Goal: Task Accomplishment & Management: Use online tool/utility

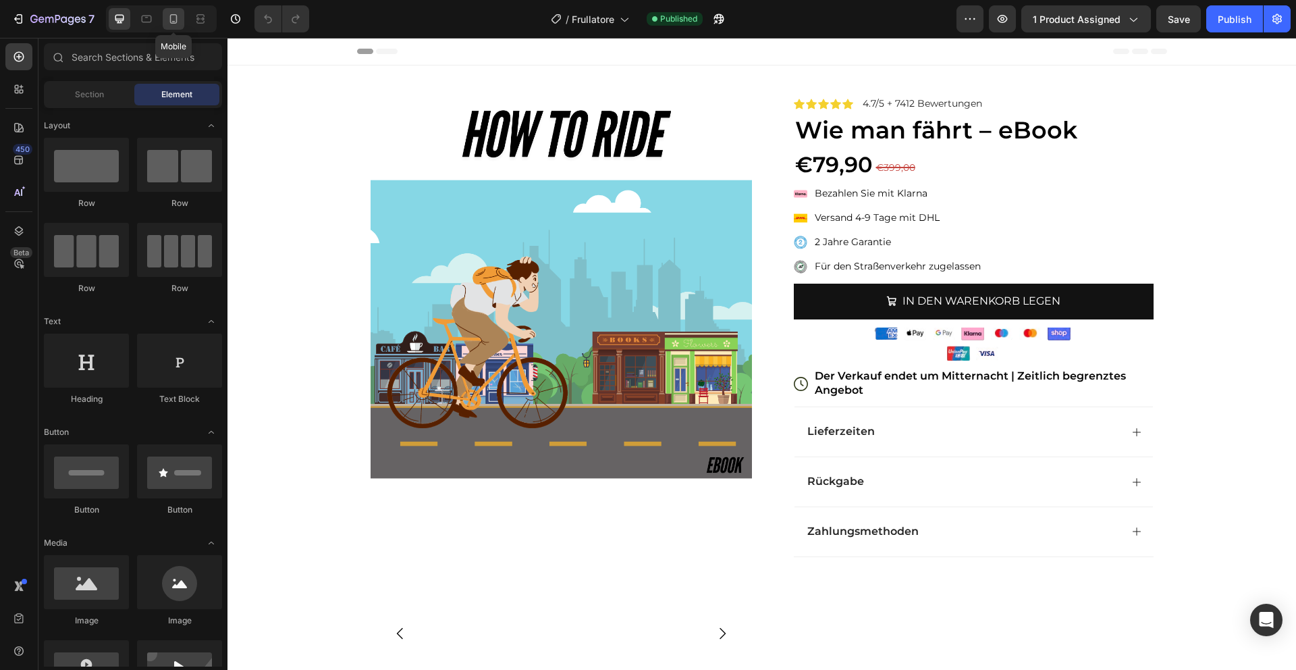
drag, startPoint x: 175, startPoint y: 23, endPoint x: 62, endPoint y: 157, distance: 175.4
click at [175, 23] on icon at bounding box center [173, 18] width 7 height 9
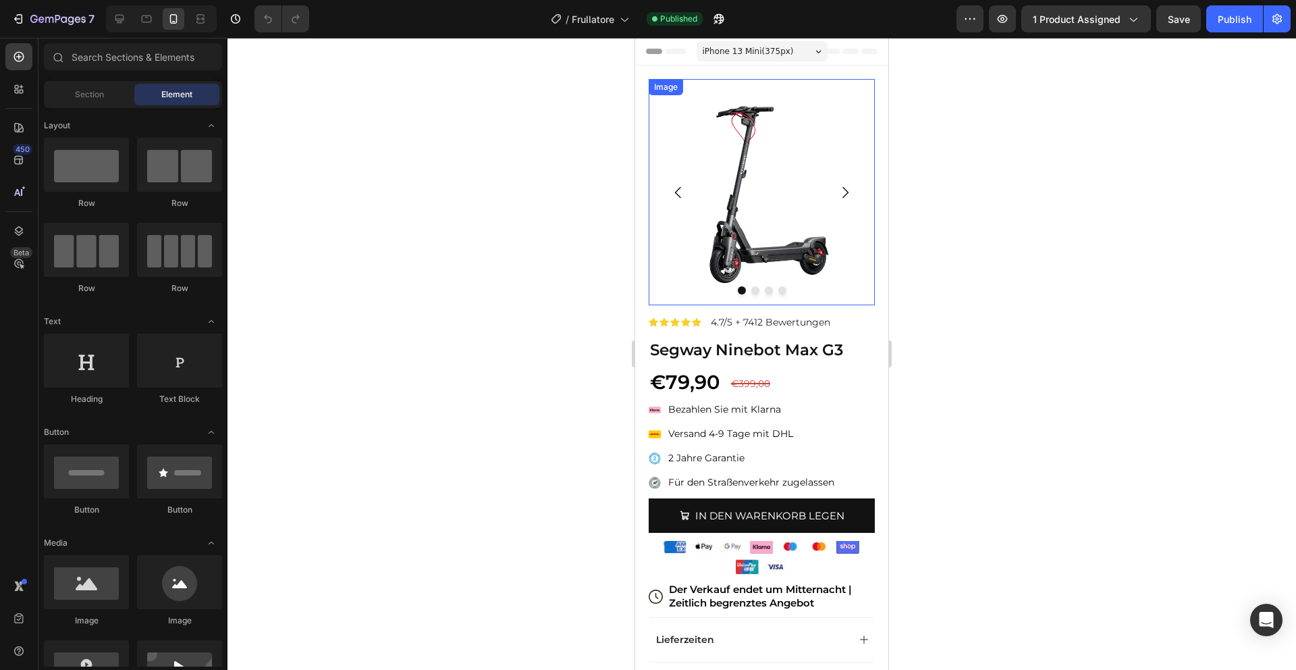
click at [733, 196] on img at bounding box center [762, 192] width 226 height 226
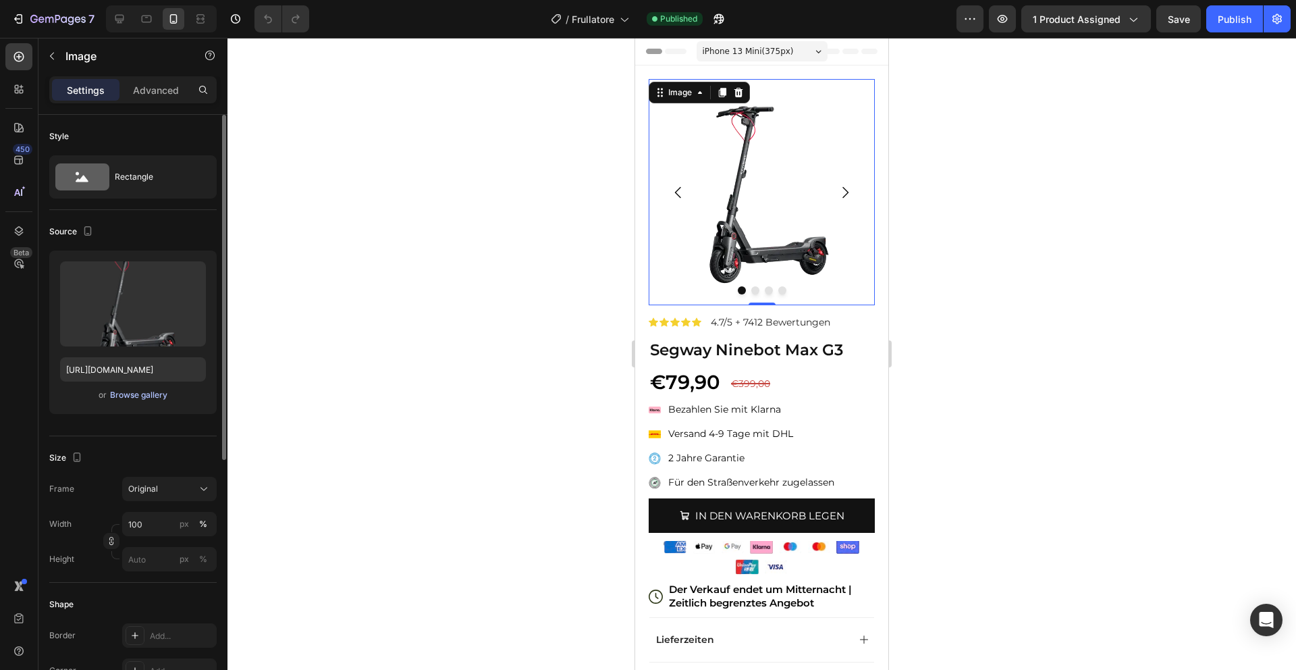
click at [146, 400] on div "Browse gallery" at bounding box center [138, 395] width 57 height 12
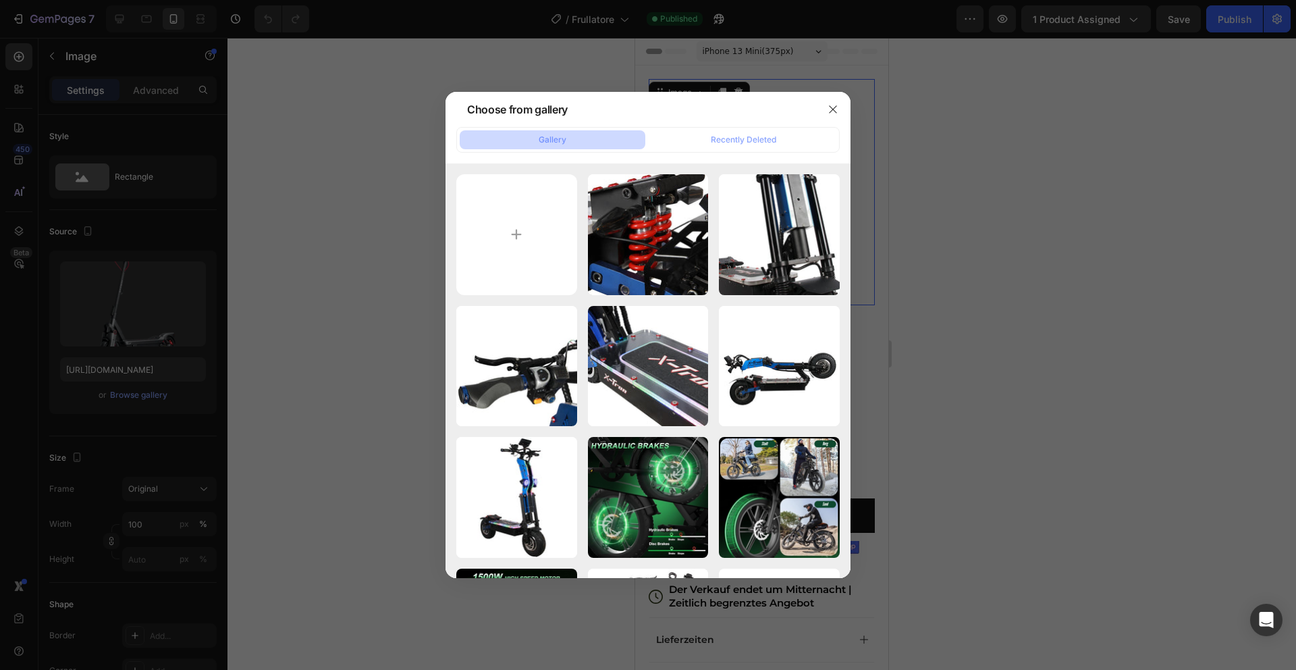
type input "C:\fakepath\1.png"
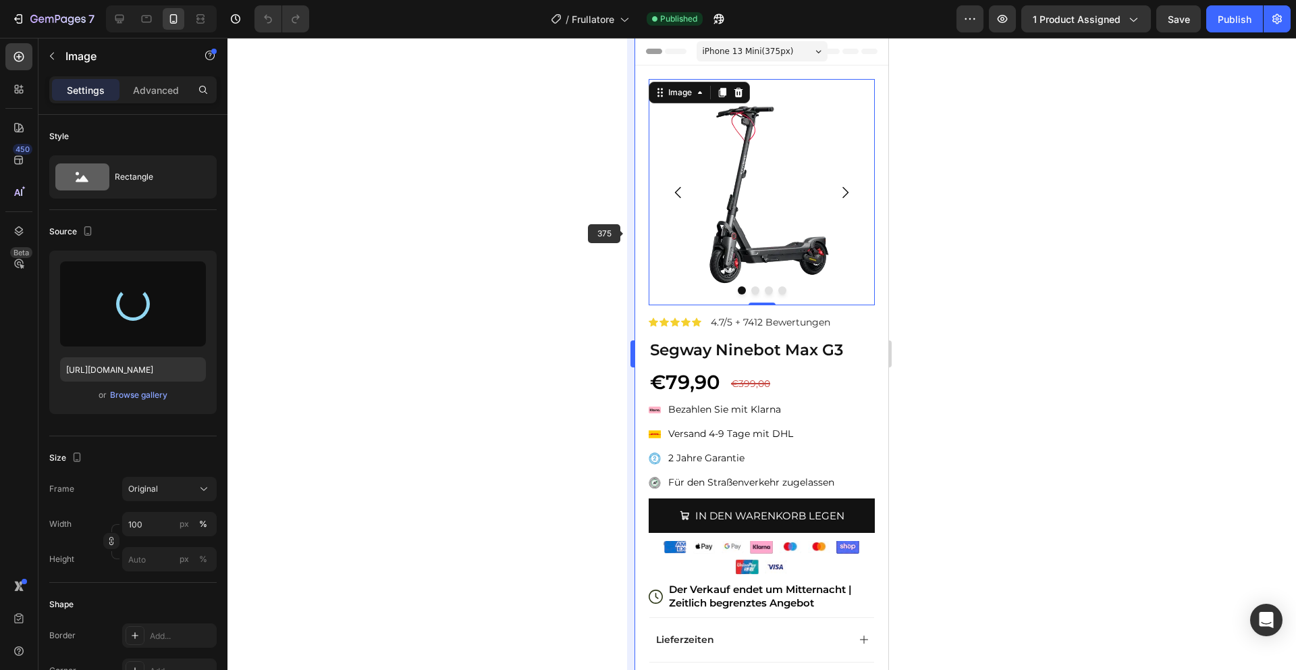
type input "https://cdn.shopify.com/s/files/1/0975/7543/6613/files/gempages_581273785013895…"
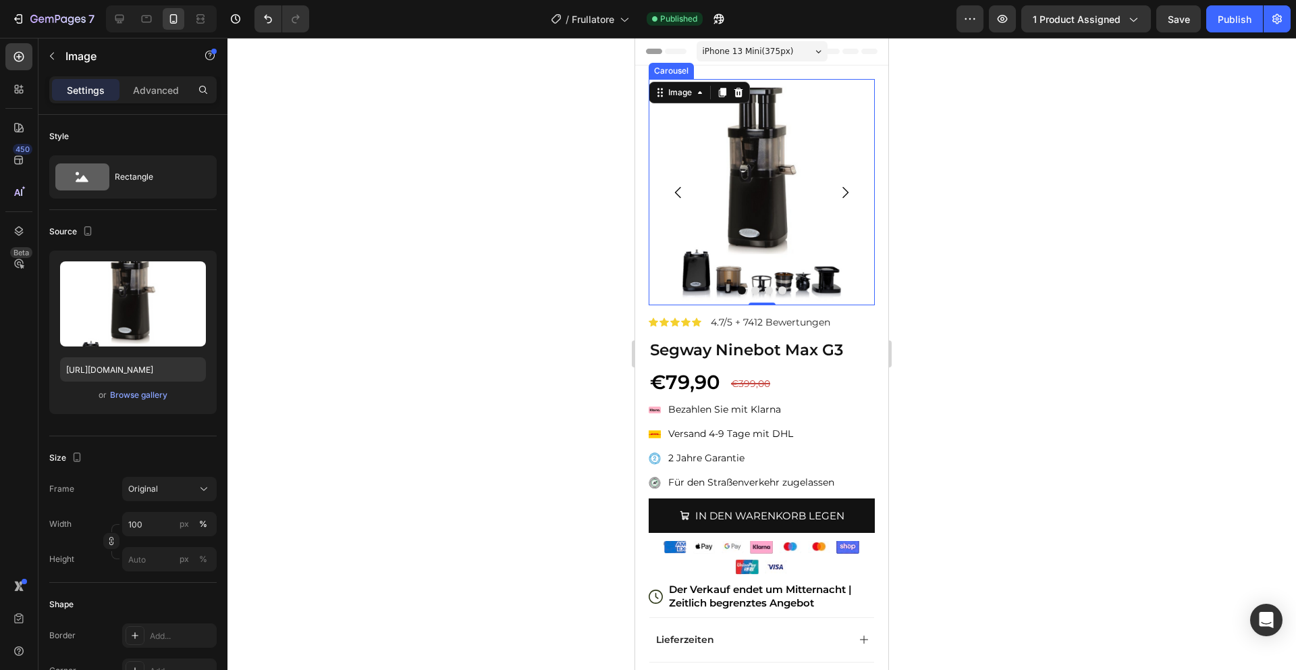
click at [845, 187] on icon "Carousel Next Arrow" at bounding box center [845, 192] width 16 height 16
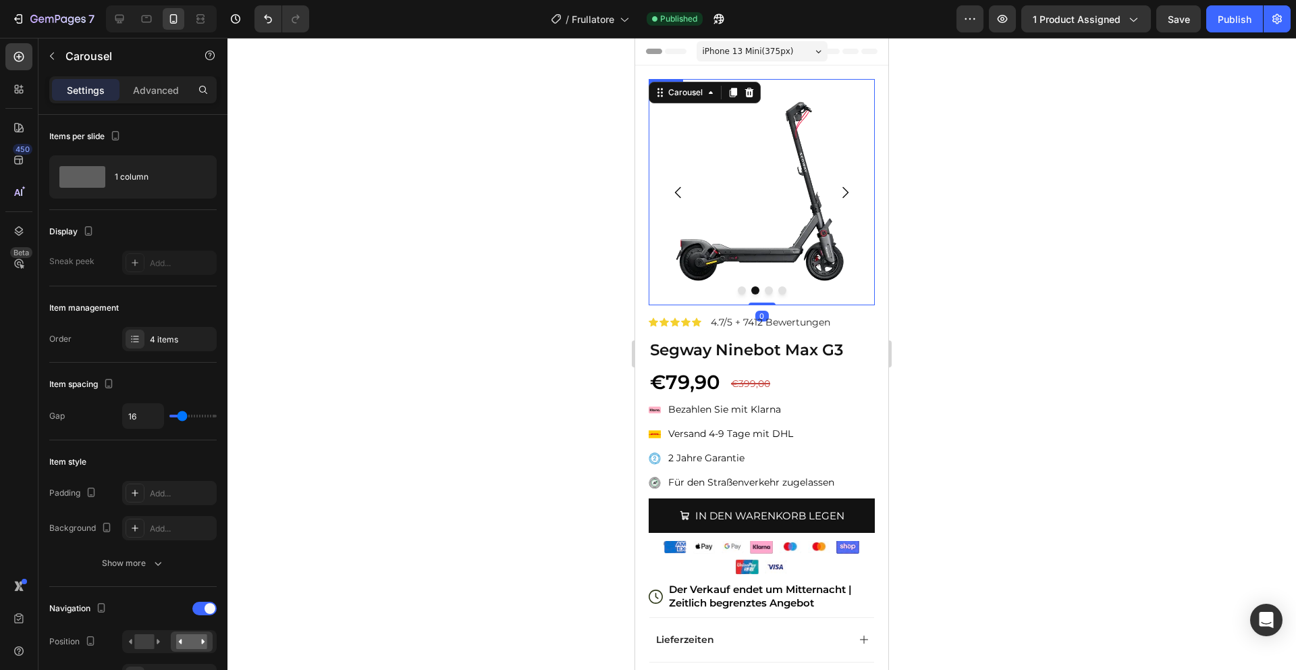
click at [798, 174] on img at bounding box center [762, 192] width 226 height 226
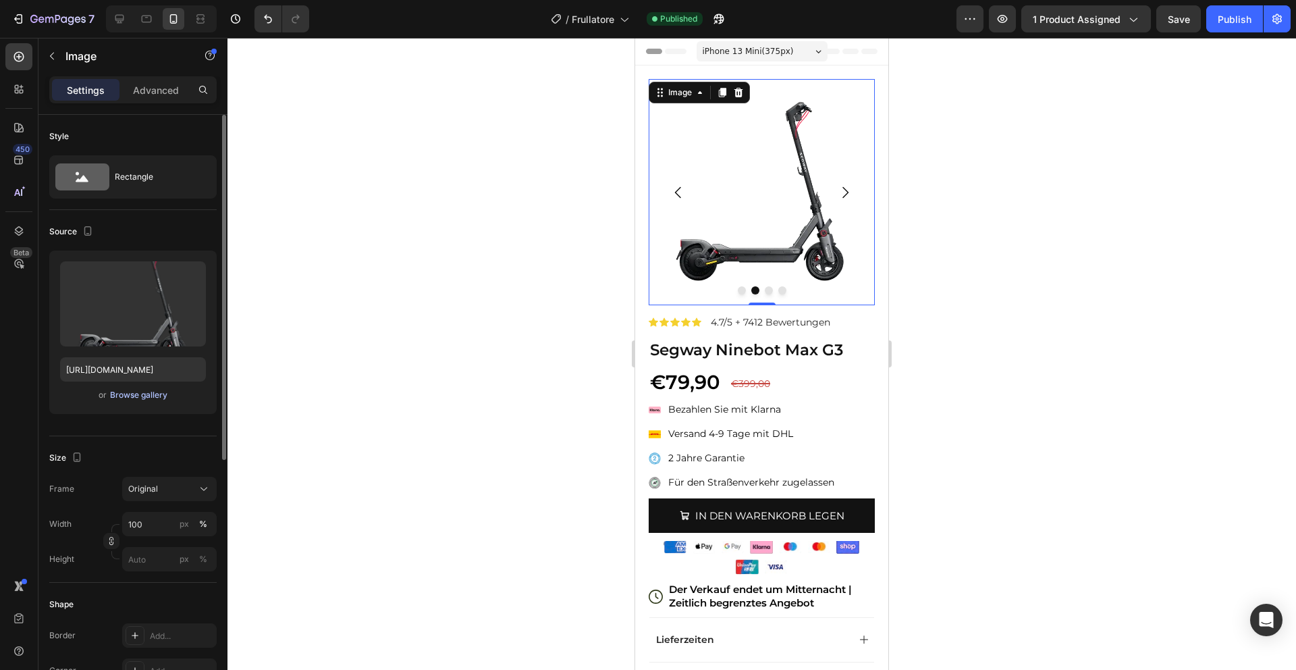
click at [130, 400] on div "Browse gallery" at bounding box center [138, 395] width 57 height 12
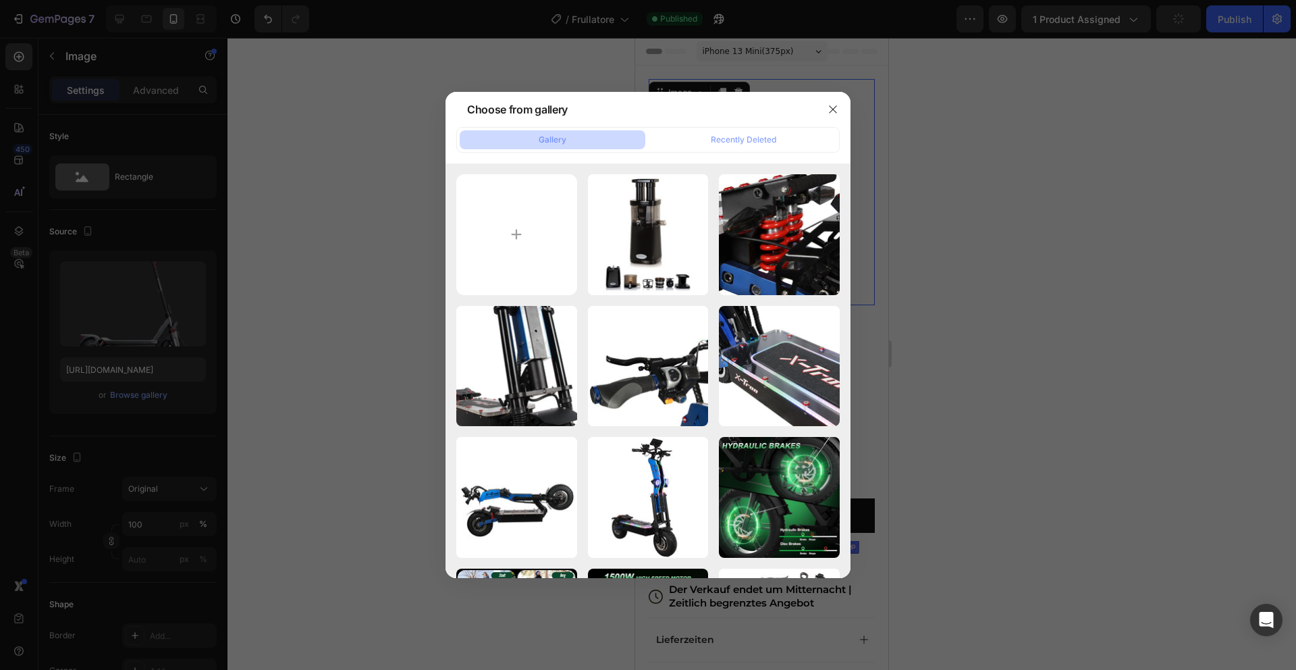
type input "C:\fakepath\2.png"
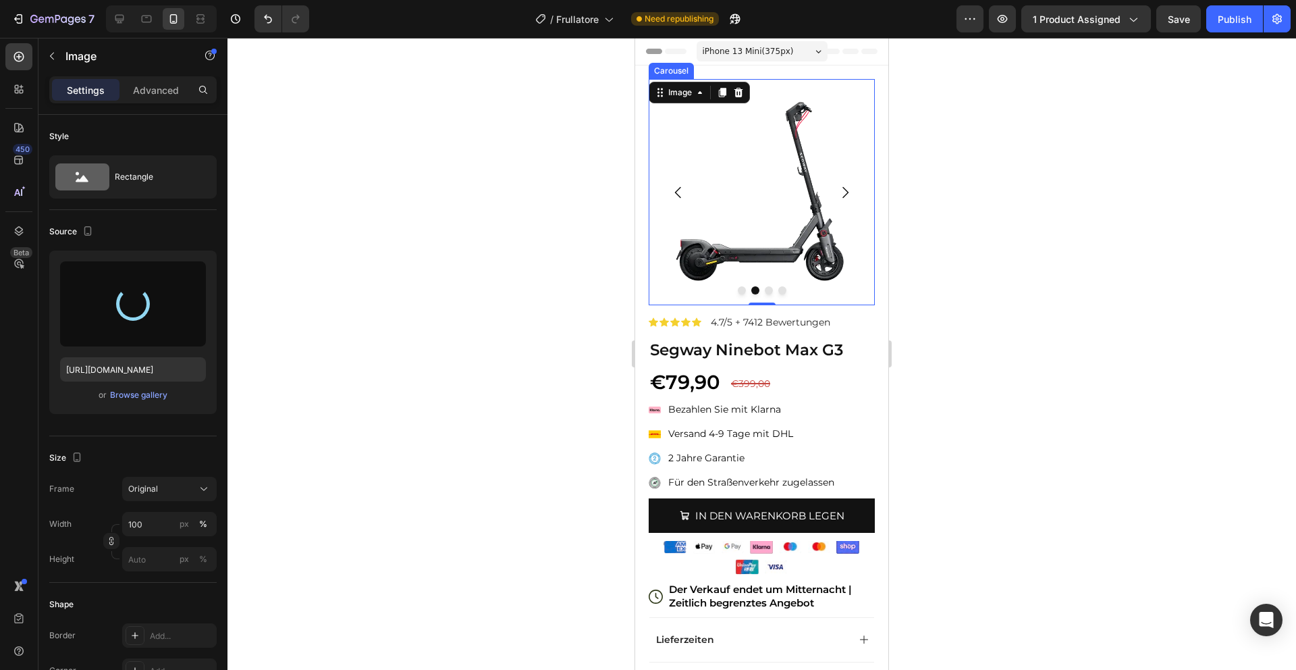
type input "https://cdn.shopify.com/s/files/1/0975/7543/6613/files/gempages_581273785013895…"
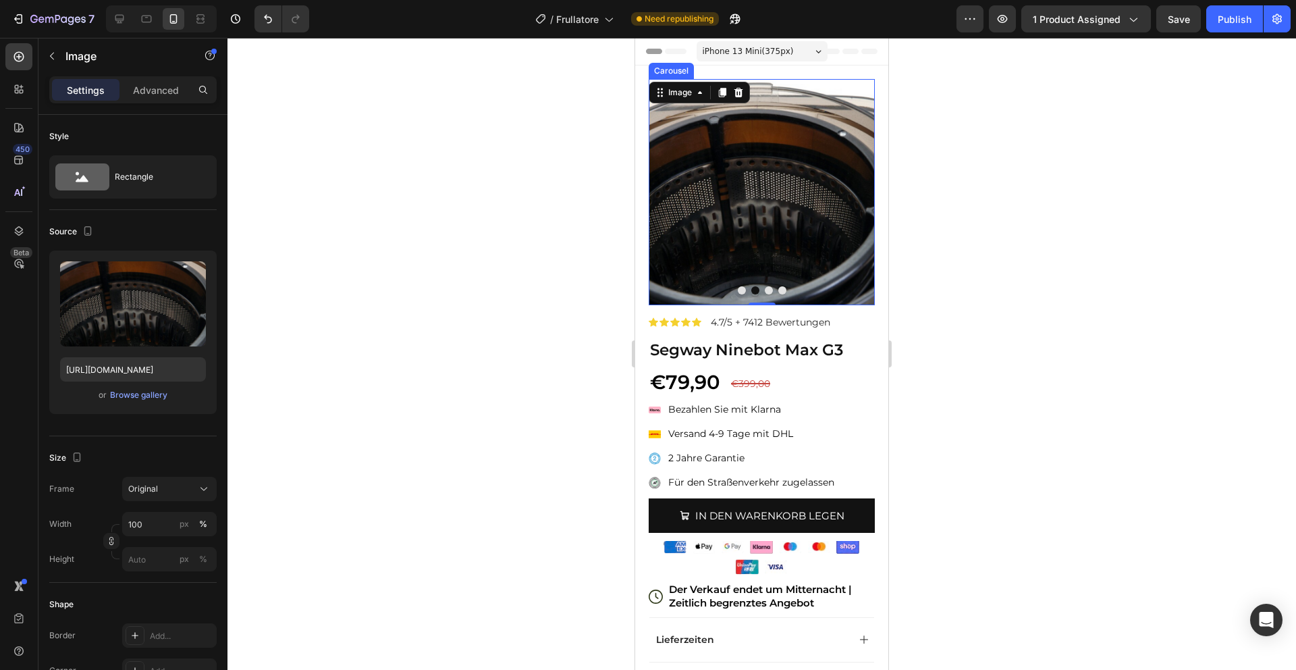
click at [845, 192] on icon "Carousel Next Arrow" at bounding box center [845, 192] width 16 height 16
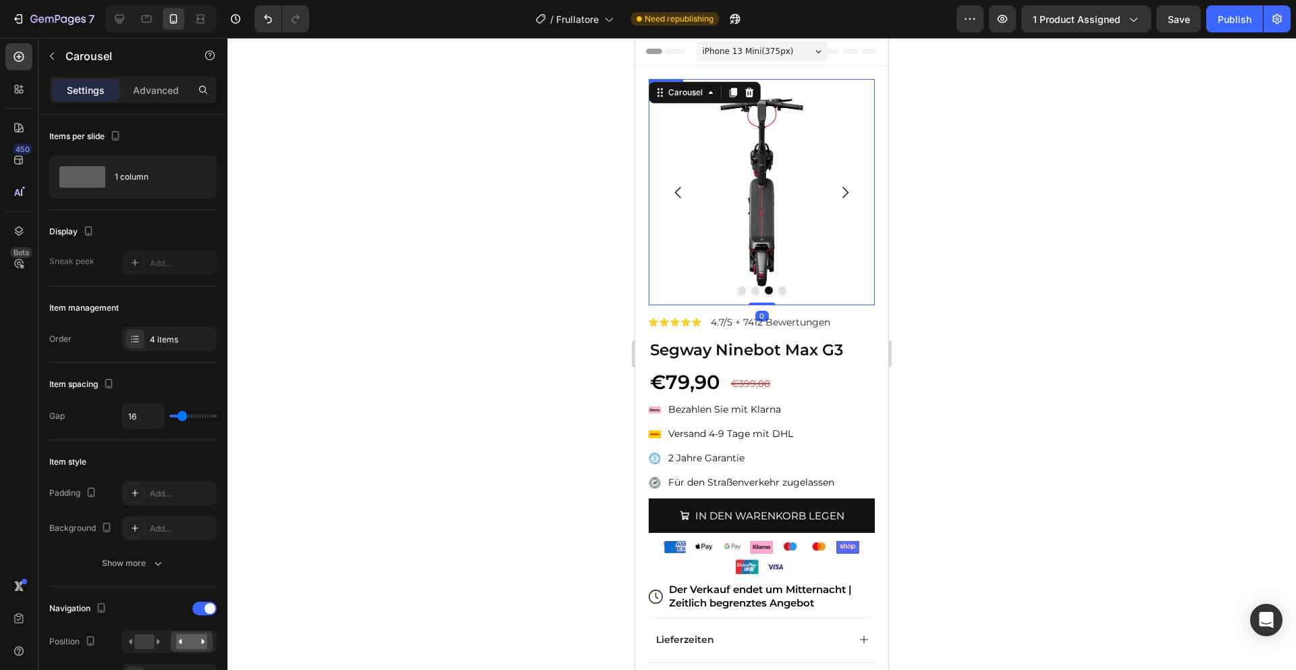
click at [804, 183] on img at bounding box center [762, 192] width 226 height 226
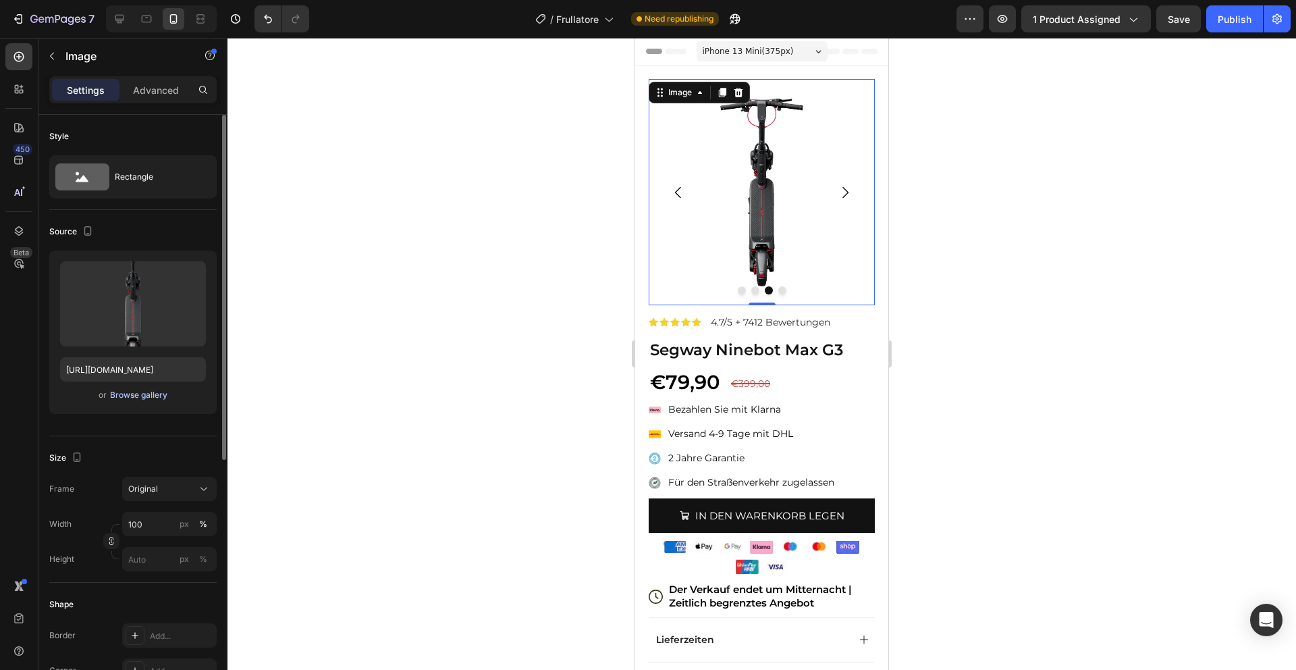
click at [140, 392] on div "Browse gallery" at bounding box center [138, 395] width 57 height 12
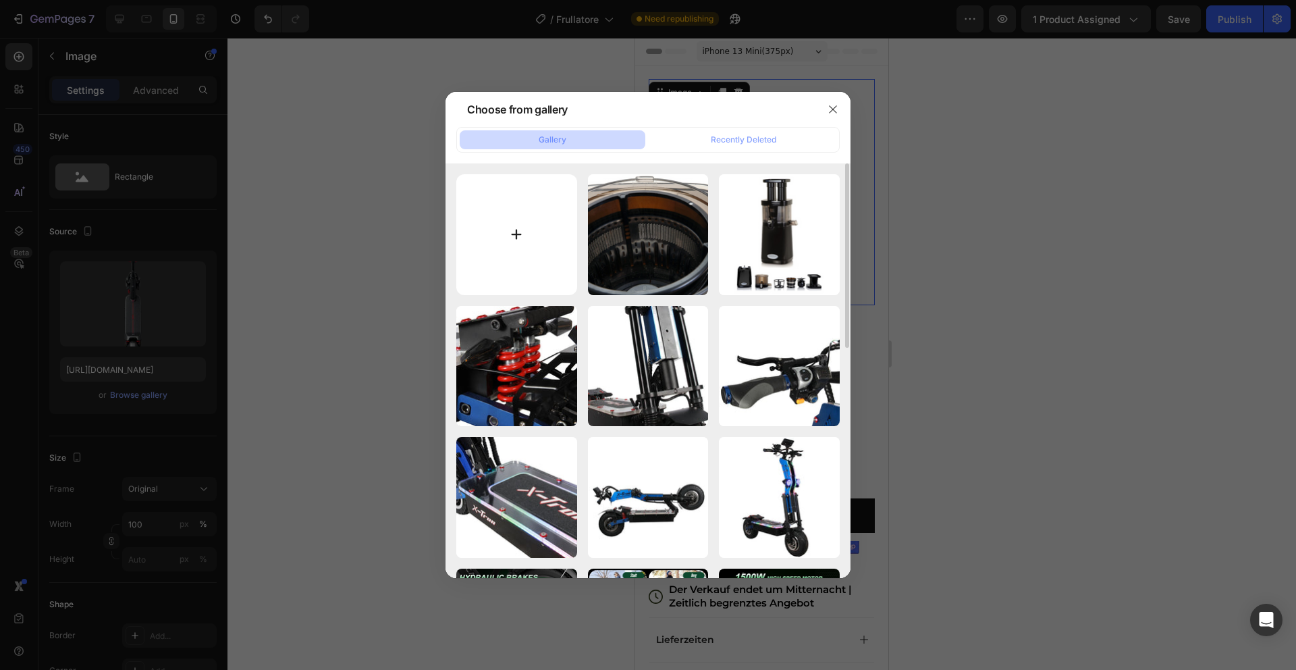
type input "C:\fakepath\3.png"
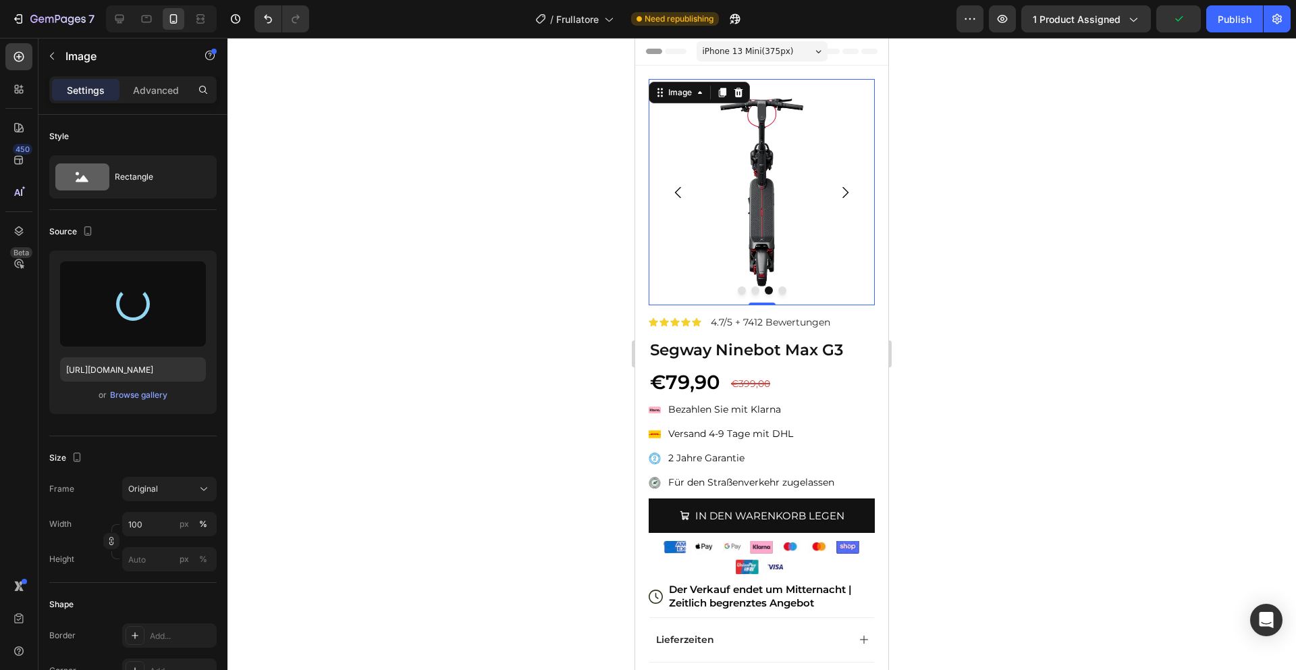
type input "https://cdn.shopify.com/s/files/1/0975/7543/6613/files/gempages_581273785013895…"
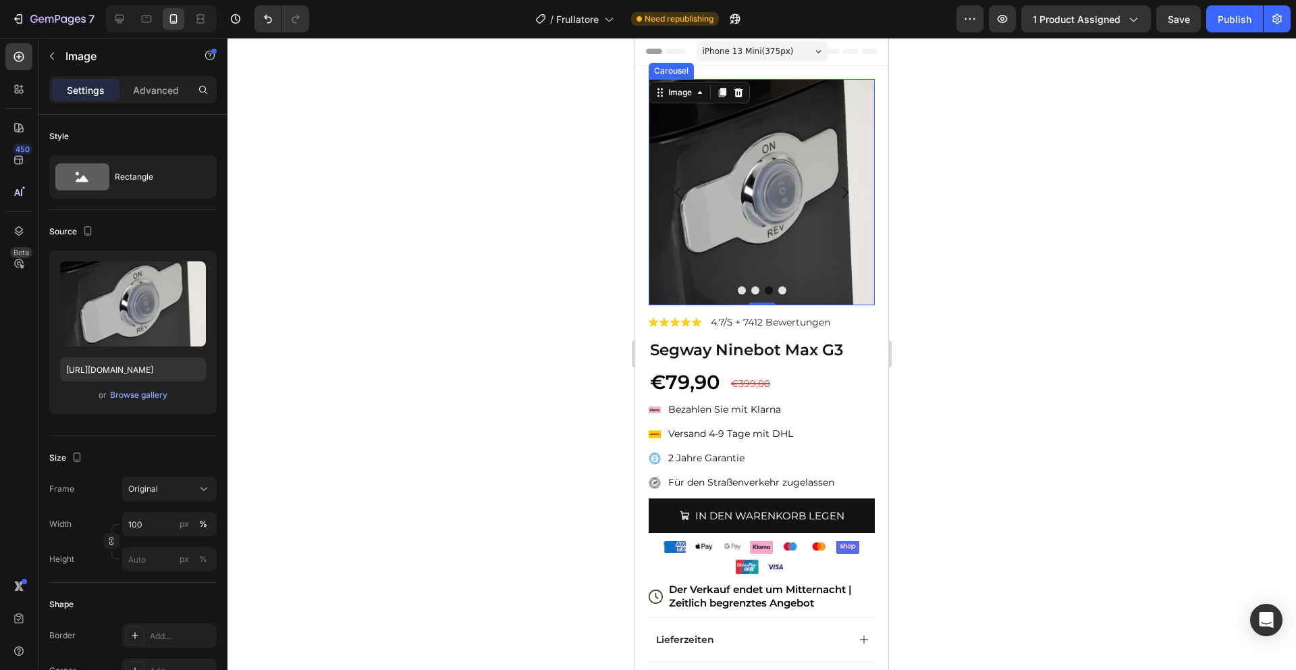
click at [853, 196] on button "Carousel Next Arrow" at bounding box center [845, 193] width 38 height 38
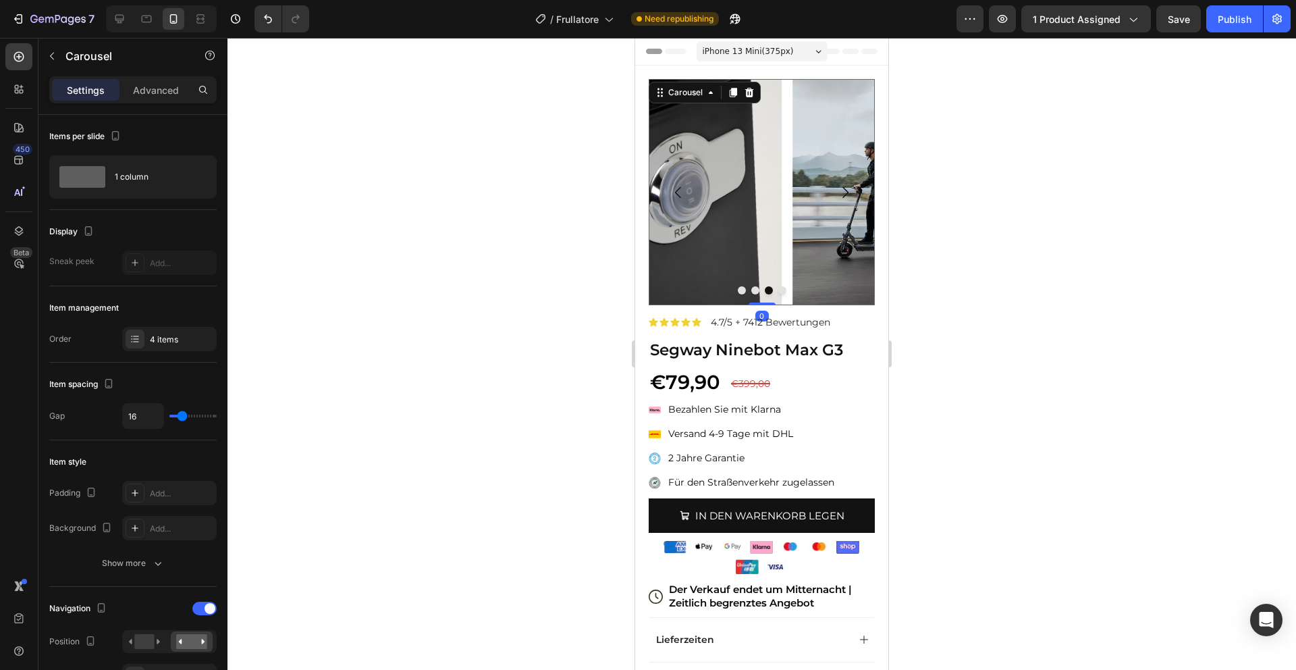
click at [793, 174] on img at bounding box center [906, 192] width 226 height 226
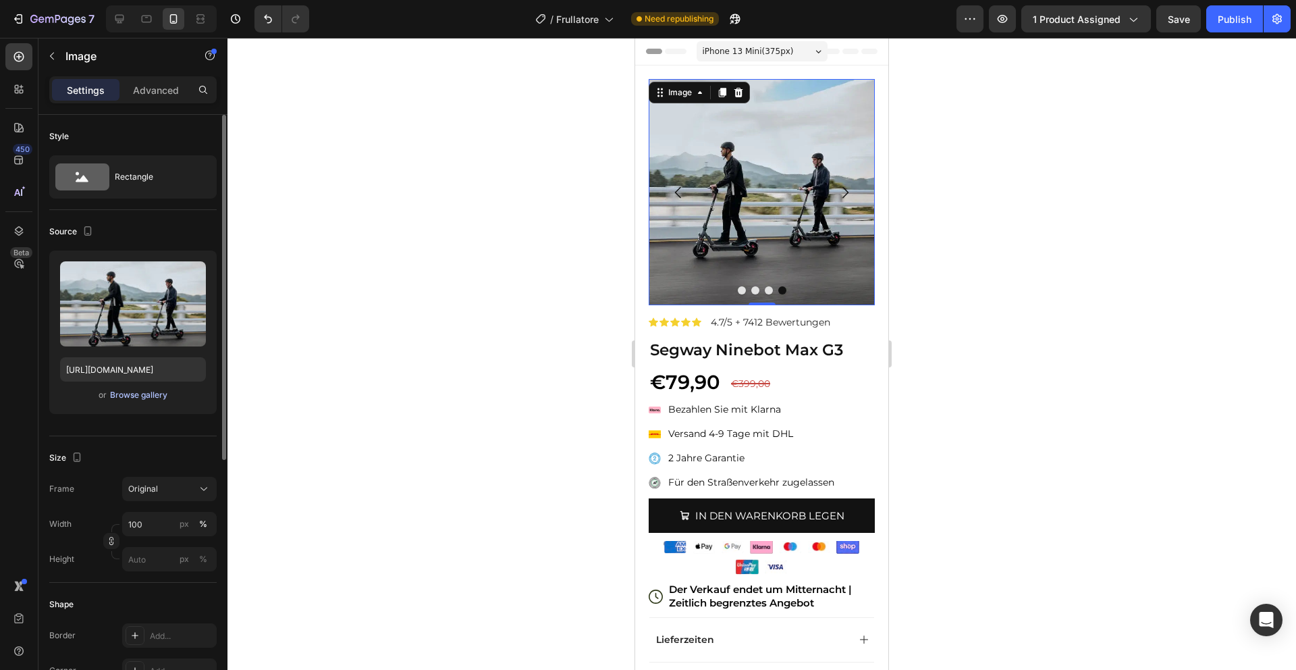
click at [140, 401] on button "Browse gallery" at bounding box center [138, 395] width 59 height 14
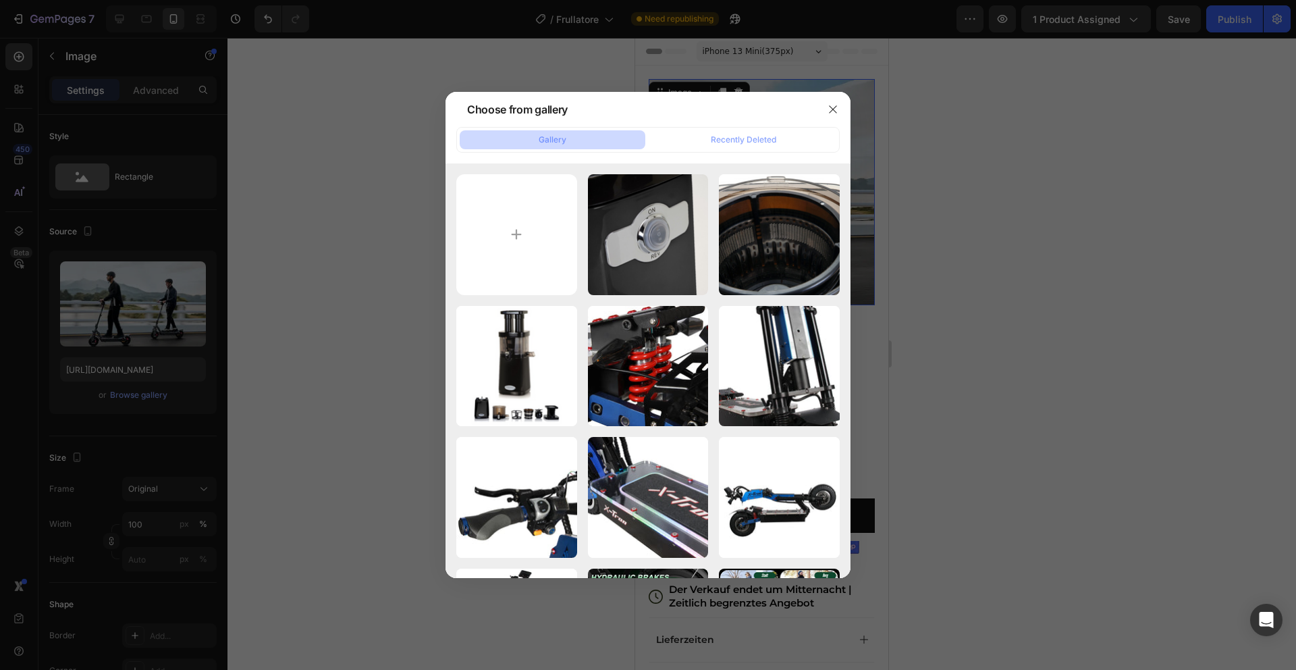
type input "C:\fakepath\4.png"
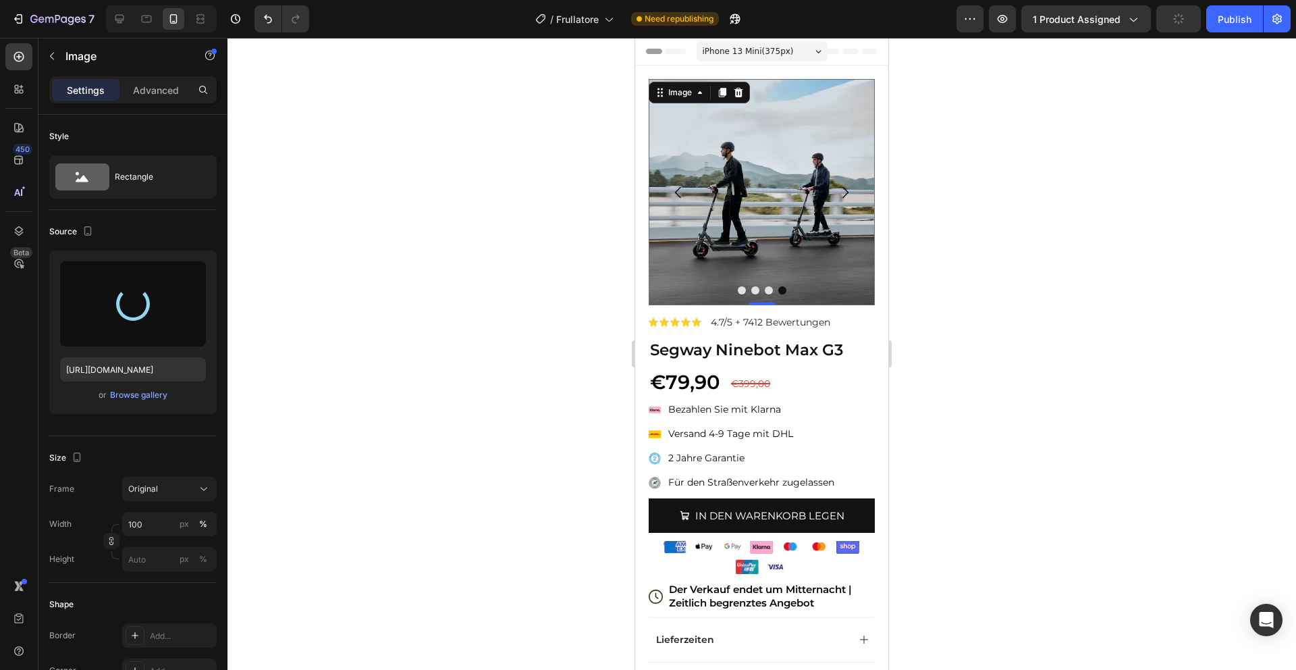
type input "https://cdn.shopify.com/s/files/1/0975/7543/6613/files/gempages_581273785013895…"
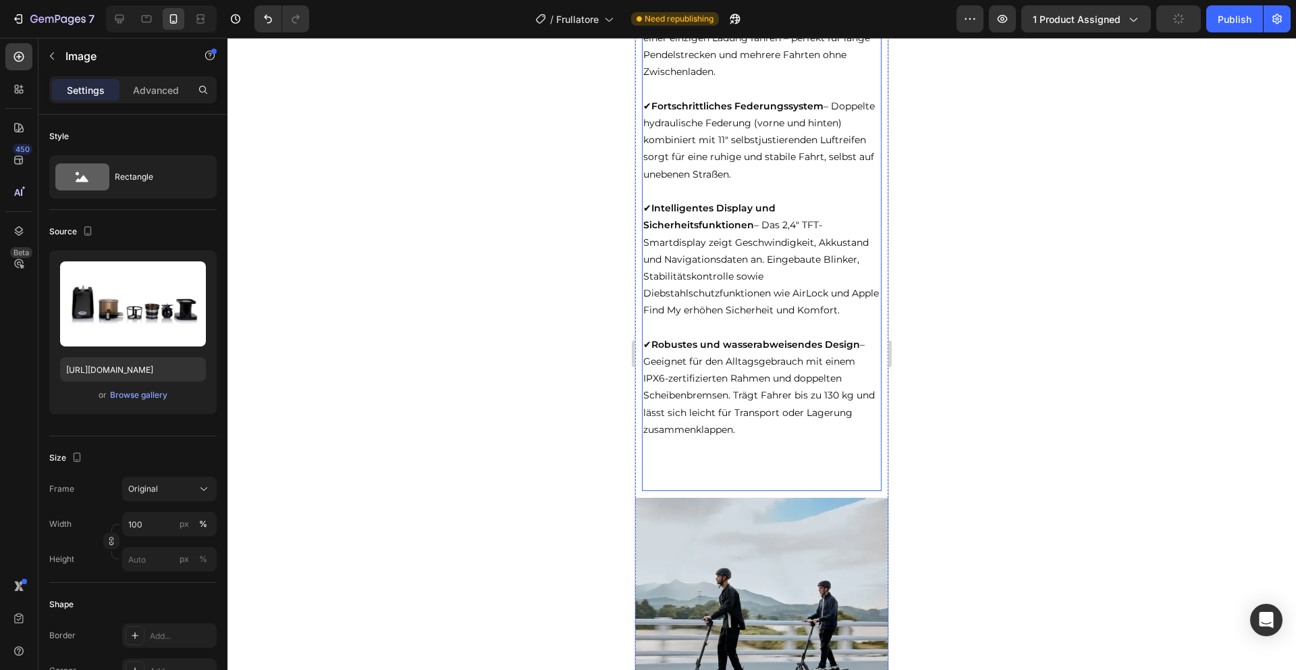
scroll to position [1301, 0]
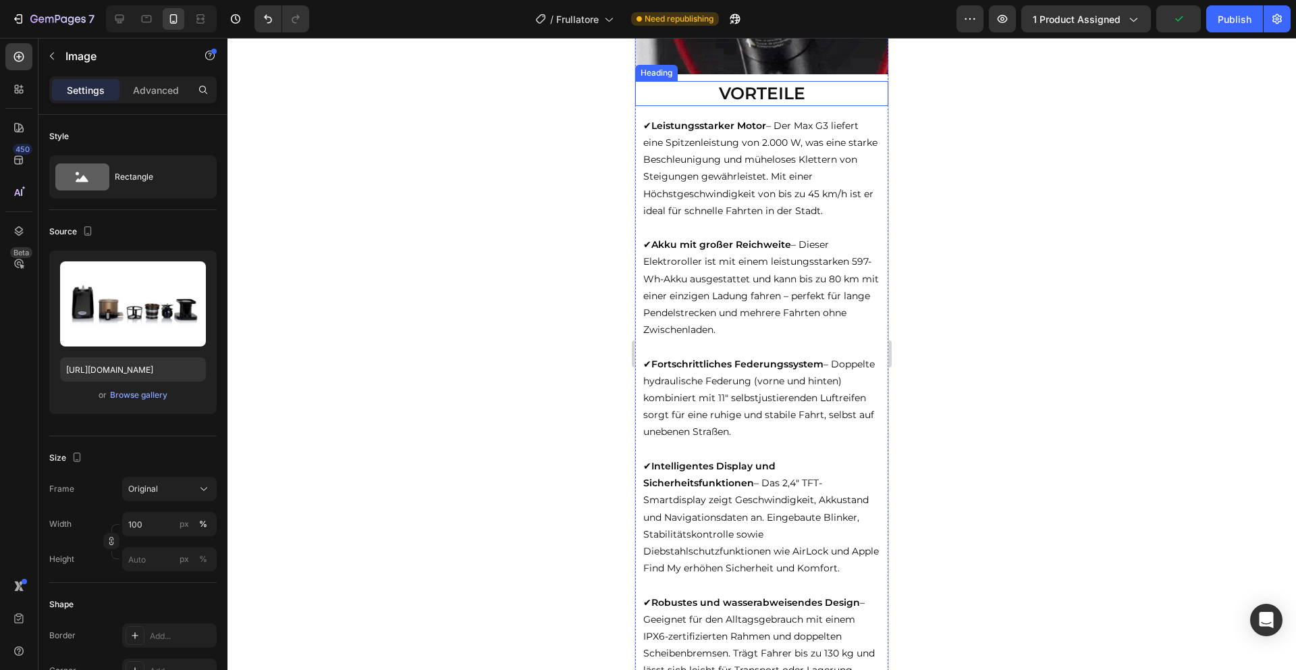
click at [752, 103] on strong "VORTEILE" at bounding box center [762, 93] width 86 height 20
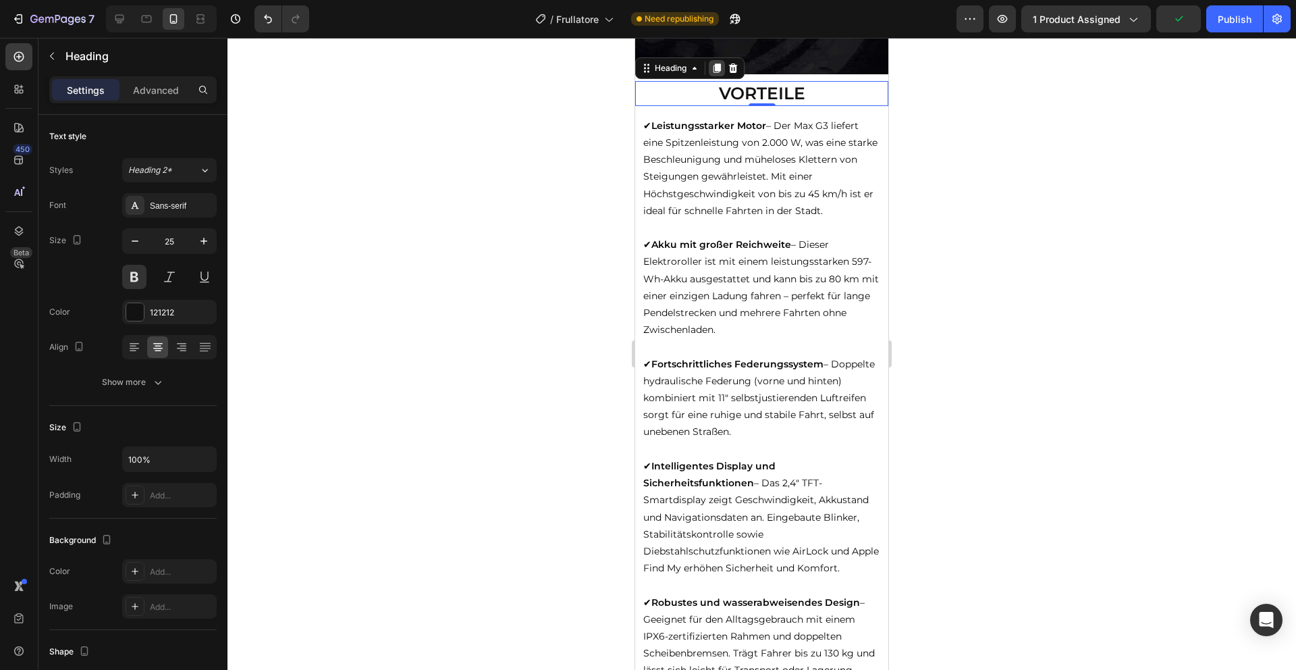
click at [720, 74] on icon at bounding box center [717, 68] width 11 height 11
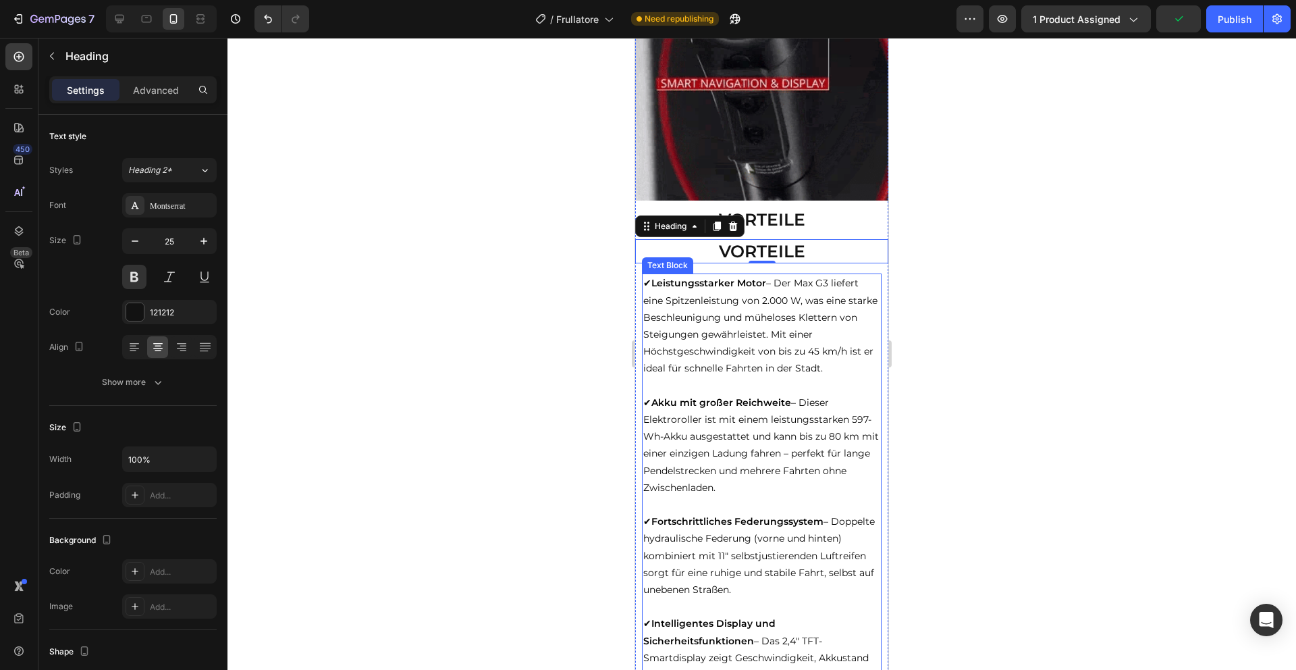
scroll to position [1155, 0]
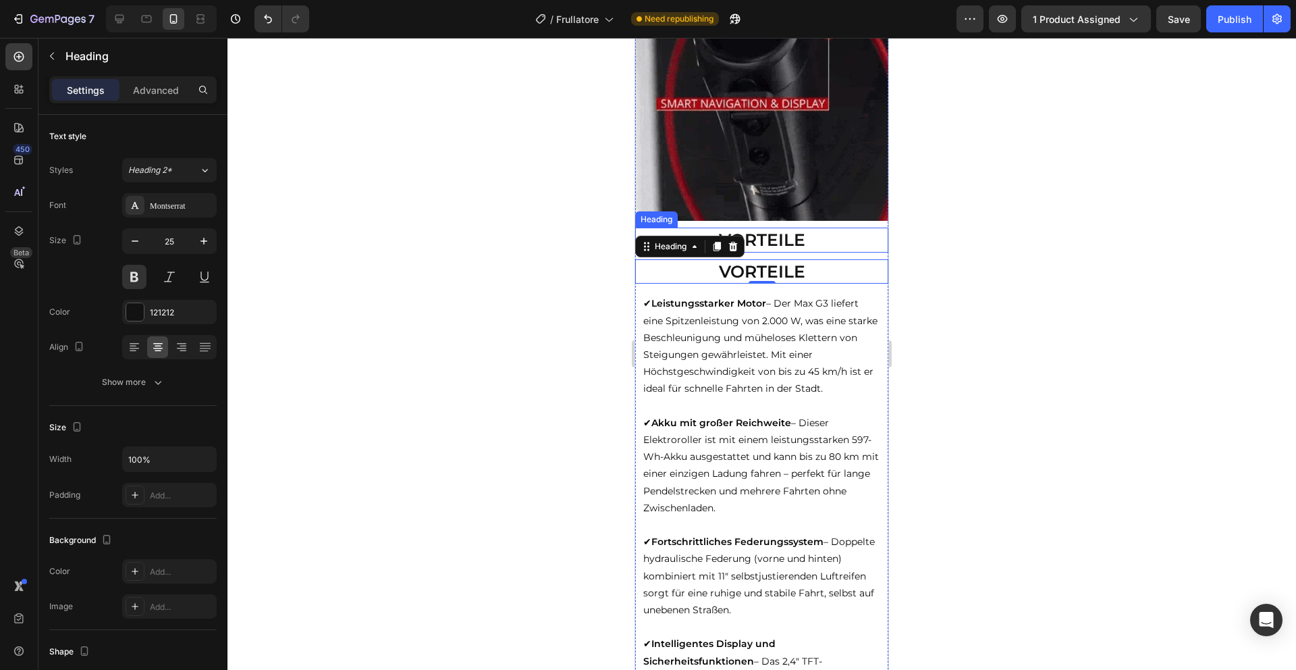
click at [801, 250] on strong "VORTEILE" at bounding box center [762, 240] width 86 height 20
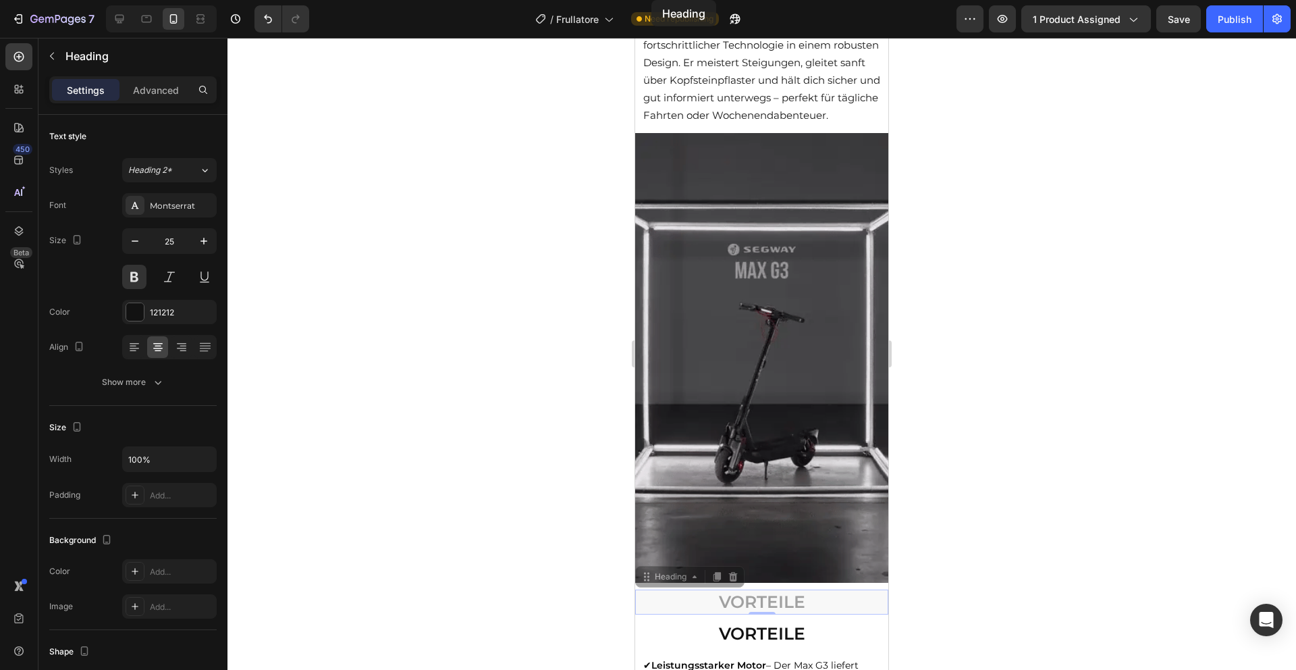
scroll to position [573, 0]
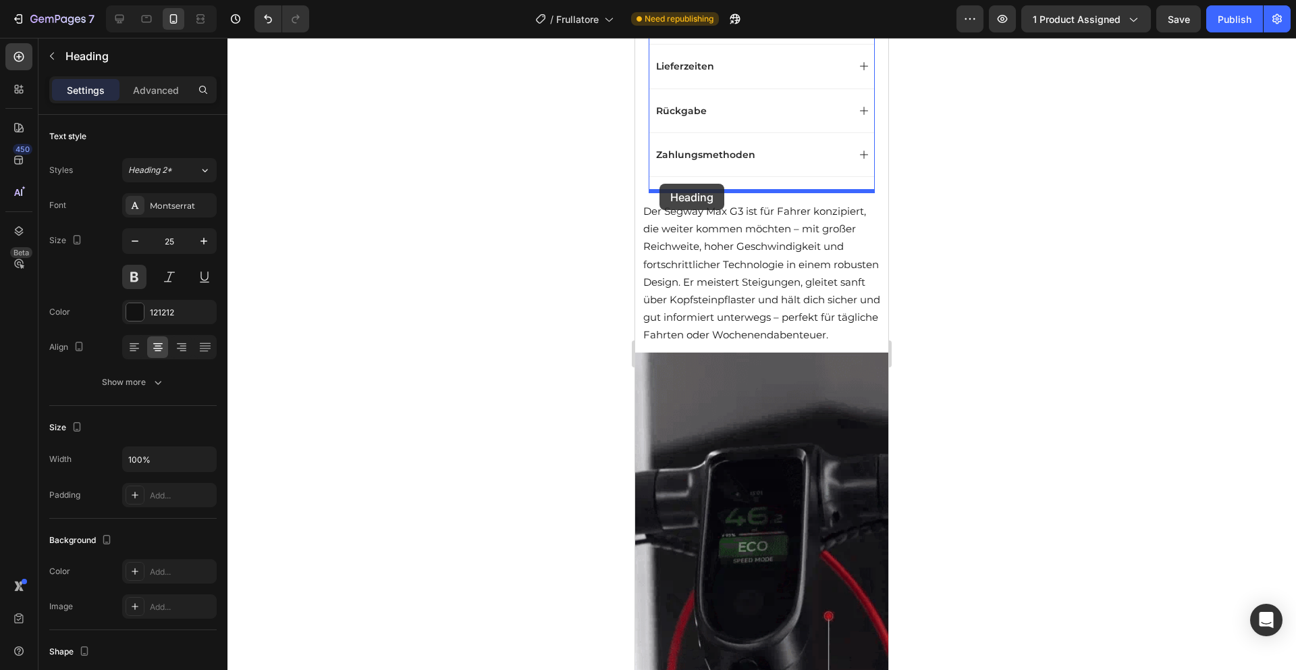
drag, startPoint x: 642, startPoint y: 230, endPoint x: 659, endPoint y: 184, distance: 48.3
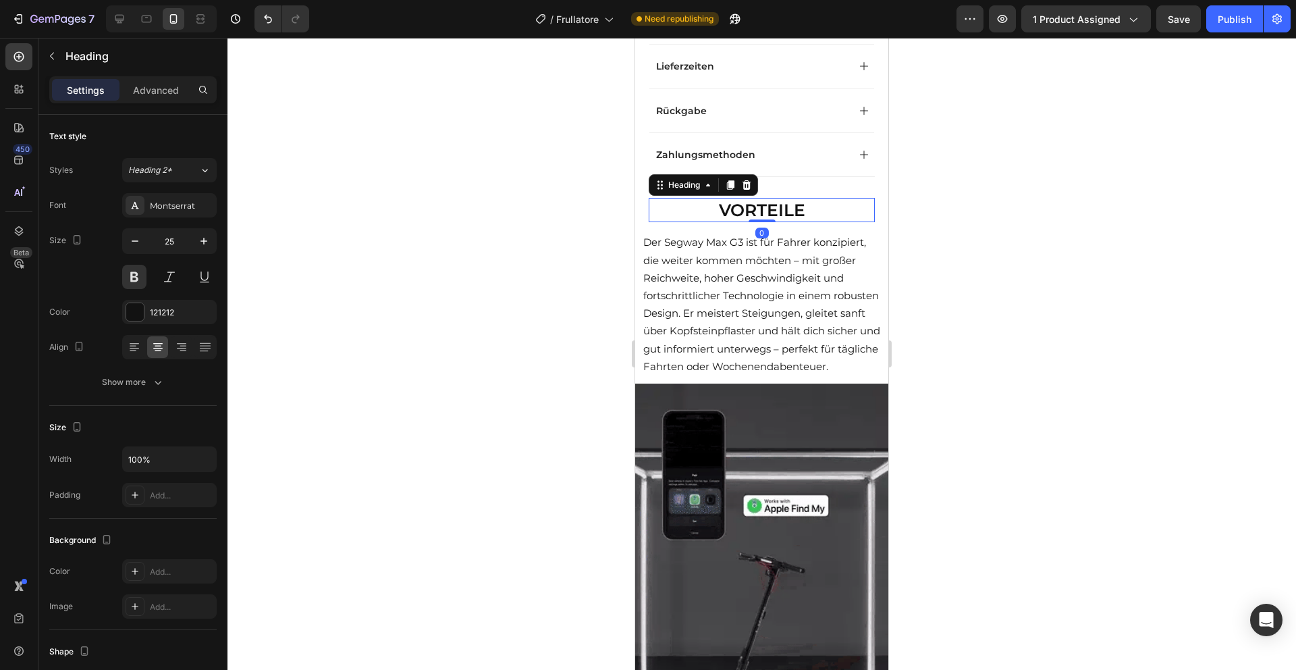
click at [696, 211] on h2 "VORTEILE" at bounding box center [762, 210] width 226 height 25
click at [696, 211] on p "VORTEILE" at bounding box center [762, 210] width 224 height 22
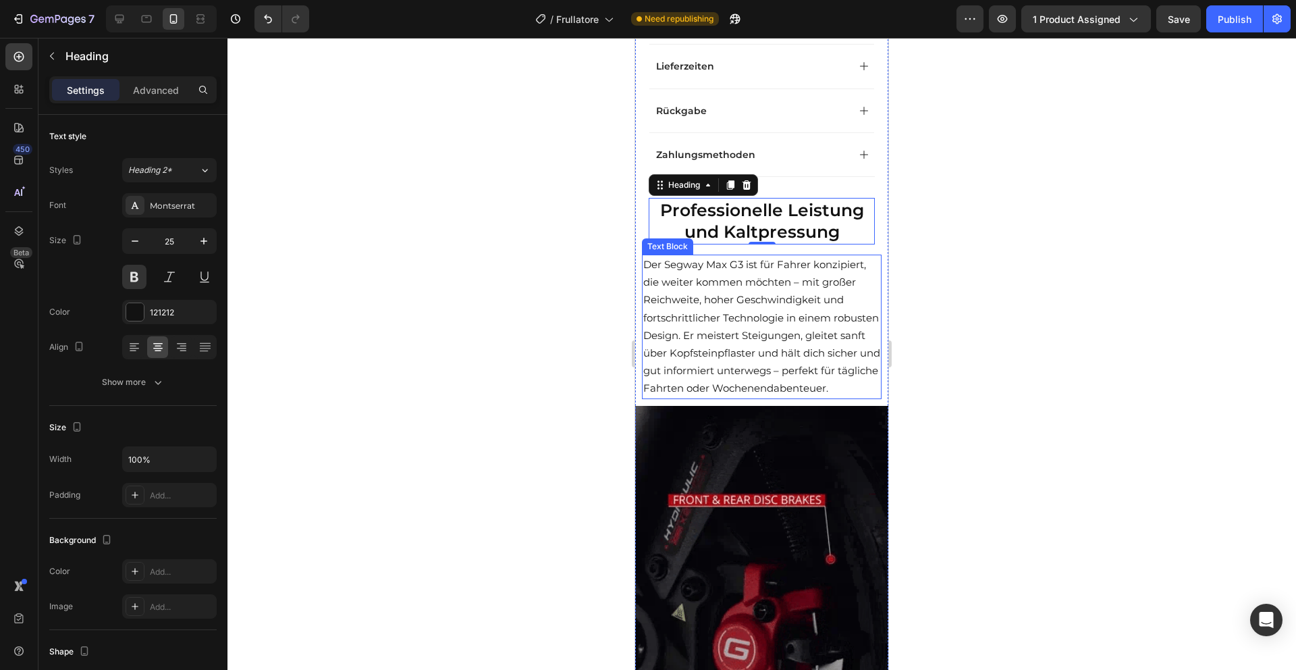
click at [777, 344] on p "Der Segway Max G3 ist für Fahrer konzipiert, die weiter kommen möchten – mit gr…" at bounding box center [761, 327] width 237 height 142
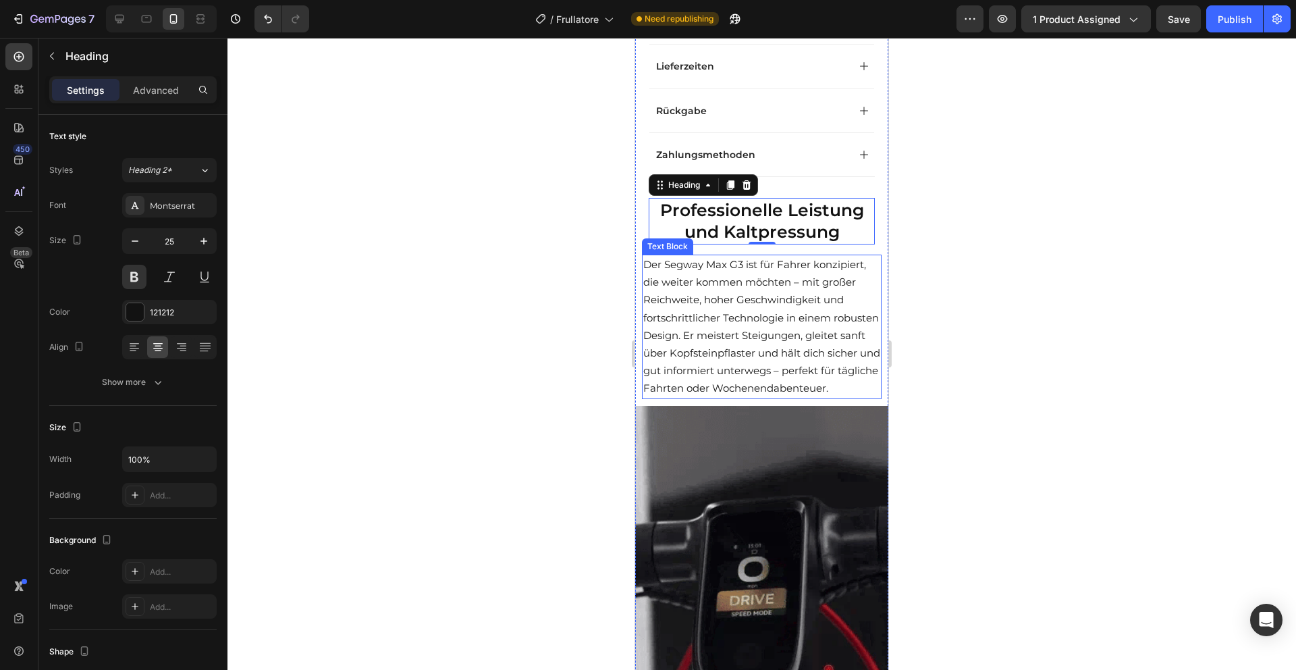
click at [777, 344] on p "Der Segway Max G3 ist für Fahrer konzipiert, die weiter kommen möchten – mit gr…" at bounding box center [761, 327] width 237 height 142
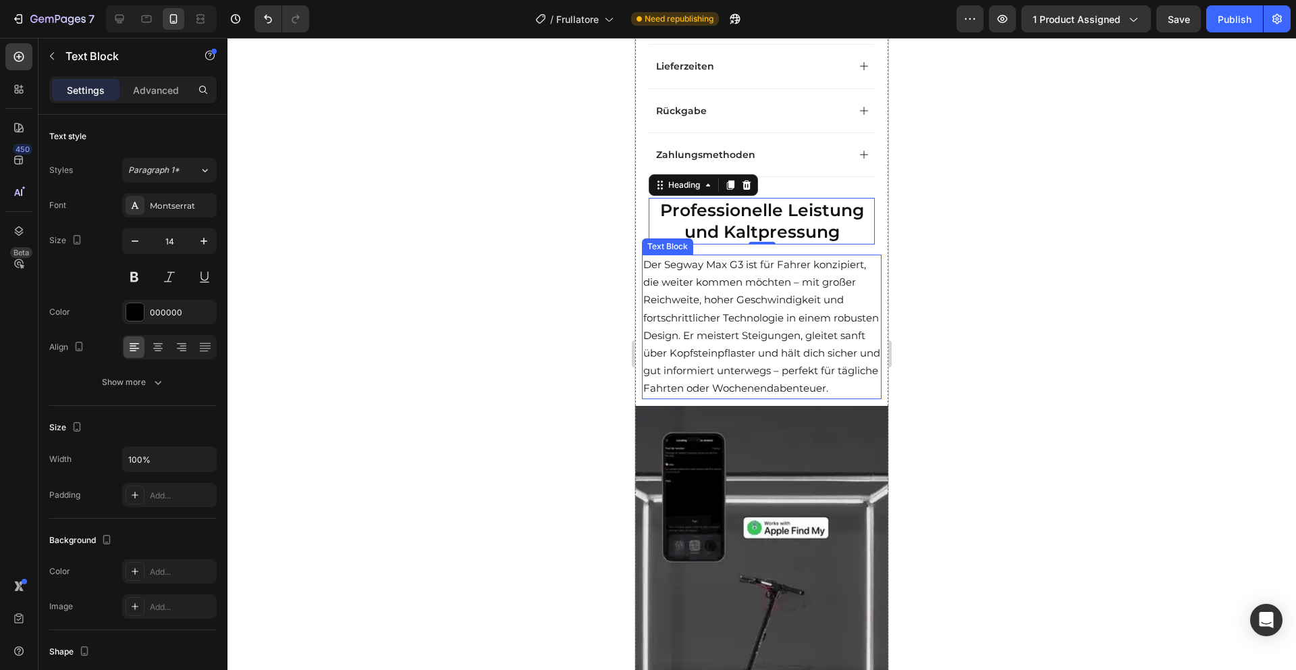
click at [777, 344] on p "Der Segway Max G3 ist für Fahrer konzipiert, die weiter kommen möchten – mit gr…" at bounding box center [761, 327] width 237 height 142
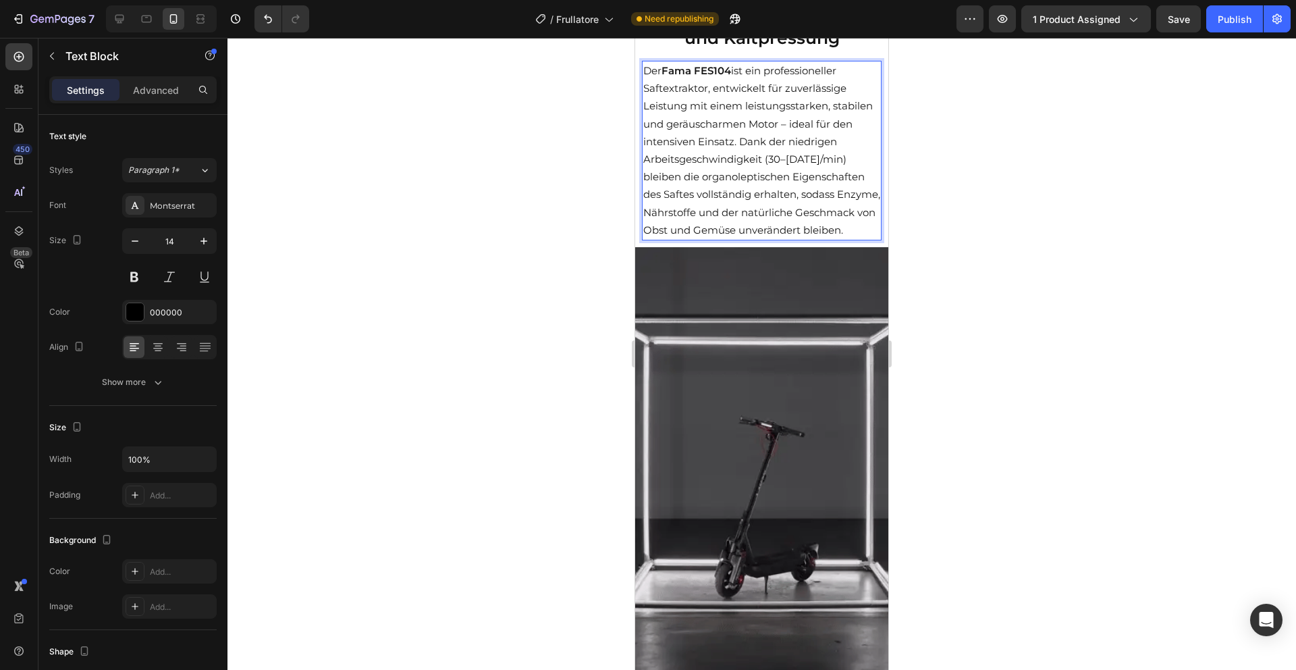
scroll to position [866, 0]
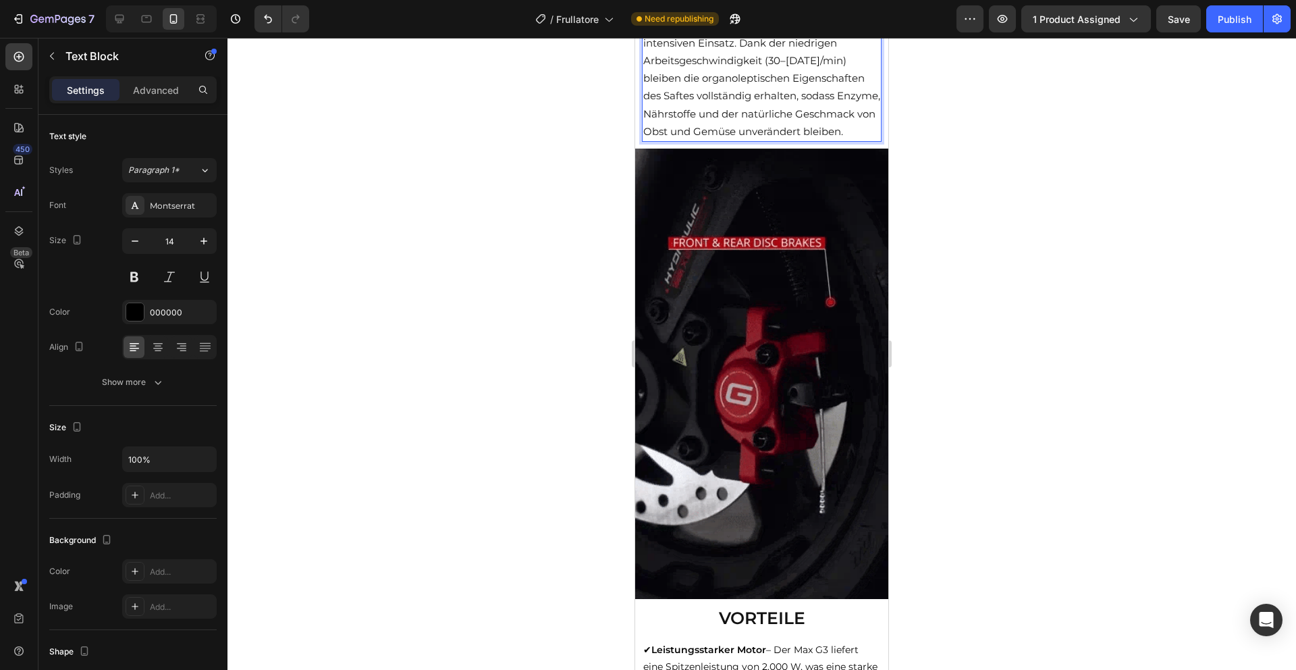
click at [826, 388] on img at bounding box center [761, 374] width 253 height 450
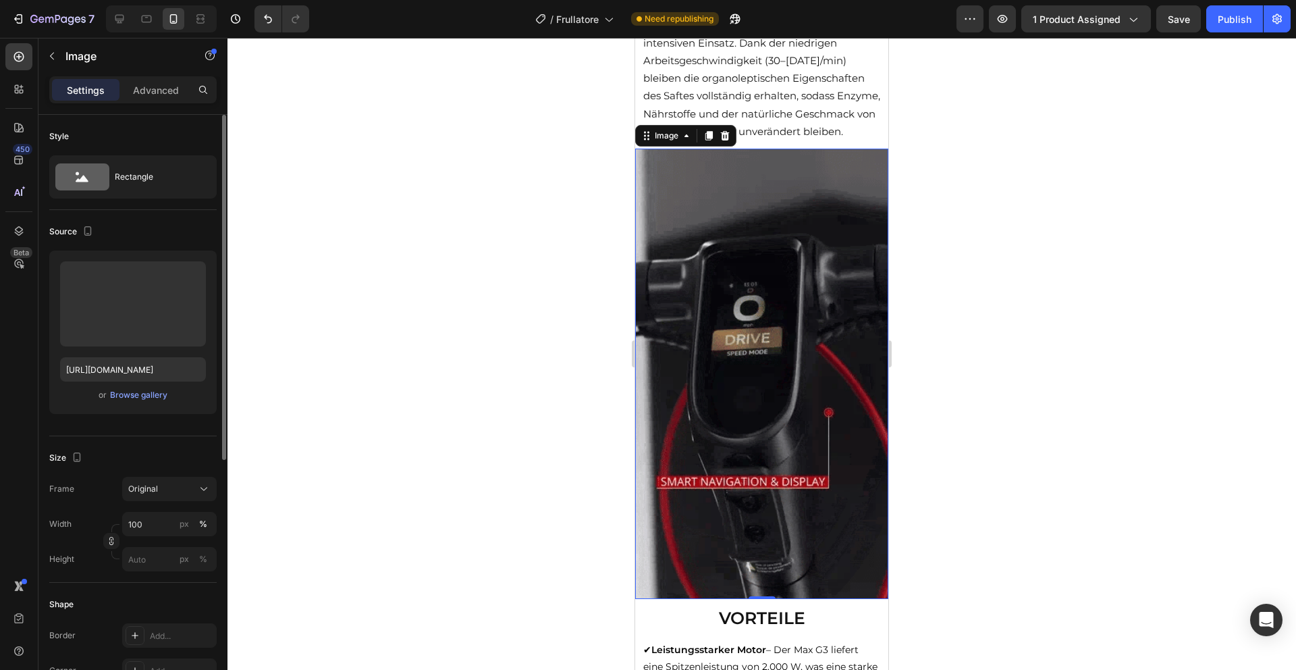
click at [157, 402] on div "or Browse gallery" at bounding box center [133, 395] width 146 height 16
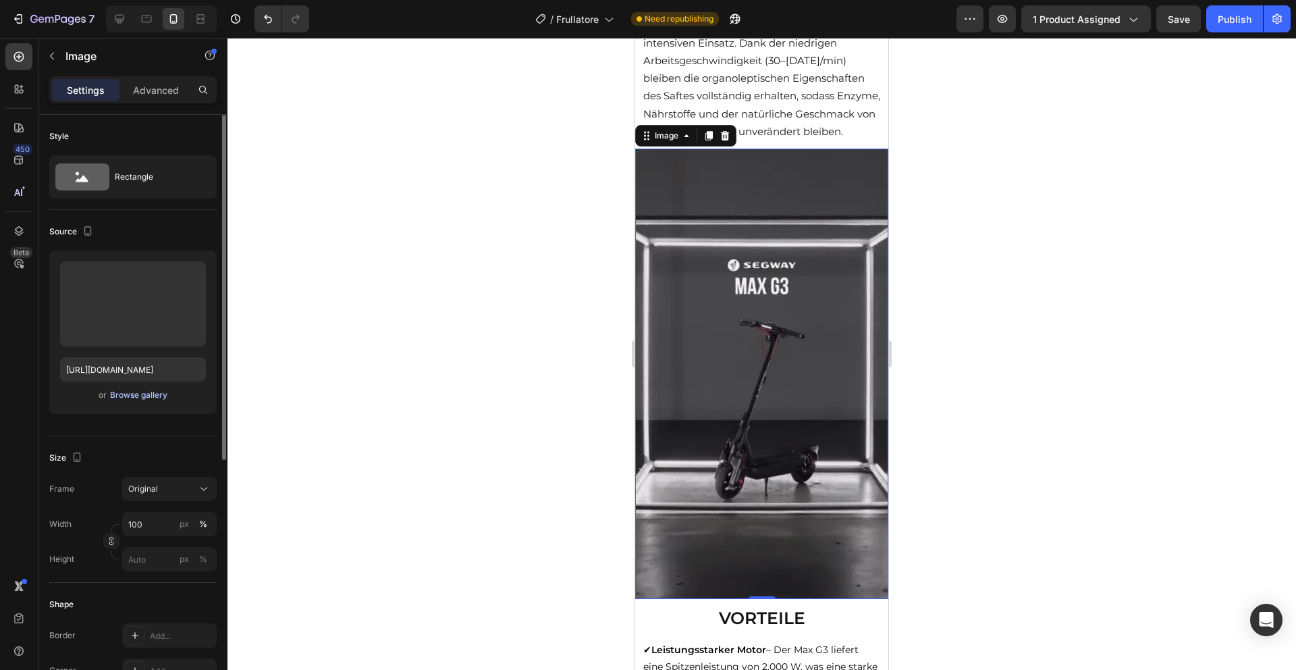
click at [146, 391] on div "Browse gallery" at bounding box center [138, 395] width 57 height 12
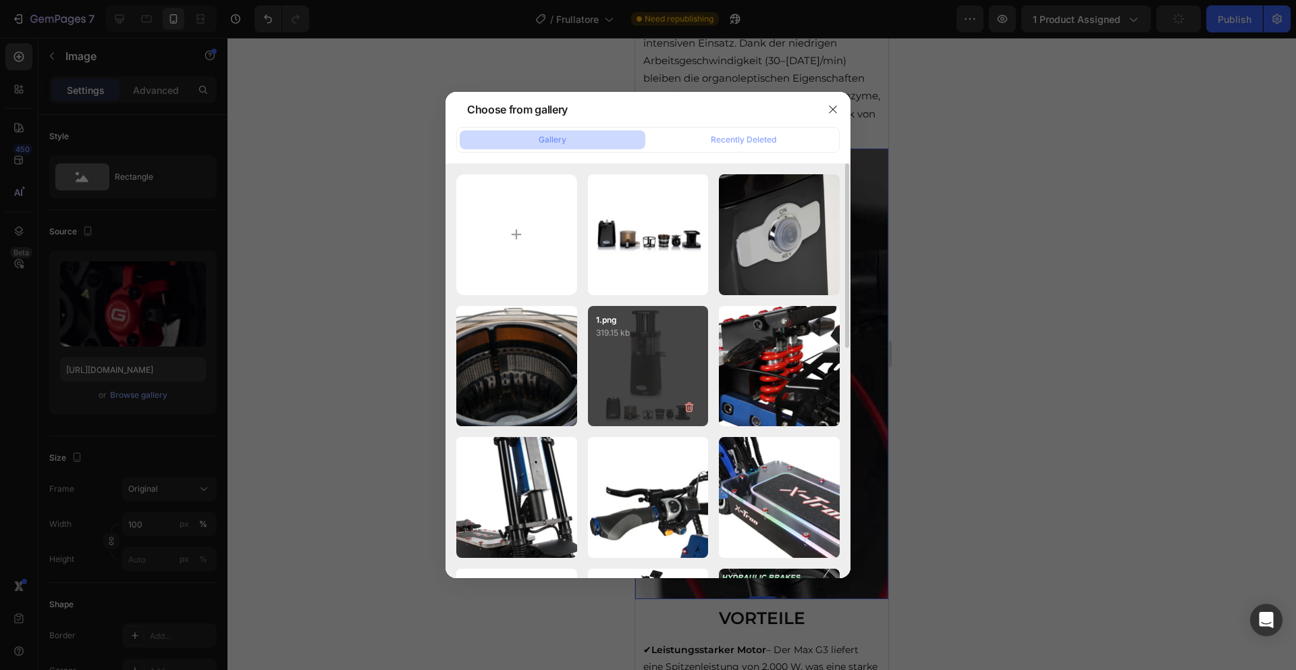
click at [635, 363] on div "1.png 319.15 kb" at bounding box center [648, 366] width 121 height 121
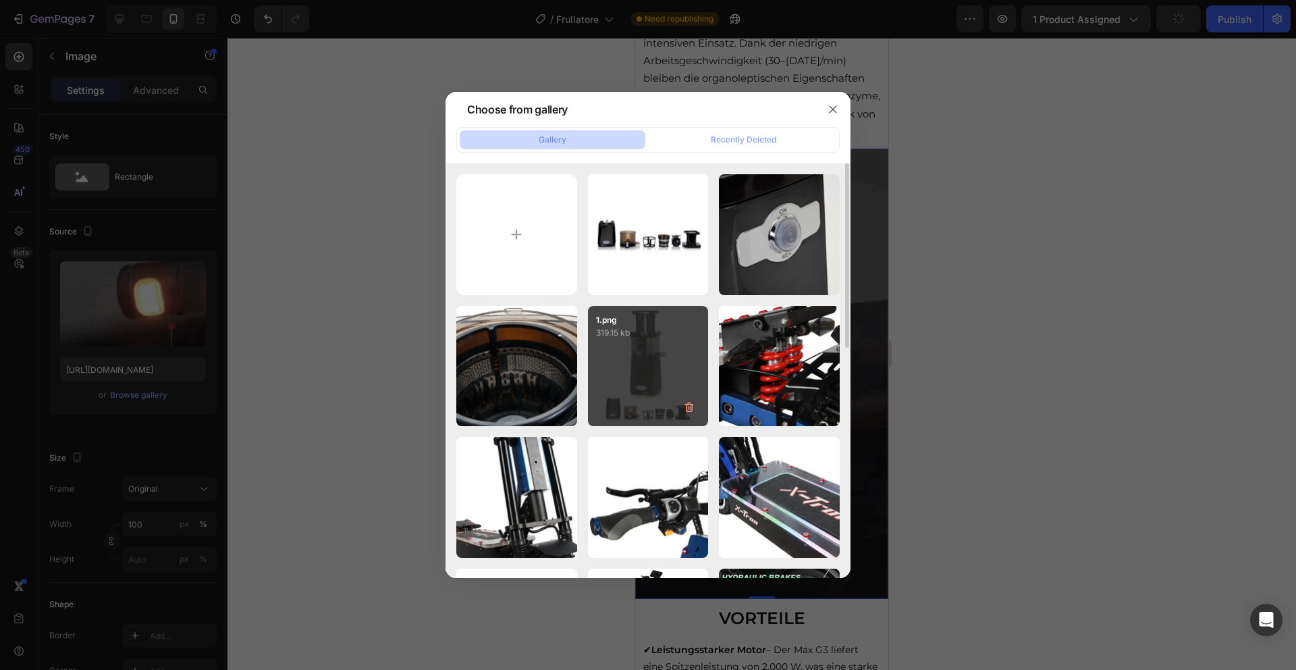
type input "https://cdn.shopify.com/s/files/1/0975/7543/6613/files/gempages_581273785013895…"
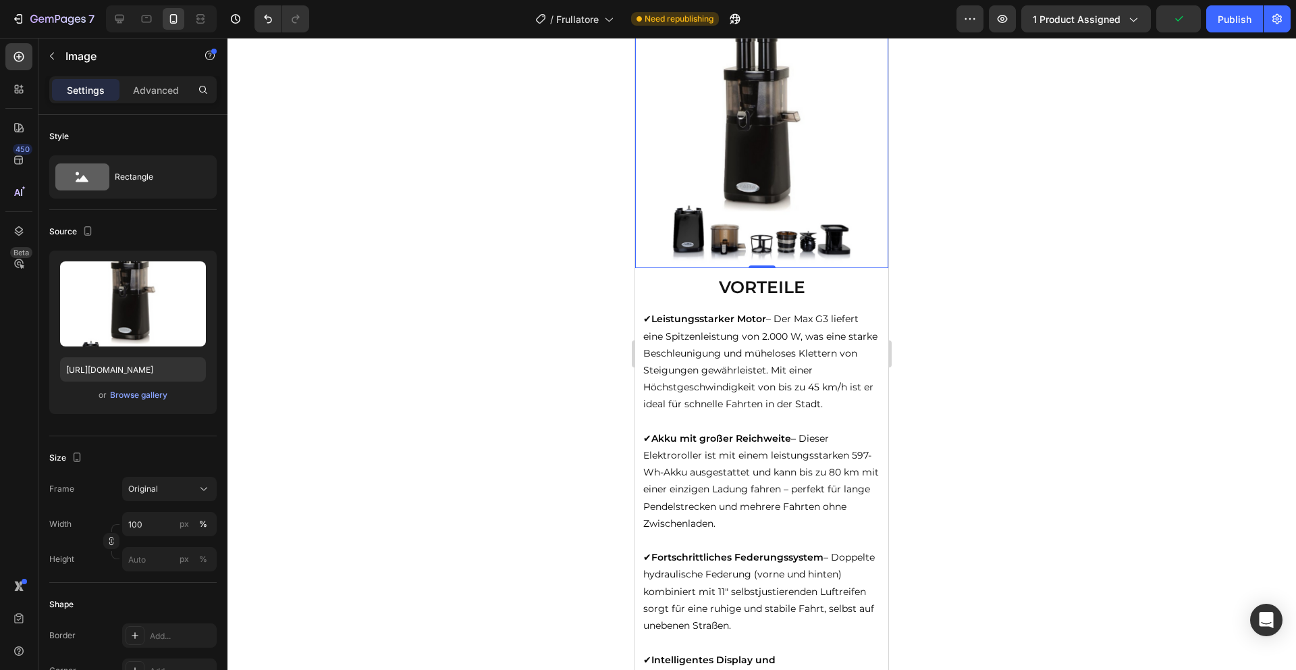
scroll to position [1141, 0]
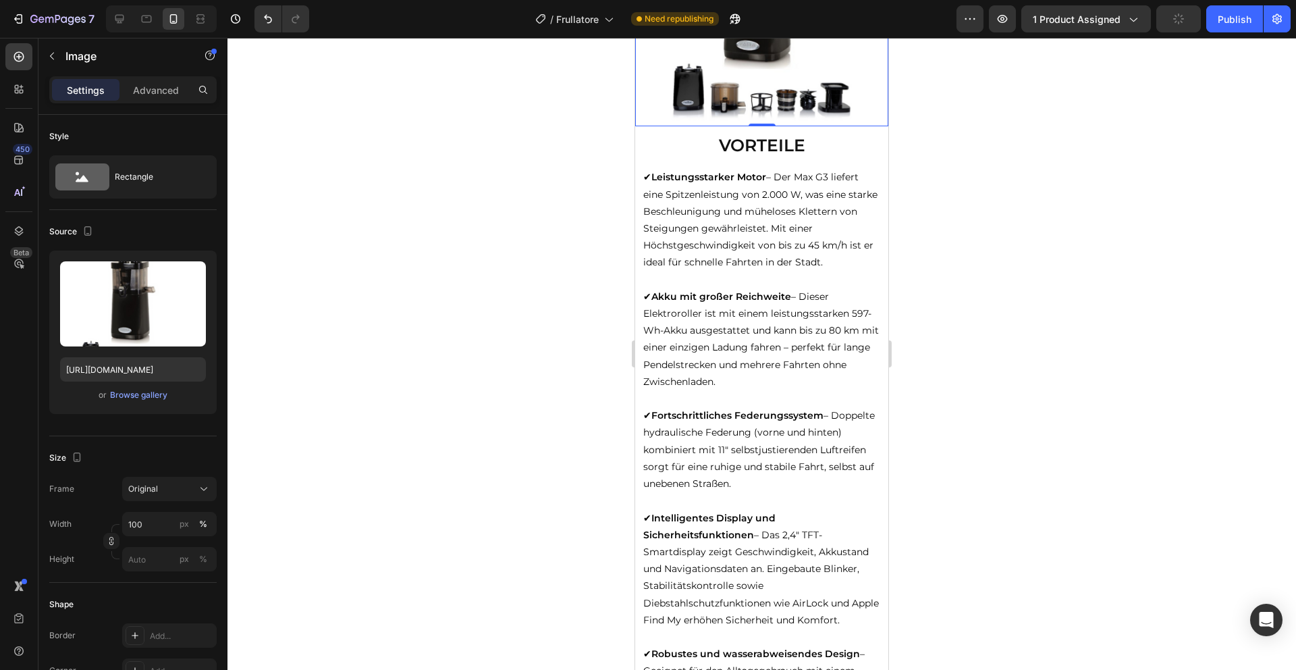
click at [778, 147] on strong "VORTEILE" at bounding box center [762, 145] width 86 height 20
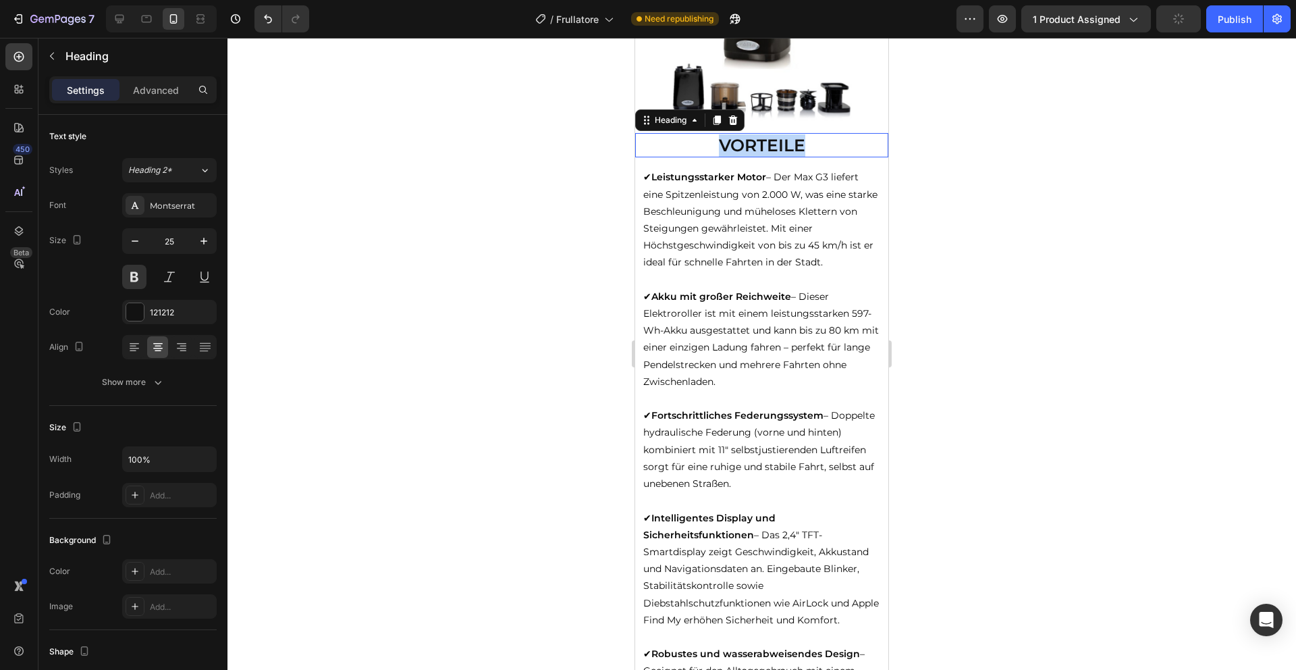
click at [778, 147] on strong "VORTEILE" at bounding box center [762, 145] width 86 height 20
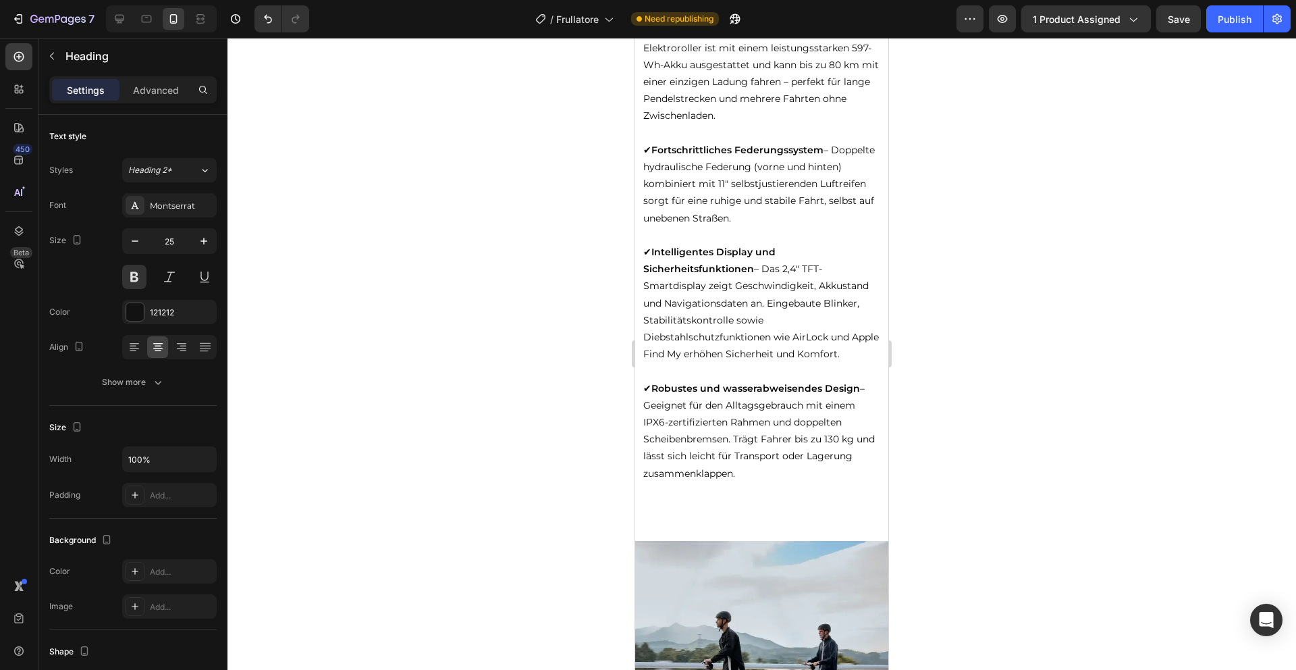
scroll to position [1492, 0]
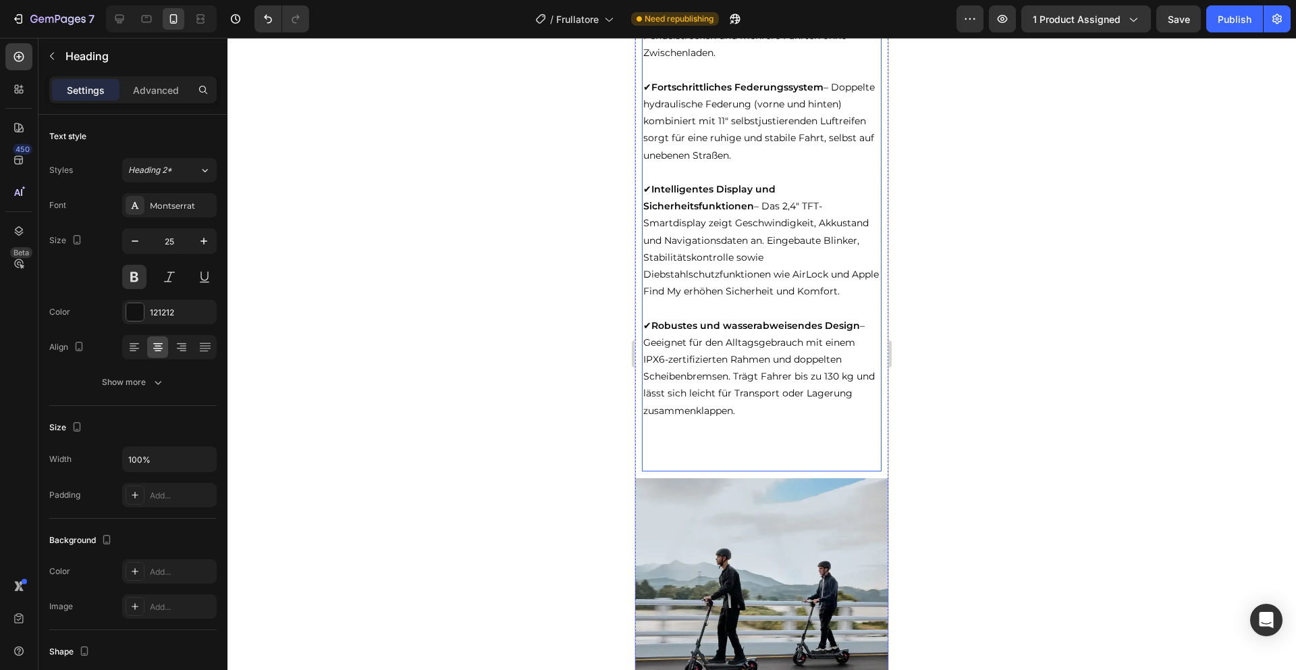
click at [751, 382] on p "✔ Robustes und wasserabweisendes Design – Geeignet für den Alltagsgebrauch mit …" at bounding box center [761, 368] width 237 height 102
click at [747, 409] on p "✔ Robustes und wasserabweisendes Design – Geeignet für den Alltagsgebrauch mit …" at bounding box center [761, 368] width 237 height 102
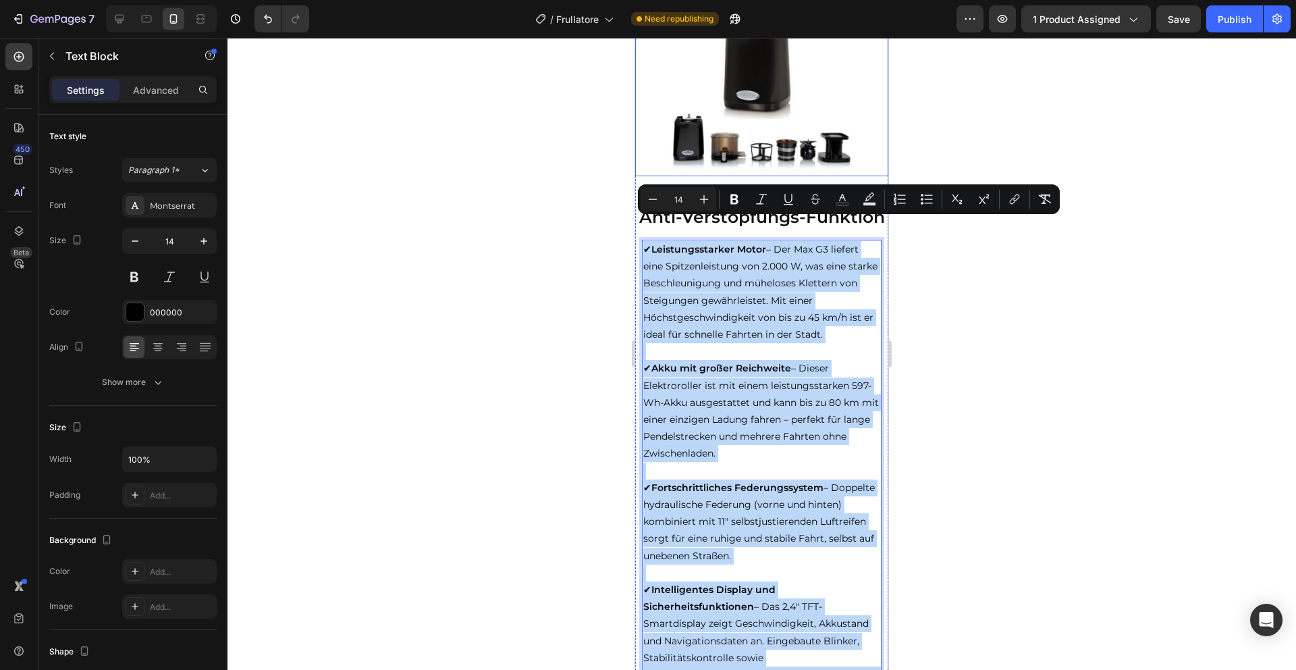
drag, startPoint x: 747, startPoint y: 409, endPoint x: 635, endPoint y: 39, distance: 386.2
click at [635, 39] on div "Image Image Image Image Image Carousel Row Icon Icon Icon Icon Icon Icon List 4…" at bounding box center [761, 281] width 253 height 2614
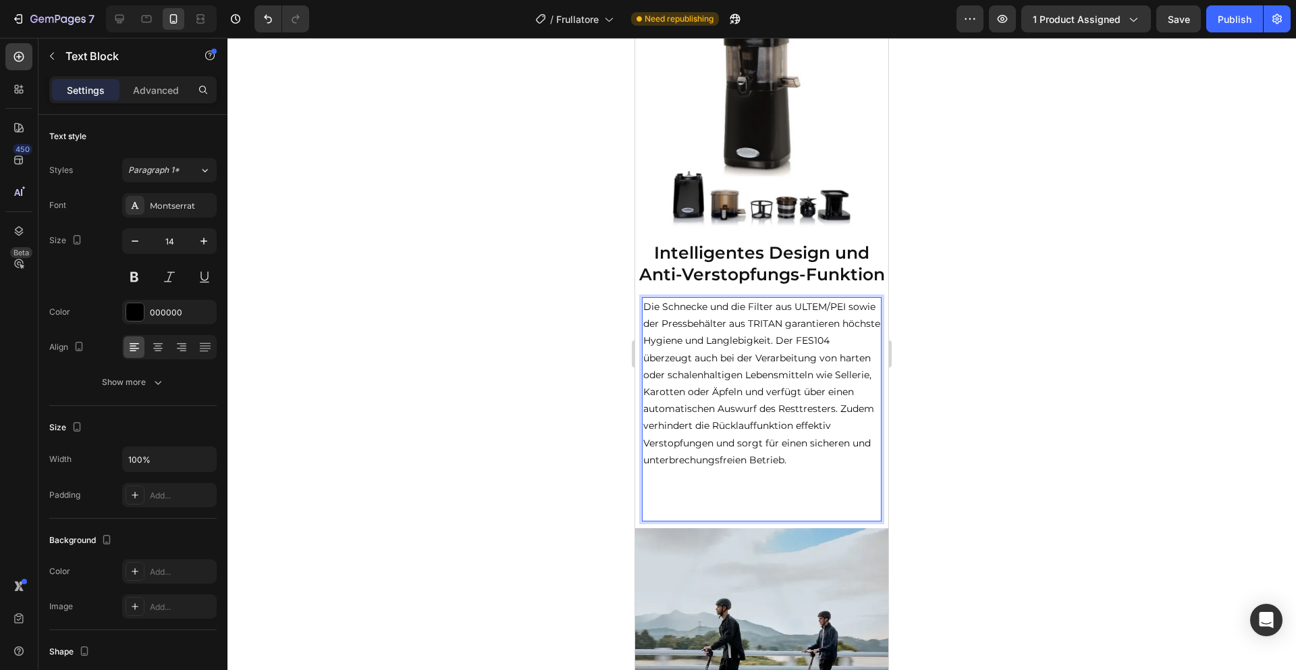
click at [819, 343] on p "Die Schnecke und die Filter aus ULTEM/PEI sowie der Pressbehälter aus TRITAN ga…" at bounding box center [761, 383] width 237 height 170
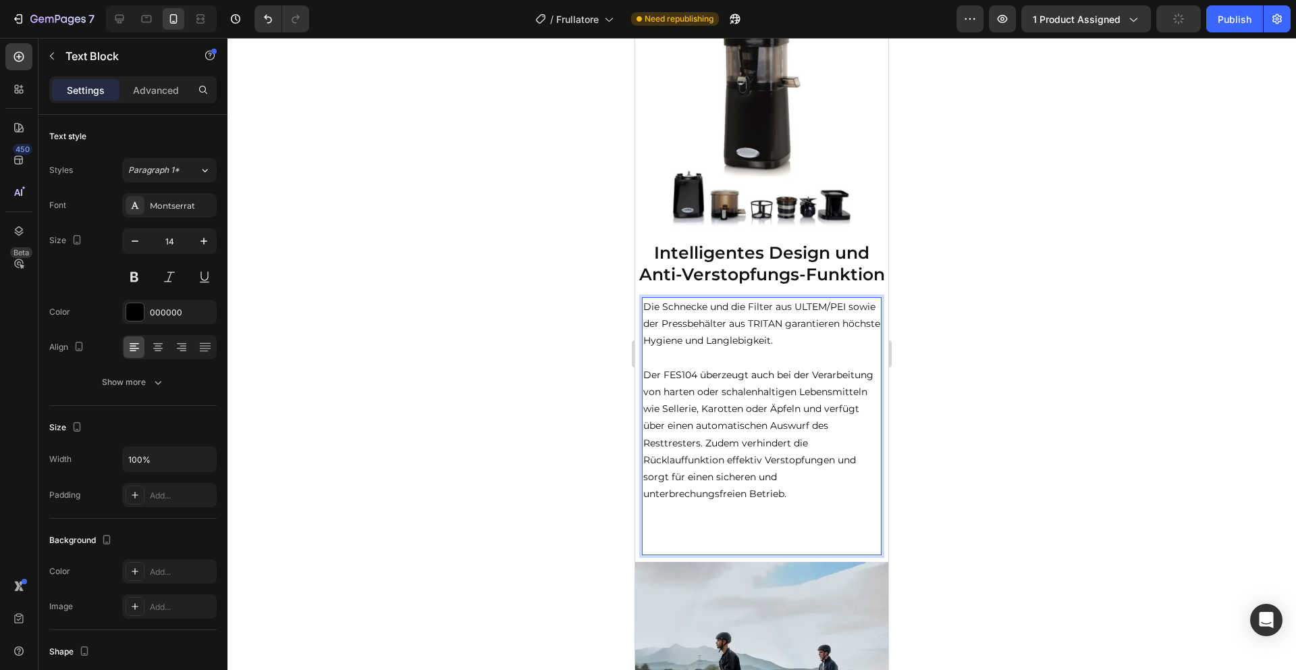
click at [702, 442] on p "Der FES104 überzeugt auch bei der Verarbeitung von harten oder schalenhaltigen …" at bounding box center [761, 435] width 237 height 136
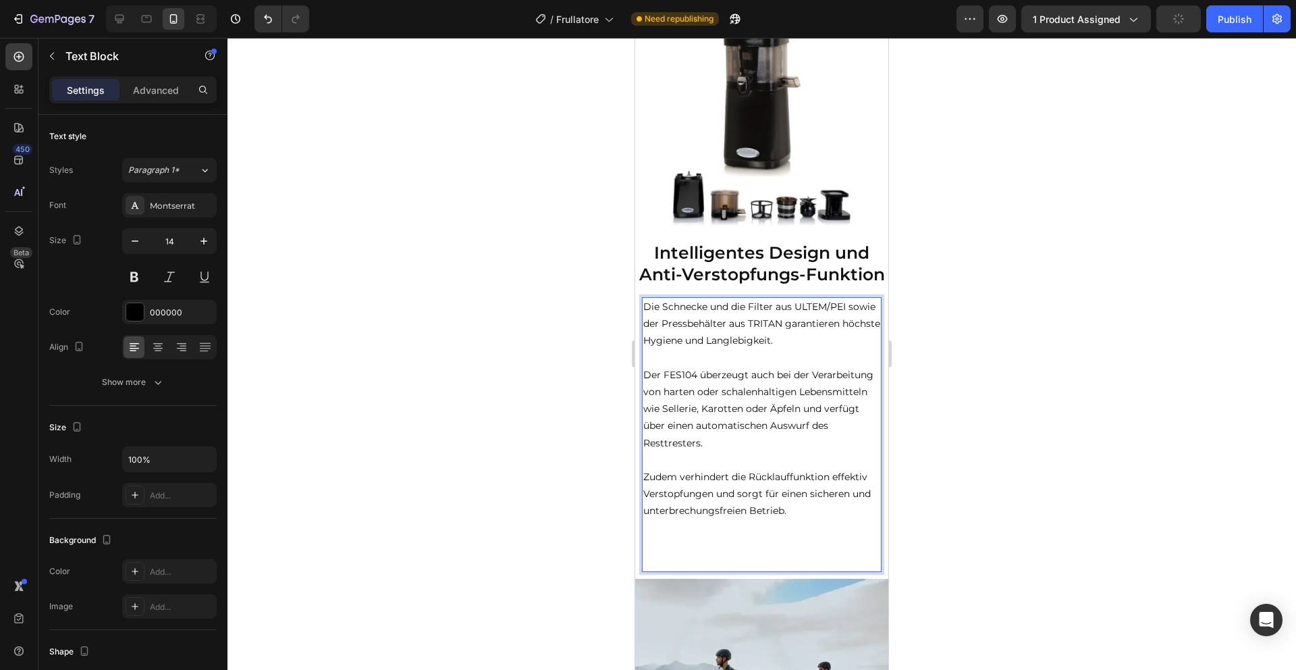
click at [788, 562] on p "Rich Text Editor. Editing area: main" at bounding box center [761, 562] width 237 height 17
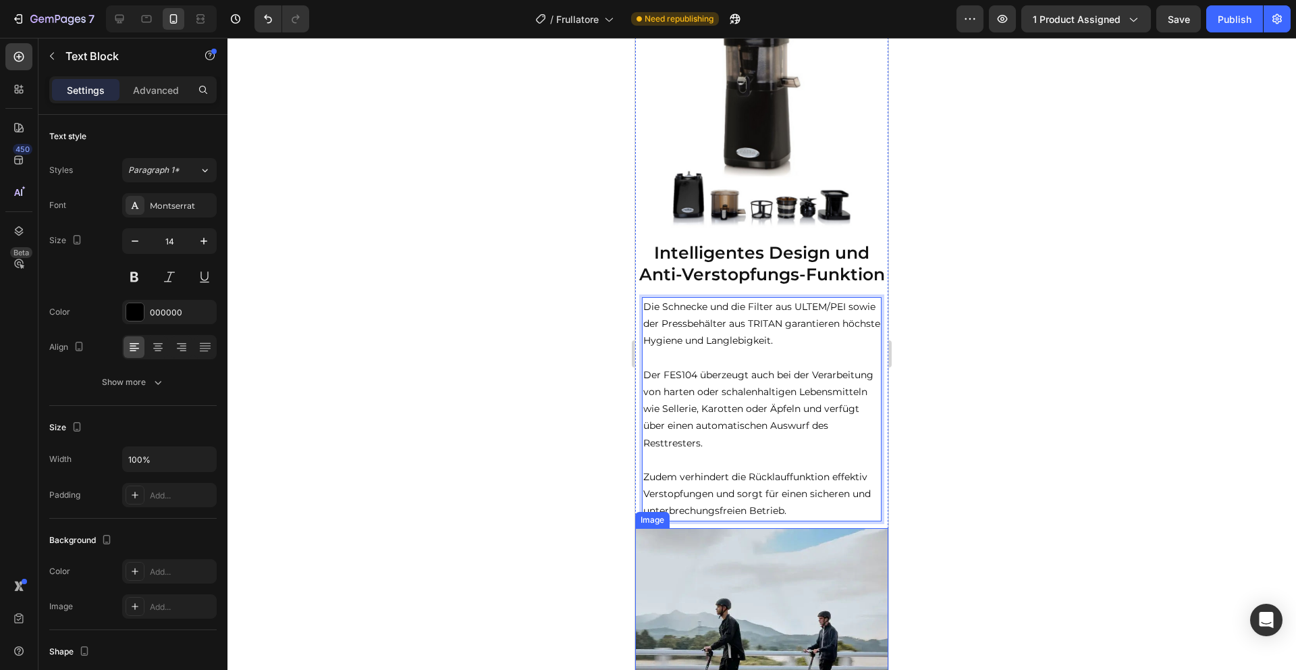
click at [800, 581] on img at bounding box center [761, 654] width 253 height 253
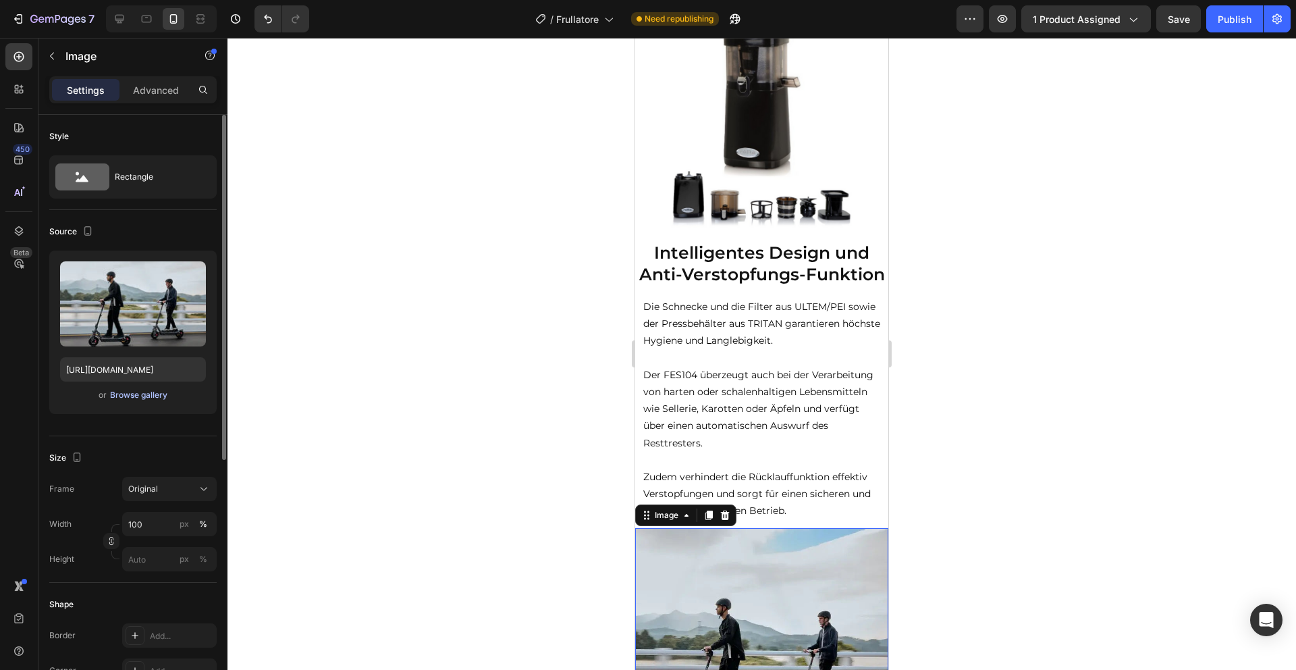
click at [126, 392] on div "Browse gallery" at bounding box center [138, 395] width 57 height 12
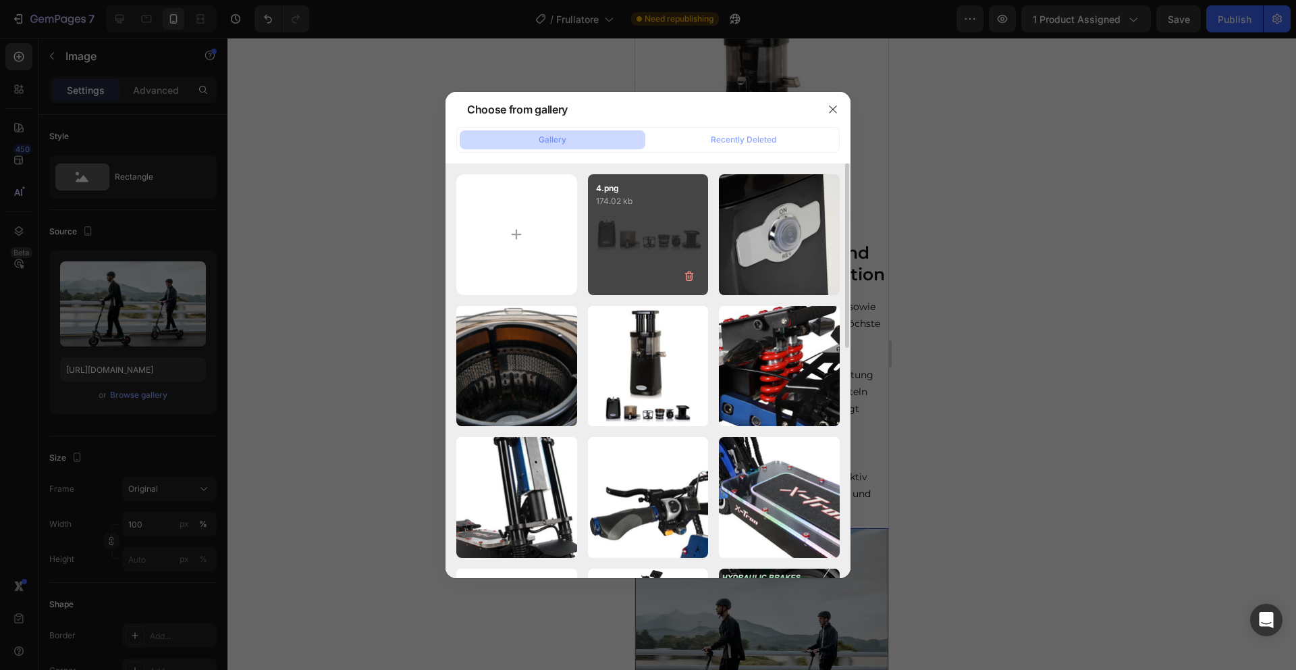
click at [627, 232] on div "4.png 174.02 kb" at bounding box center [648, 234] width 121 height 121
type input "https://cdn.shopify.com/s/files/1/0975/7543/6613/files/gempages_581273785013895…"
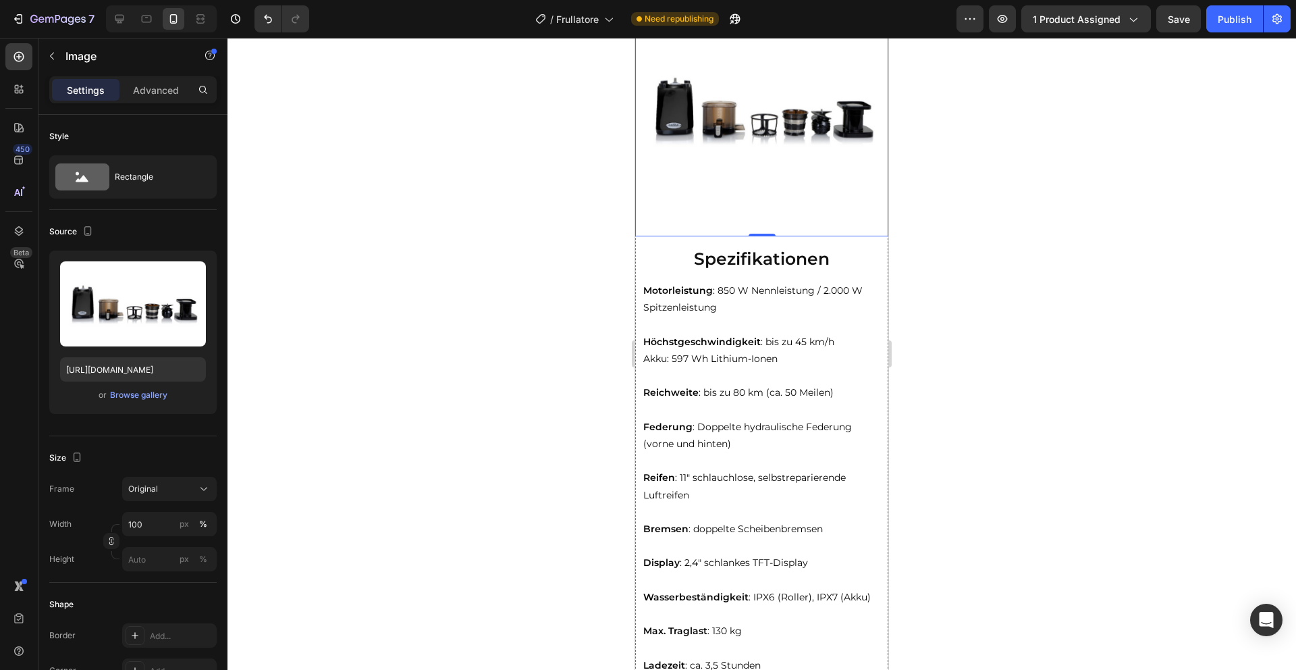
scroll to position [1589, 0]
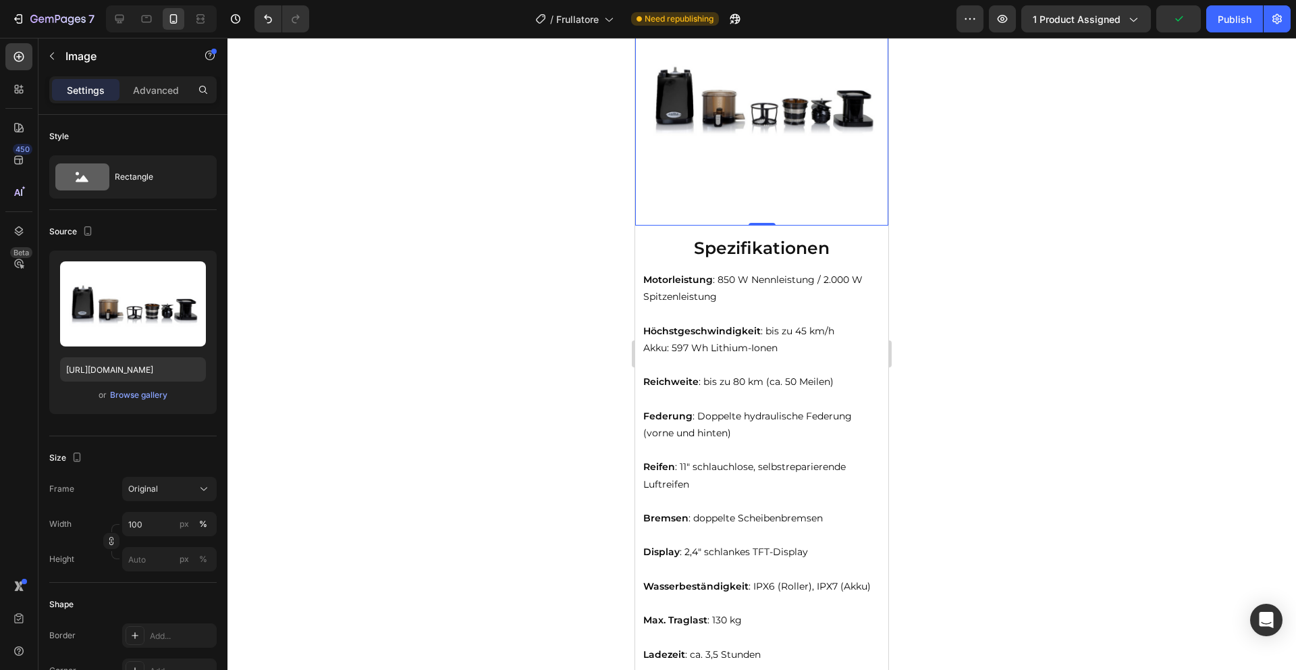
click at [760, 250] on strong "Spezifikationen" at bounding box center [762, 248] width 136 height 20
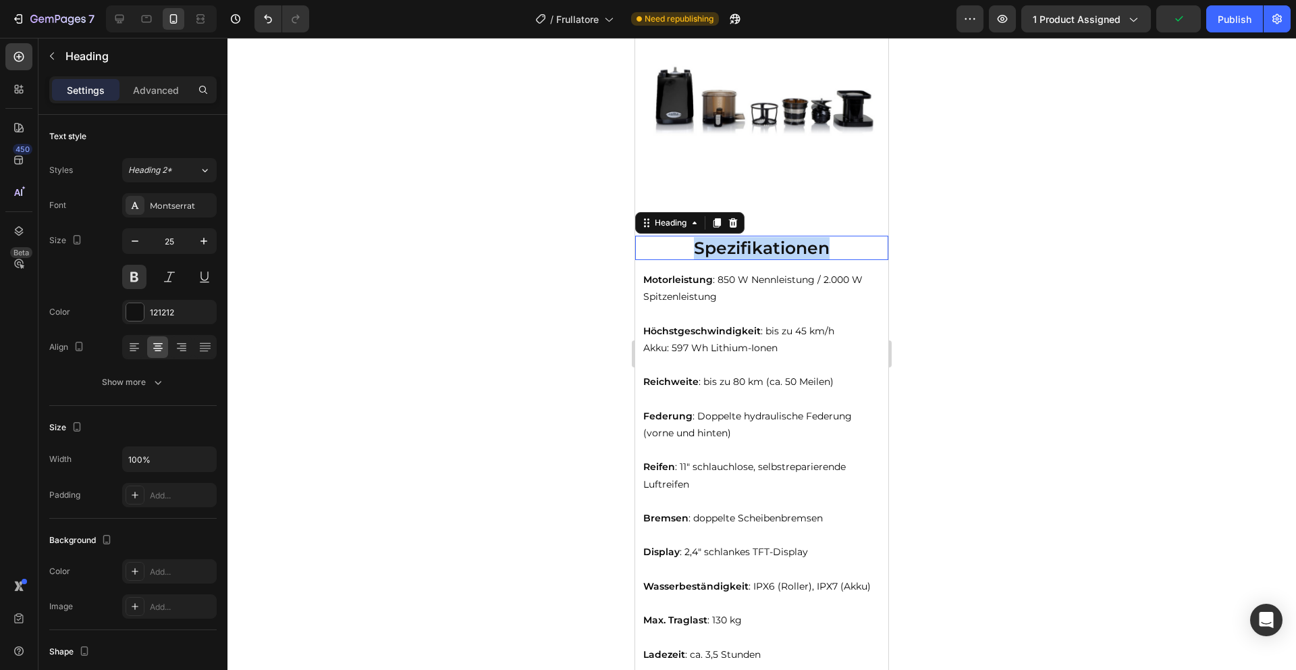
click at [760, 250] on strong "Spezifikationen" at bounding box center [762, 248] width 136 height 20
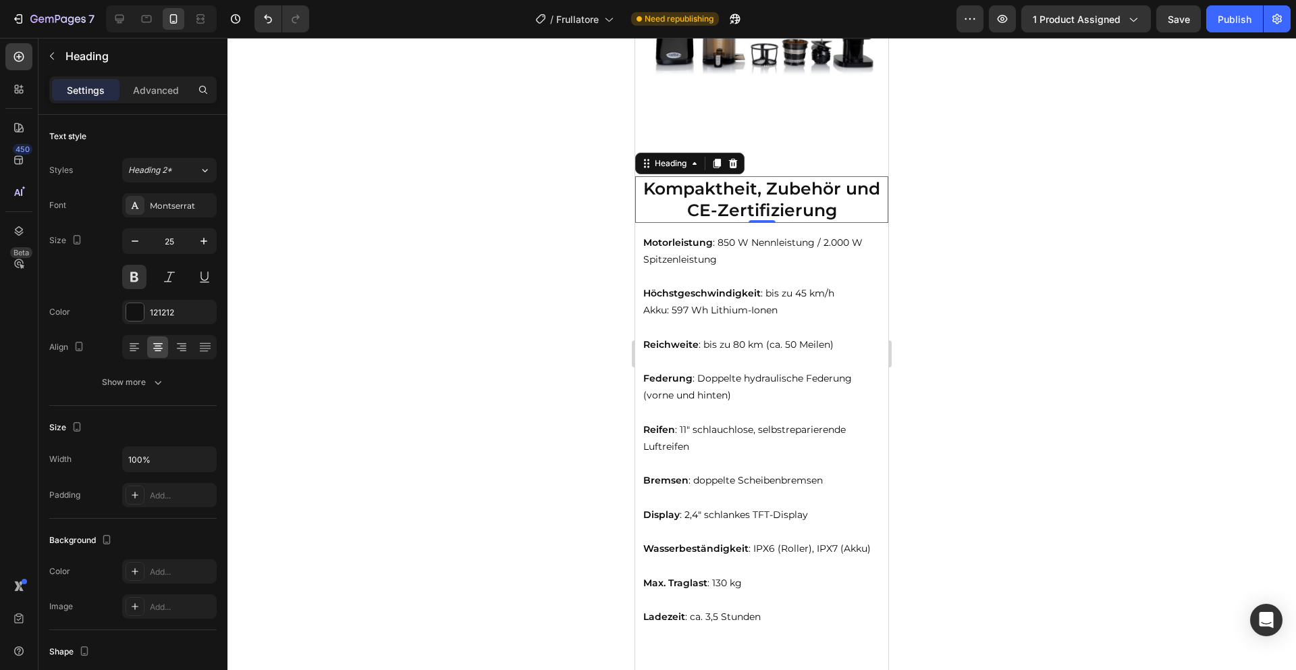
scroll to position [1759, 0]
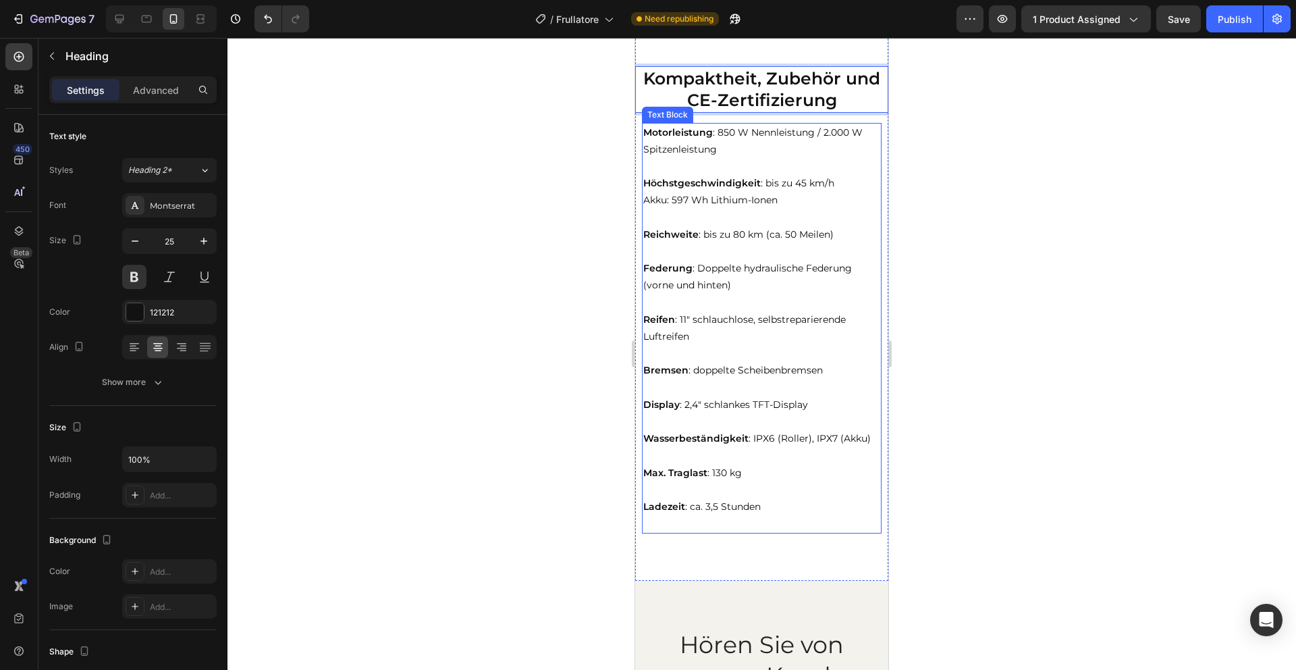
click at [773, 490] on p at bounding box center [761, 489] width 237 height 17
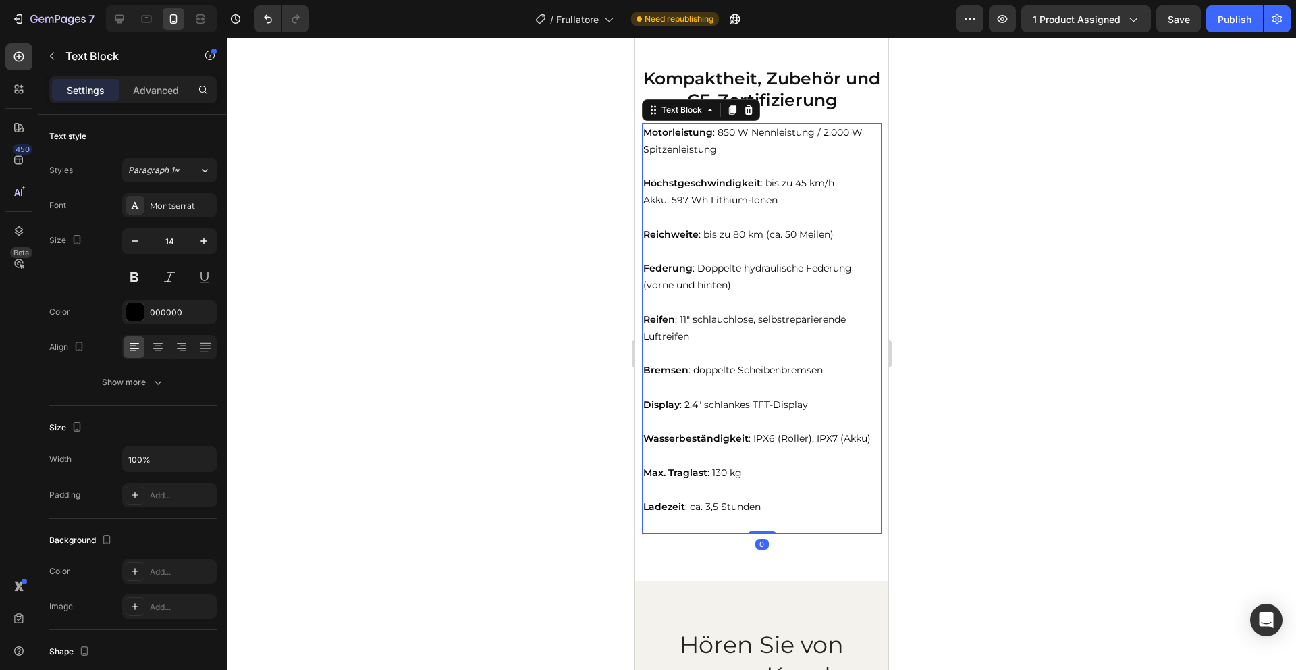
click at [771, 508] on p "Ladezeit : ca. 3,5 Stunden" at bounding box center [761, 506] width 237 height 17
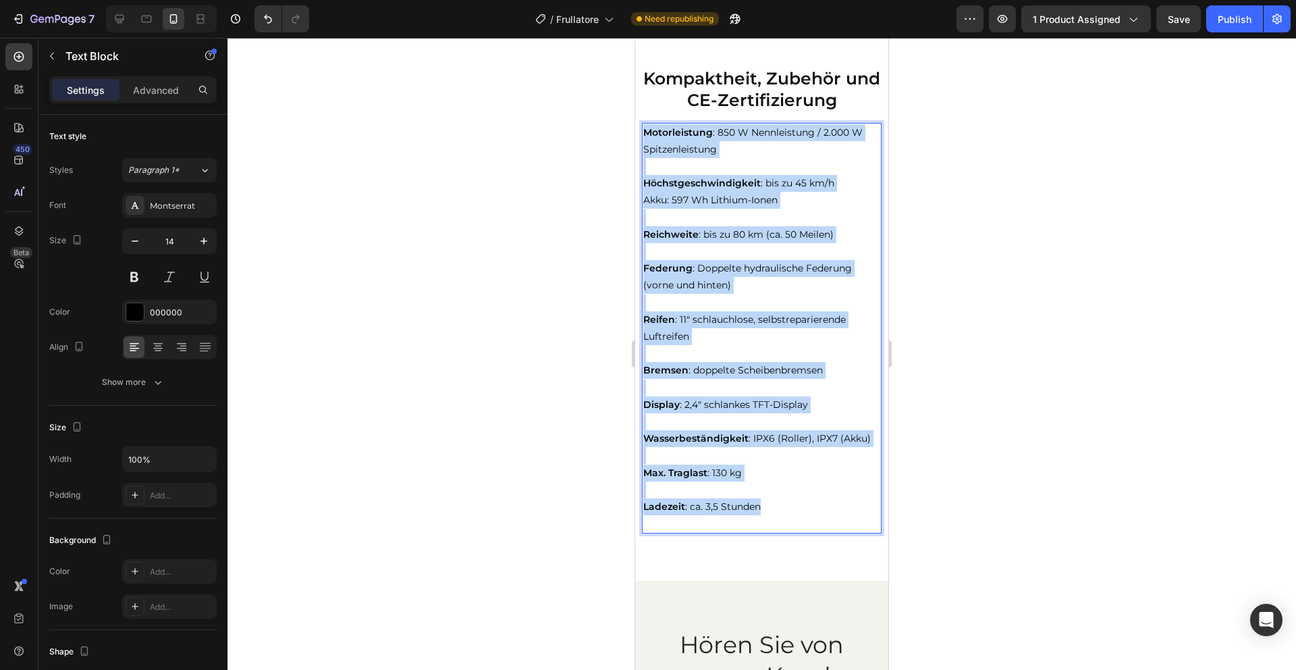
drag, startPoint x: 773, startPoint y: 508, endPoint x: 643, endPoint y: 136, distance: 393.6
click at [643, 136] on div "Motorleistung : 850 W Nennleistung / 2.000 W Spitzenleistung Höchstgeschwindigk…" at bounding box center [762, 328] width 240 height 411
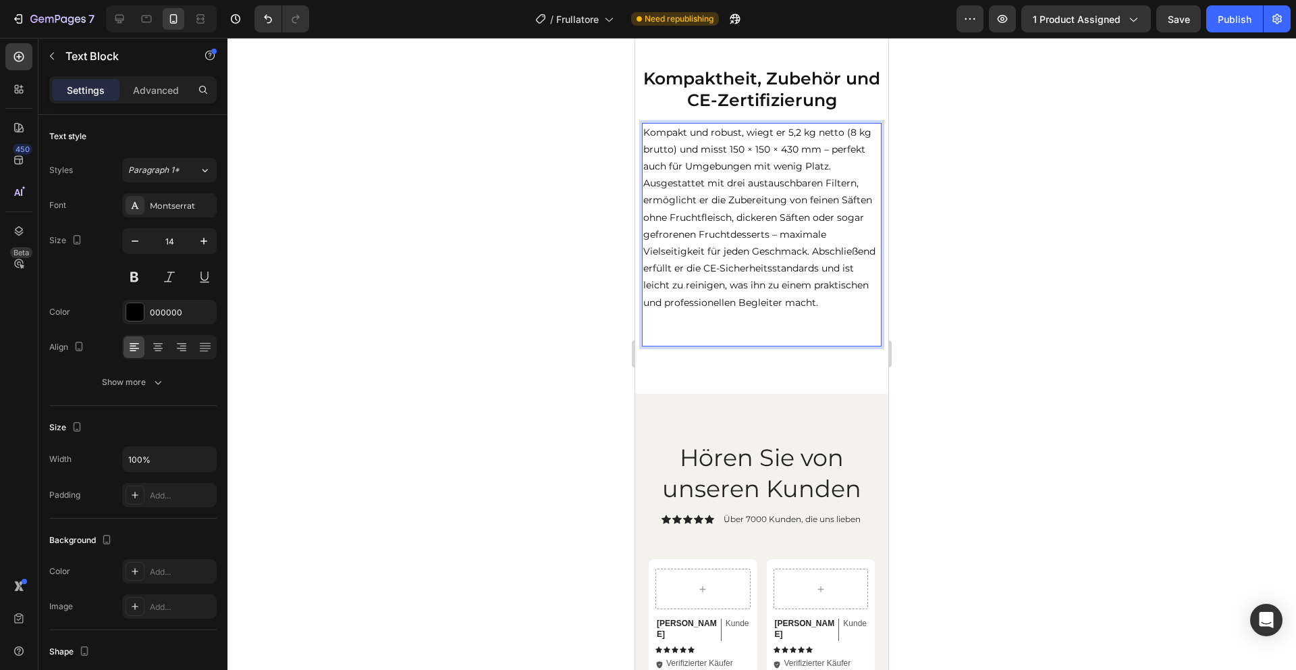
click at [836, 168] on p "Kompakt und robust, wiegt er 5,2 kg netto (8 kg brutto) und misst 150 × 150 × 4…" at bounding box center [761, 217] width 237 height 187
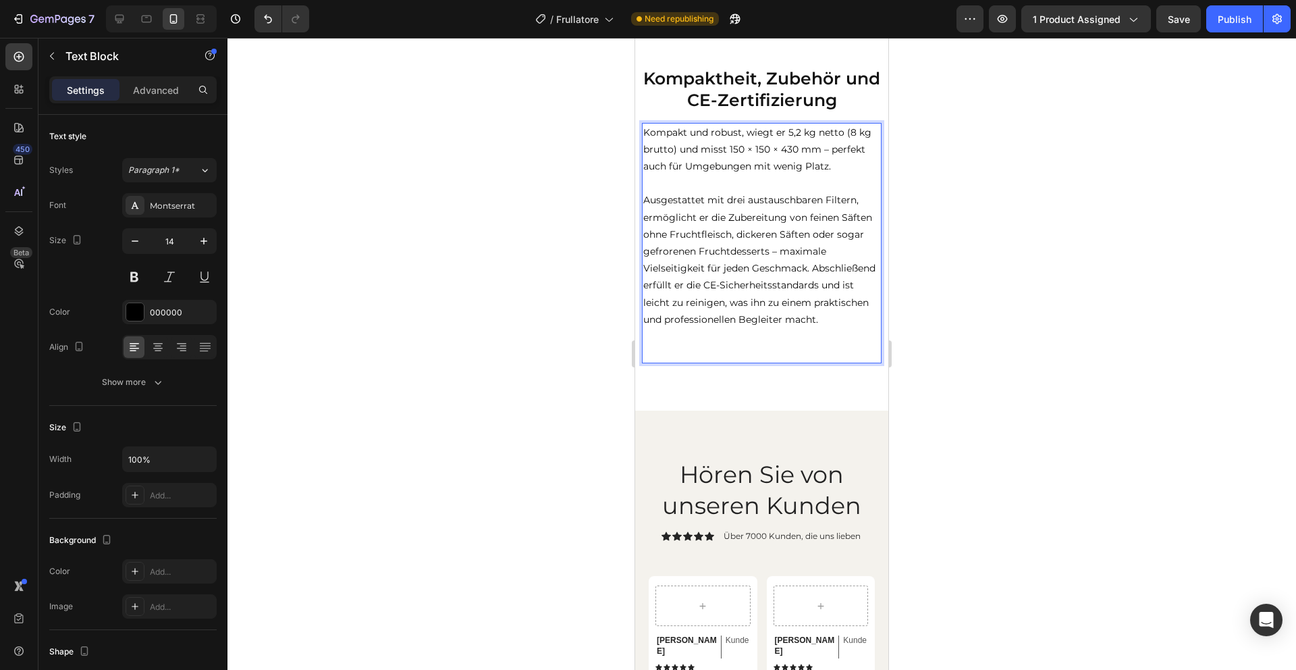
click at [814, 269] on p "Ausgestattet mit drei austauschbaren Filtern, ermöglicht er die Zubereitung von…" at bounding box center [761, 260] width 237 height 136
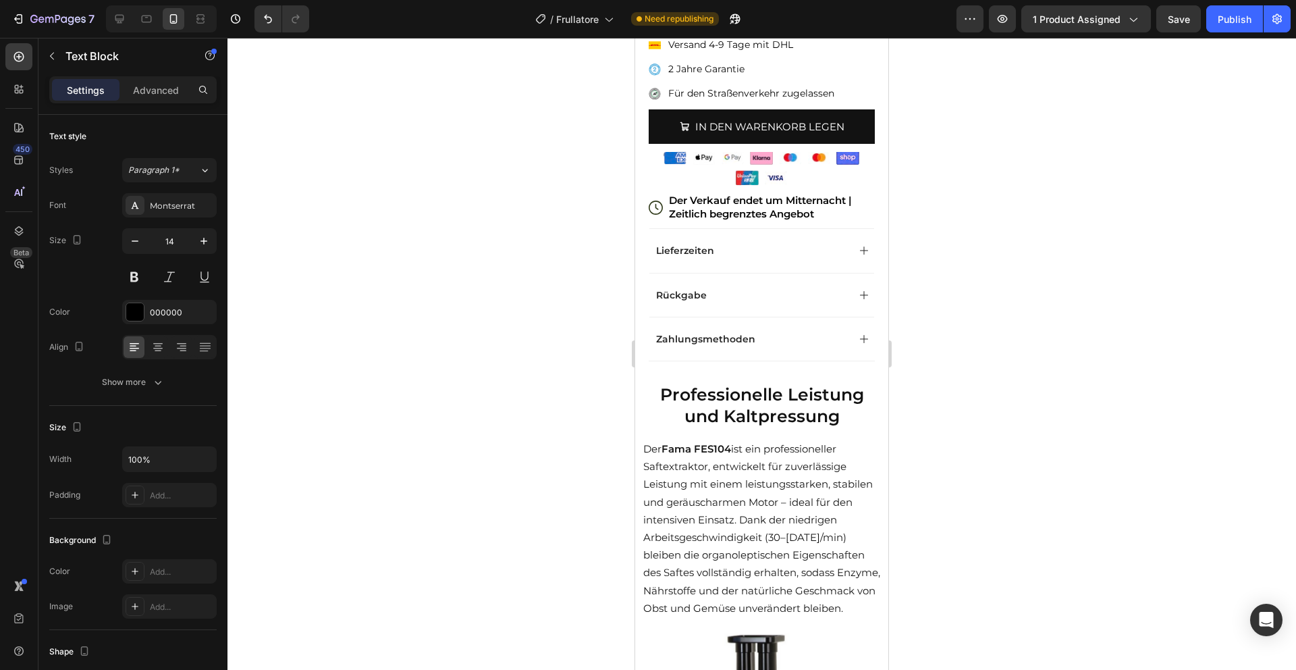
scroll to position [0, 0]
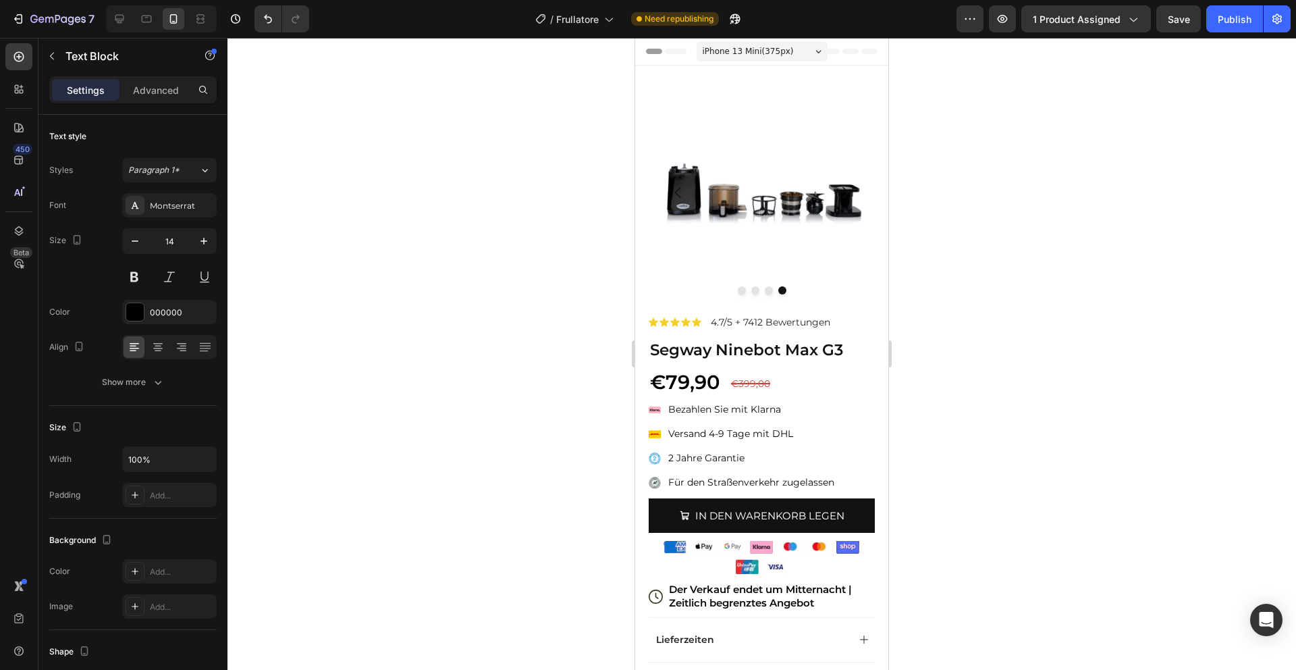
click at [764, 347] on strong "Segway Ninebot Max G3" at bounding box center [746, 349] width 193 height 19
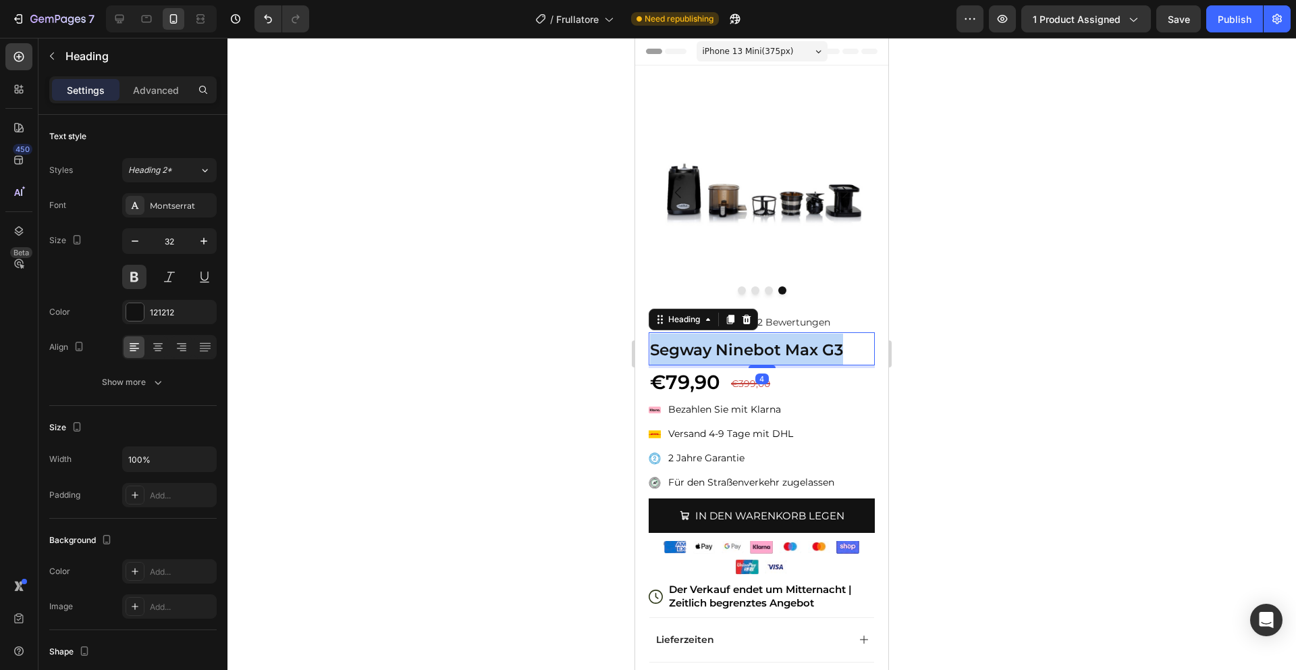
click at [764, 347] on strong "Segway Ninebot Max G3" at bounding box center [746, 349] width 193 height 19
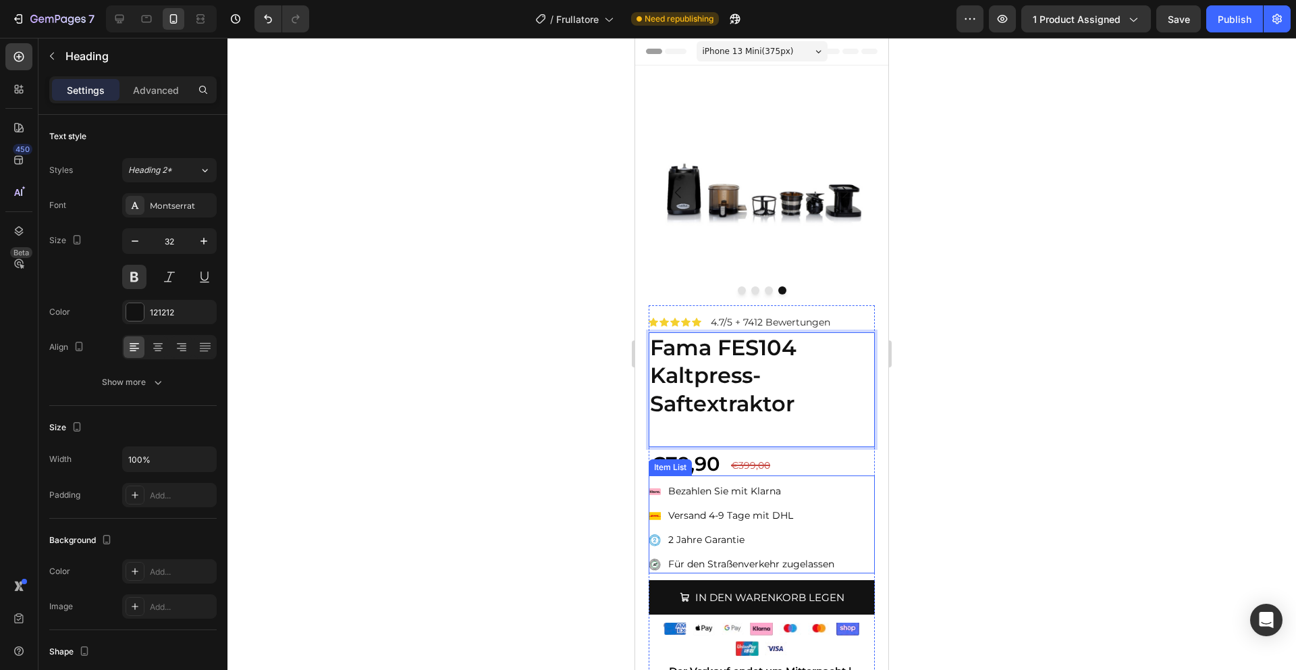
scroll to position [2, 0]
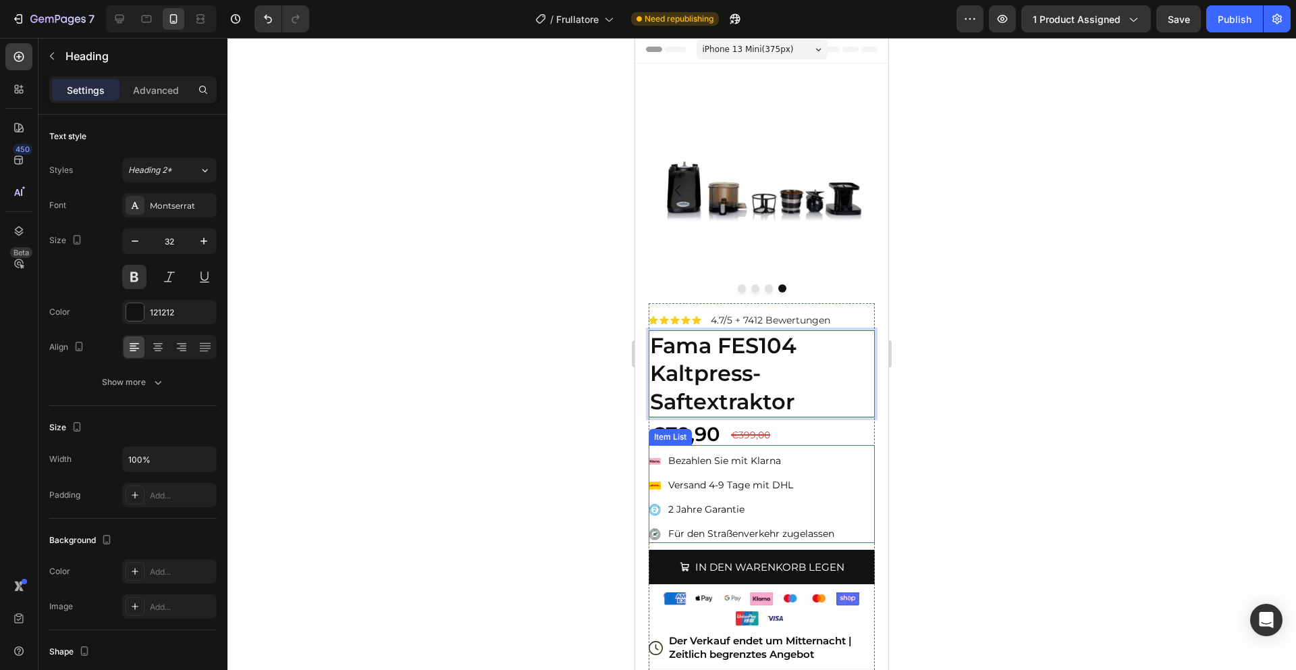
click at [747, 529] on p "Für den Straßenverkehr zugelassen" at bounding box center [751, 534] width 166 height 14
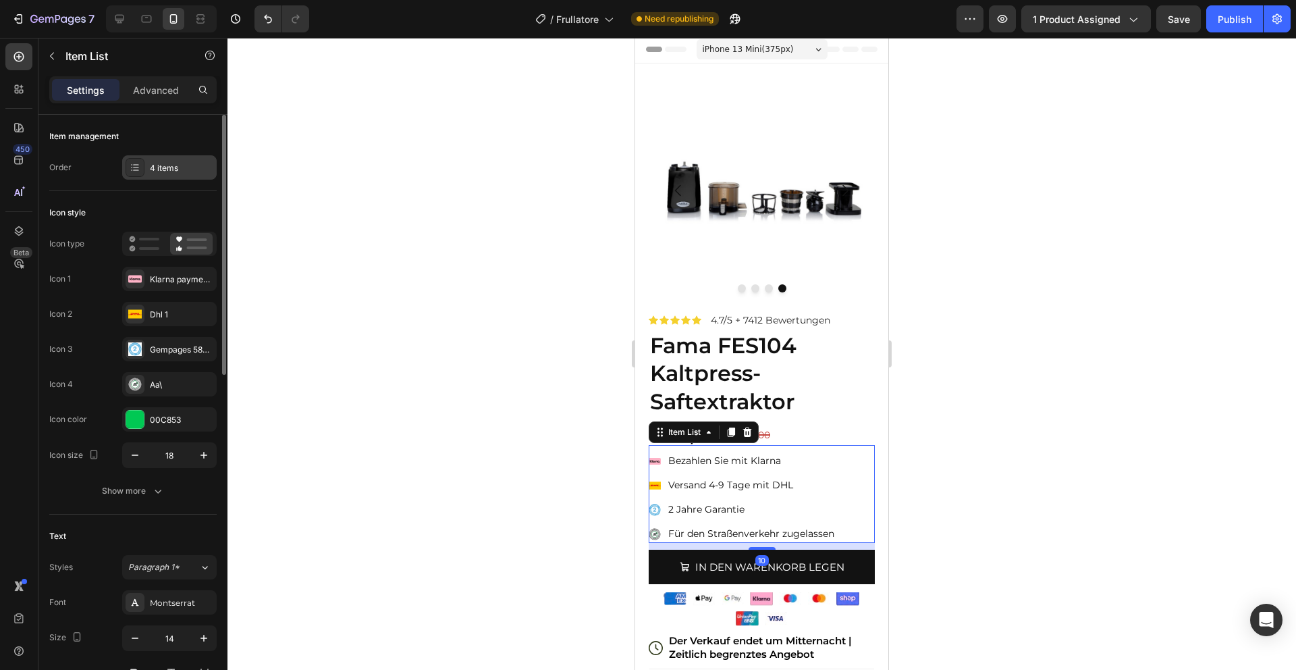
click at [154, 167] on div "4 items" at bounding box center [181, 168] width 63 height 12
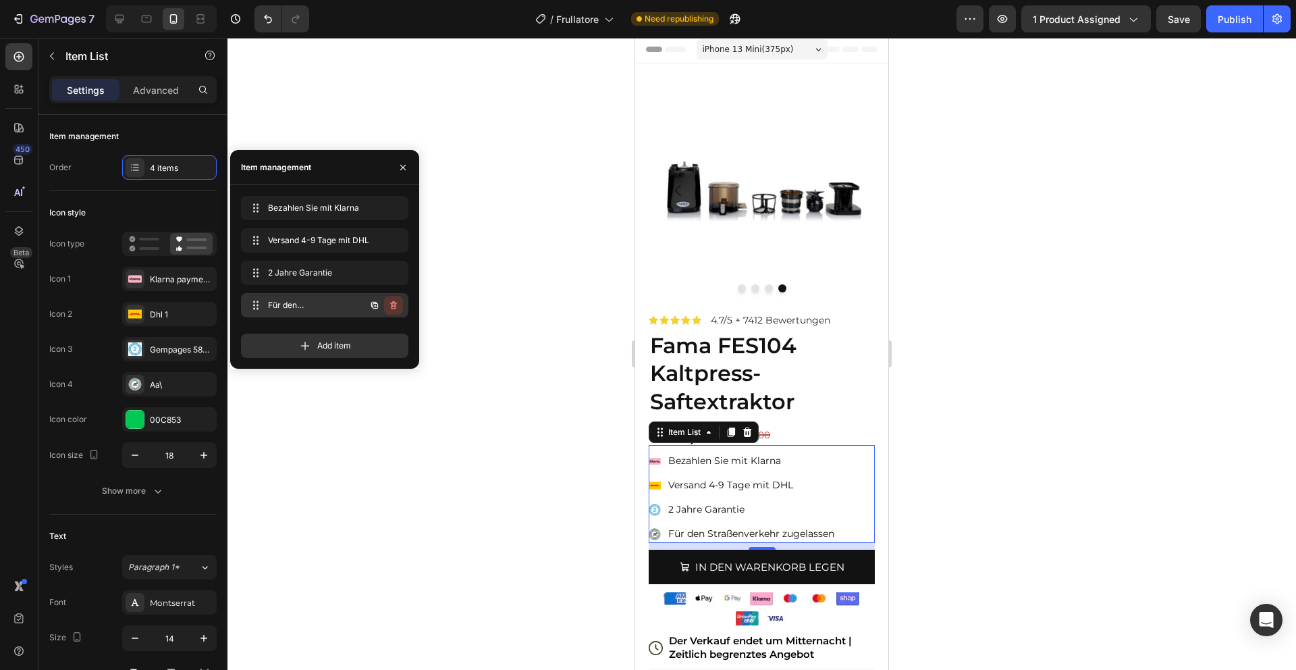
click at [398, 305] on icon "button" at bounding box center [393, 305] width 11 height 11
click at [385, 300] on div "Delete" at bounding box center [384, 305] width 25 height 12
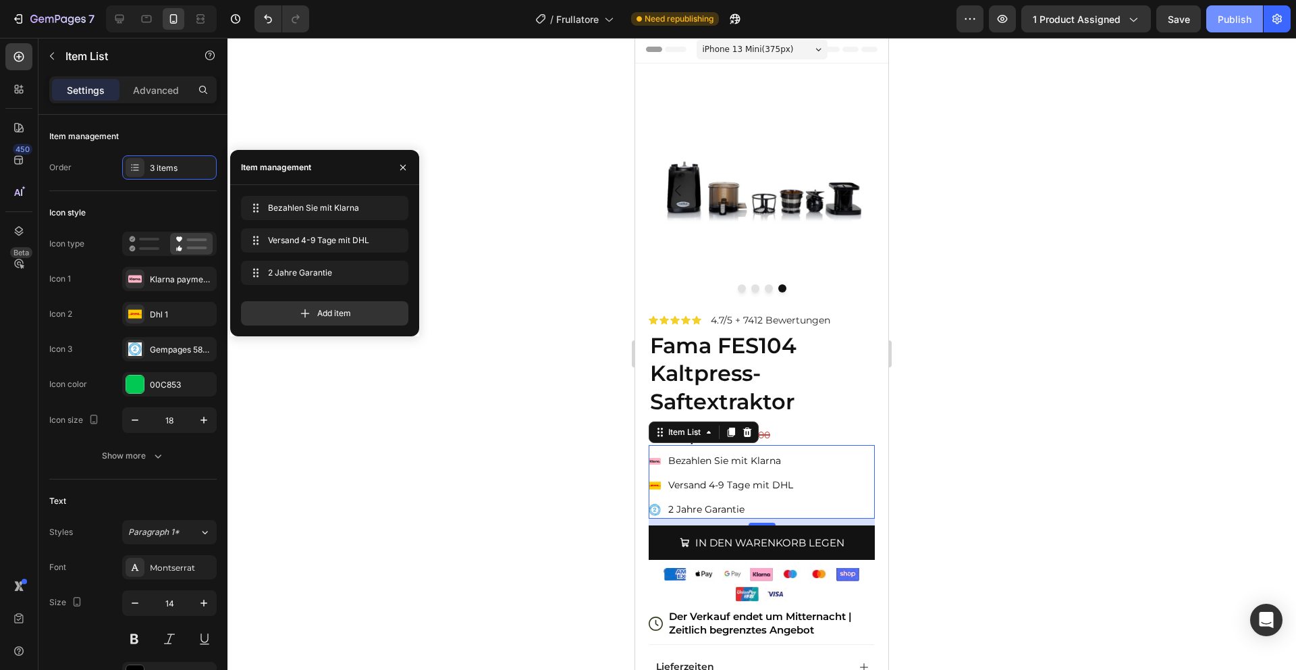
click at [1232, 18] on div "Publish" at bounding box center [1235, 19] width 34 height 14
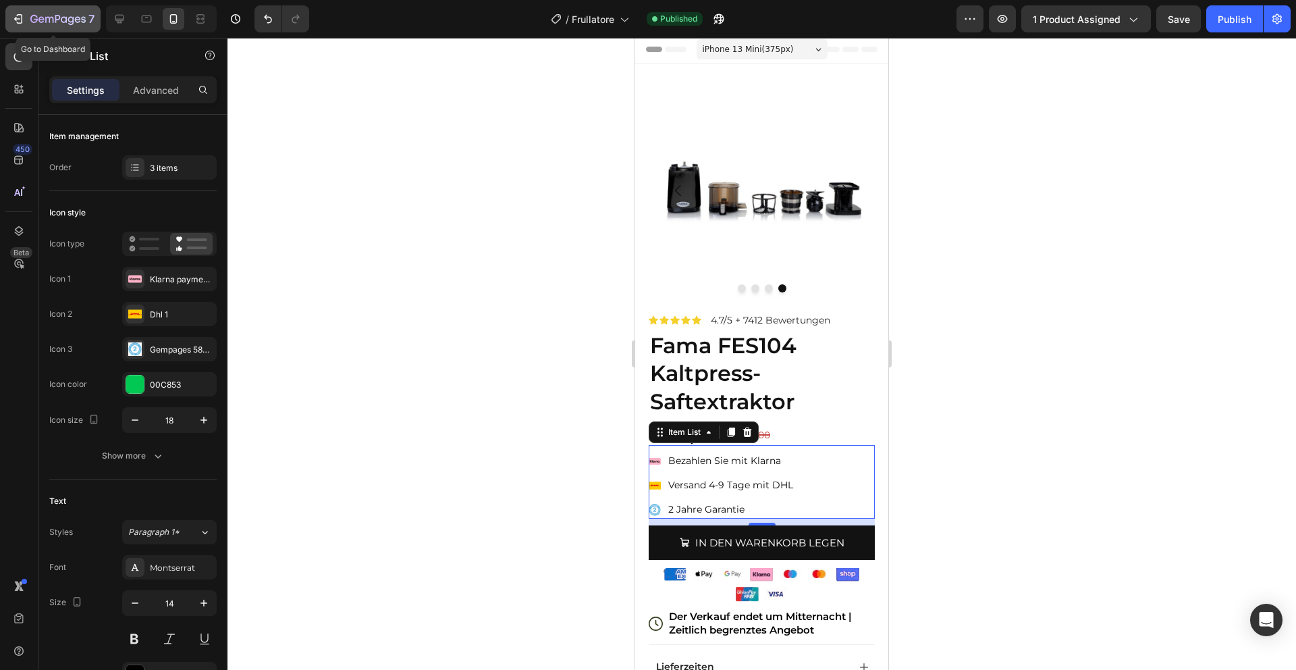
click at [55, 26] on button "7" at bounding box center [52, 18] width 95 height 27
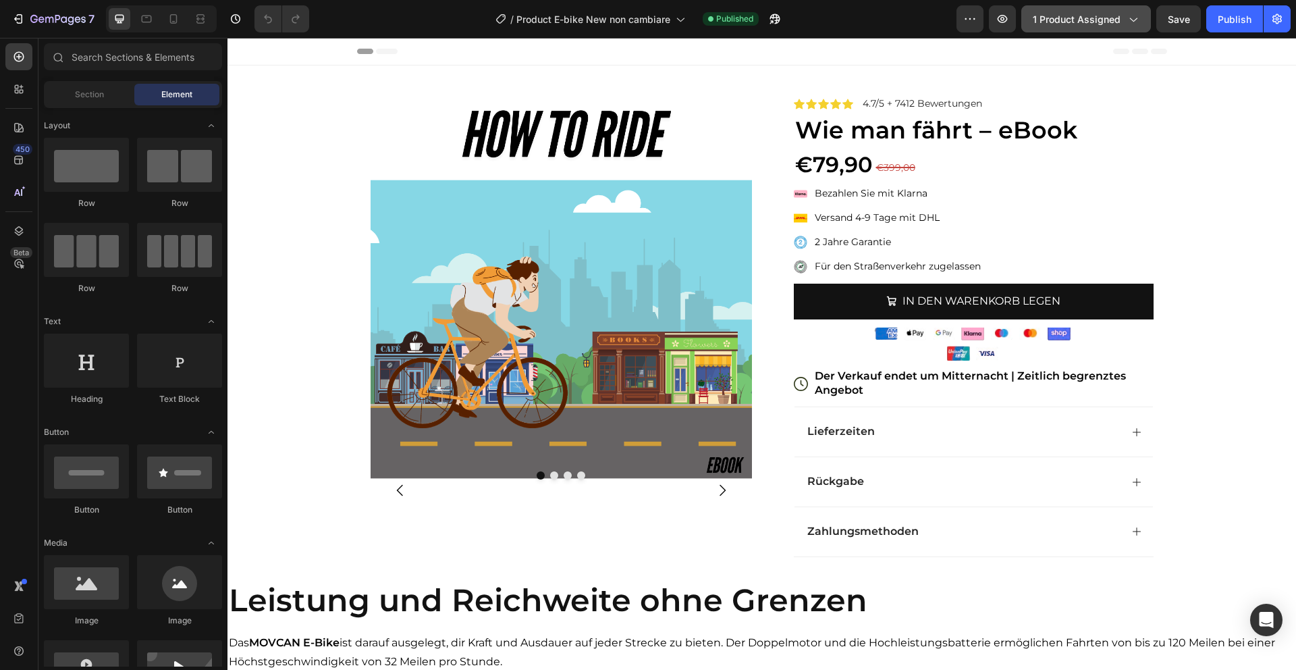
click at [1103, 24] on span "1 product assigned" at bounding box center [1077, 19] width 88 height 14
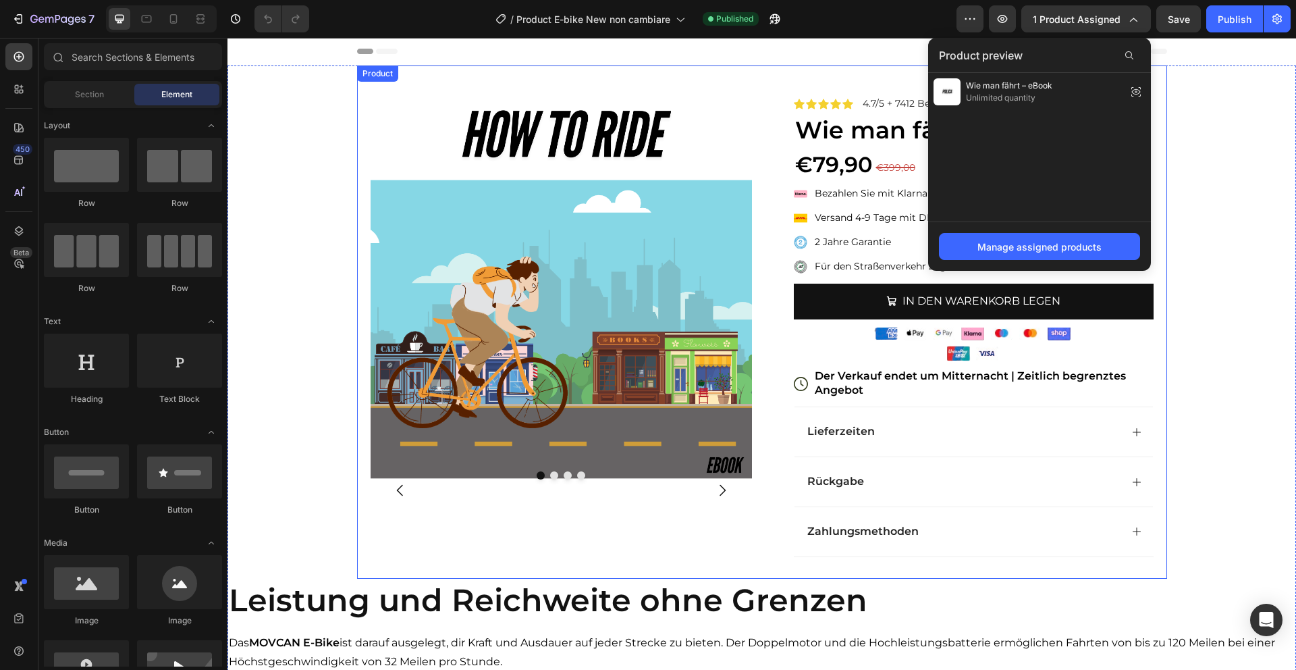
click at [775, 76] on div "Image Image Image Image Image Carousel Row Icon Icon Icon Icon Icon Icon List 4…" at bounding box center [762, 321] width 810 height 513
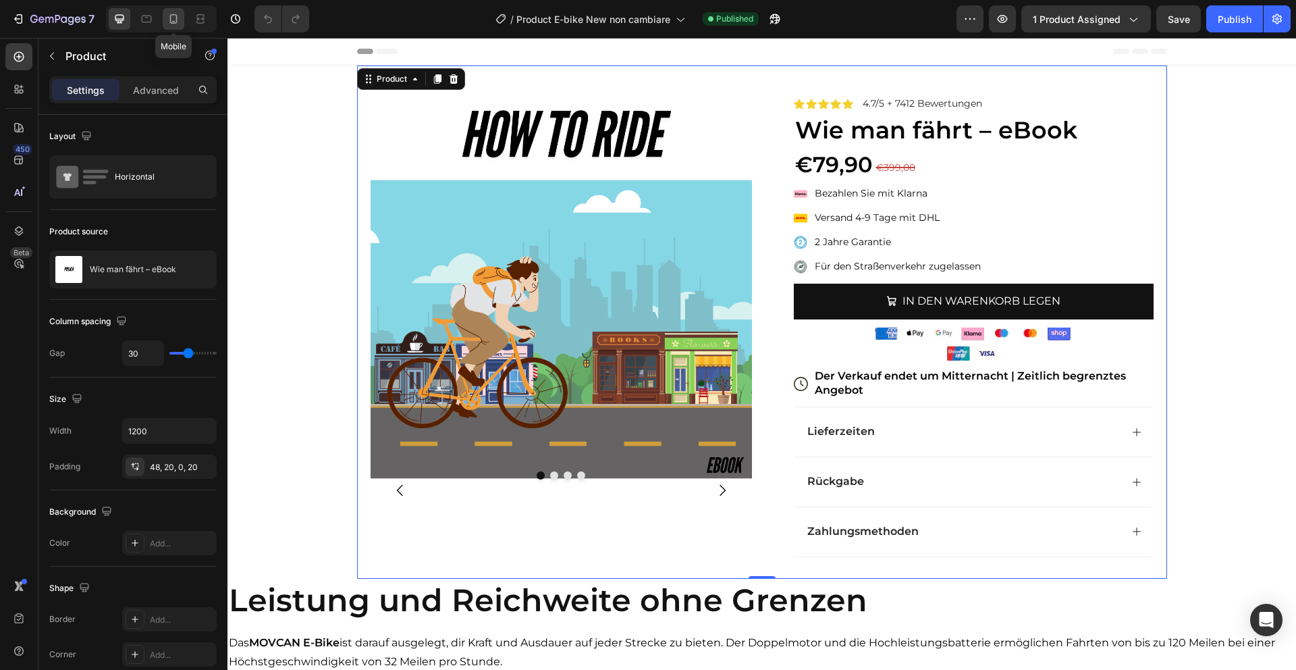
click at [178, 16] on icon at bounding box center [174, 19] width 14 height 14
type input "0"
type input "100%"
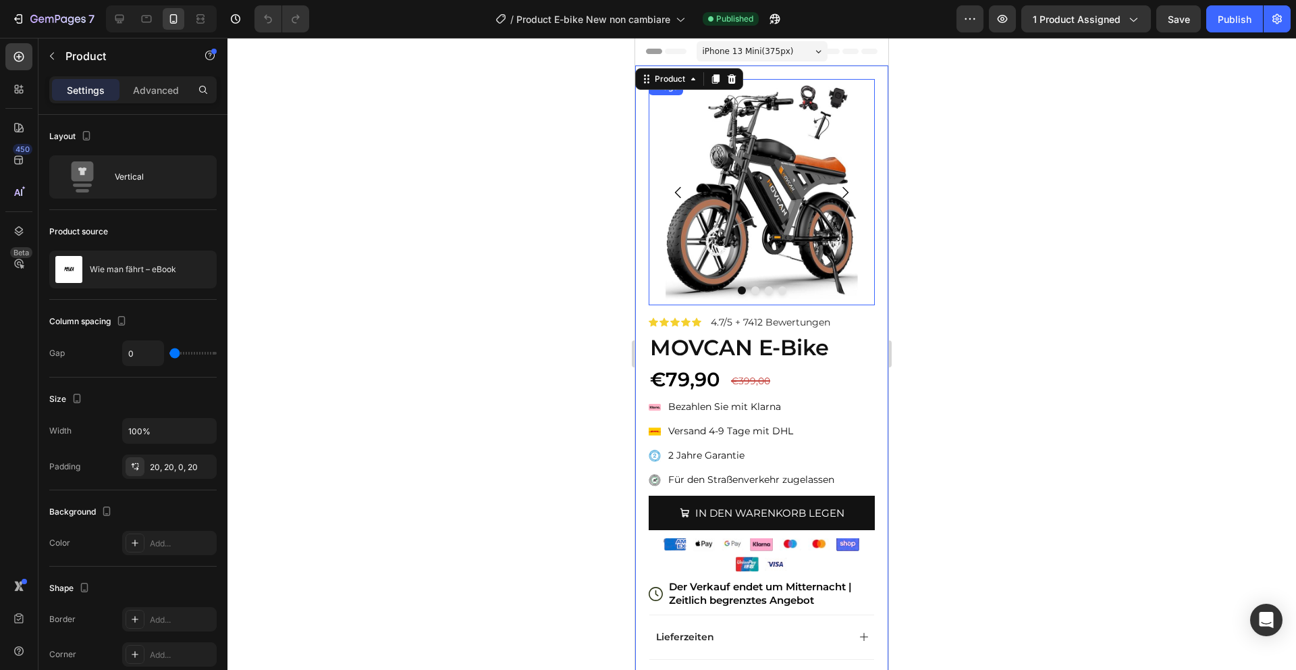
click at [766, 214] on img at bounding box center [762, 192] width 226 height 226
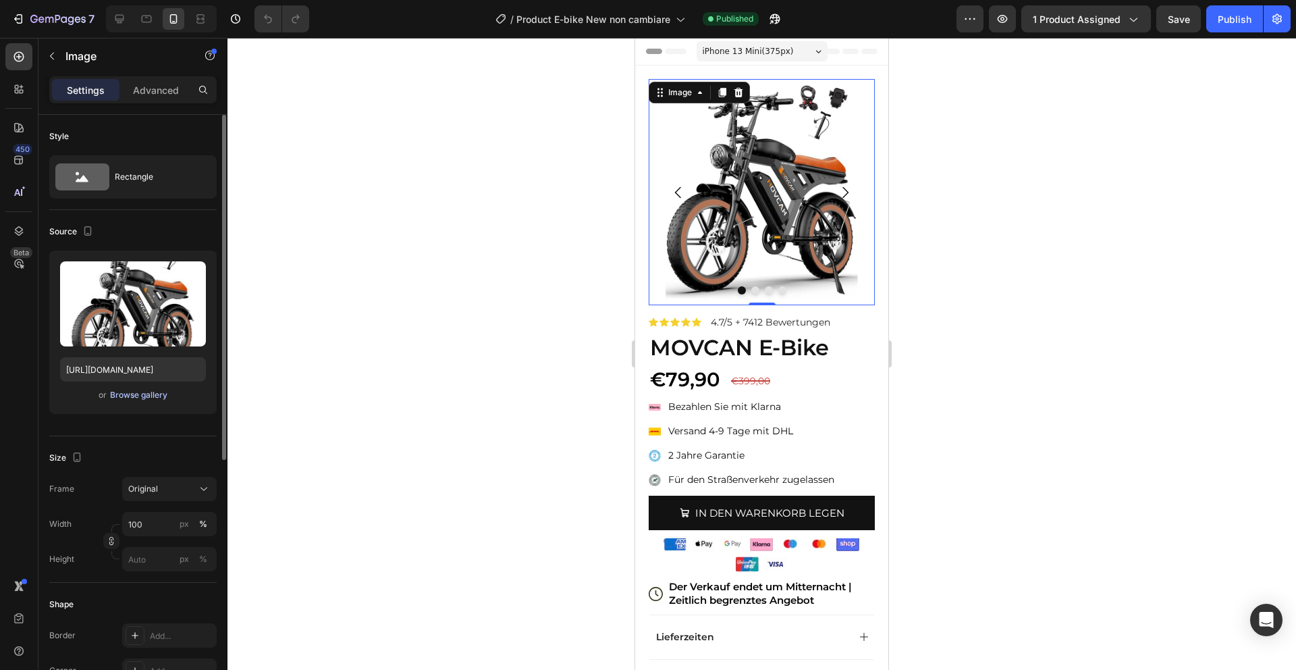
click at [144, 394] on div "Browse gallery" at bounding box center [138, 395] width 57 height 12
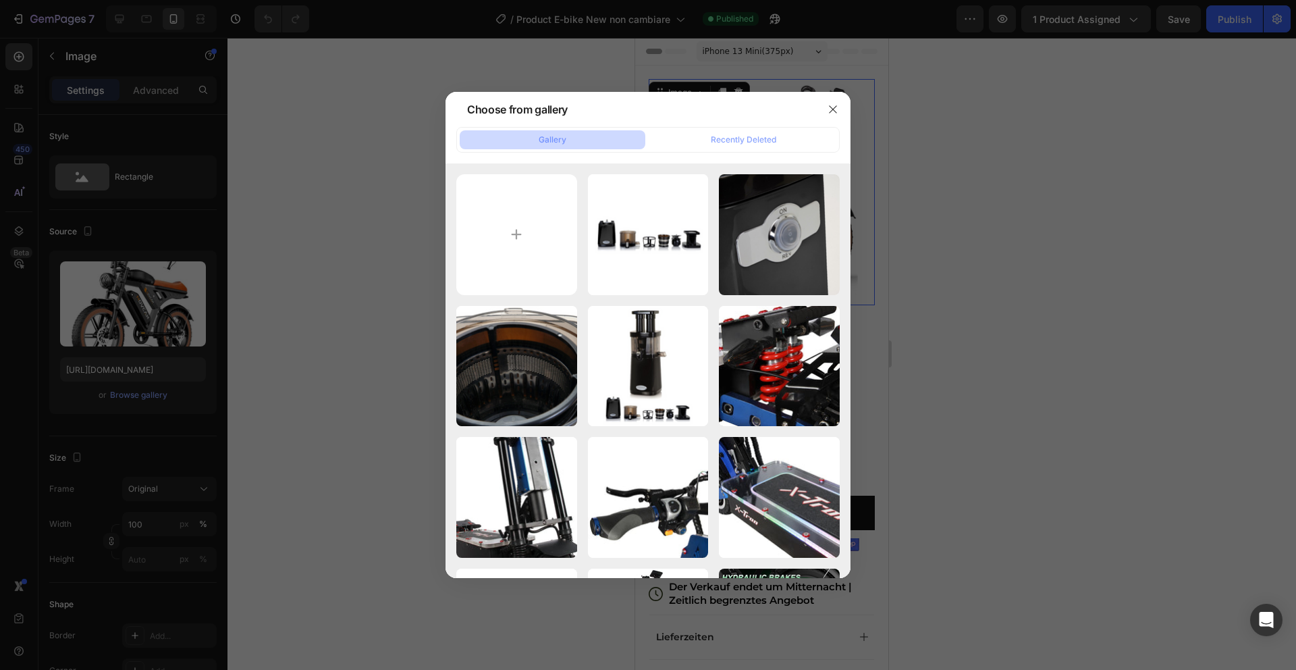
type input "C:\fakepath\1001_a4c024f3-9cea-4147-b2b6-299d1f98b2d3.webp"
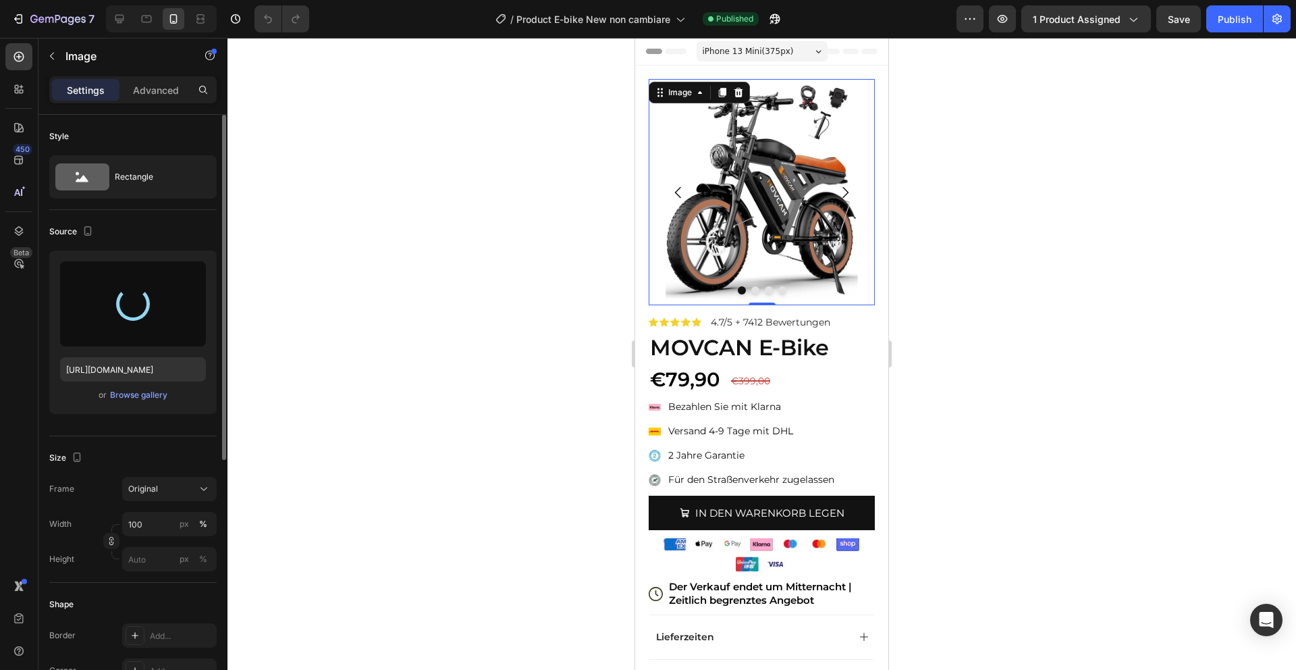
type input "https://cdn.shopify.com/s/files/1/0975/7543/6613/files/gempages_581273785013895…"
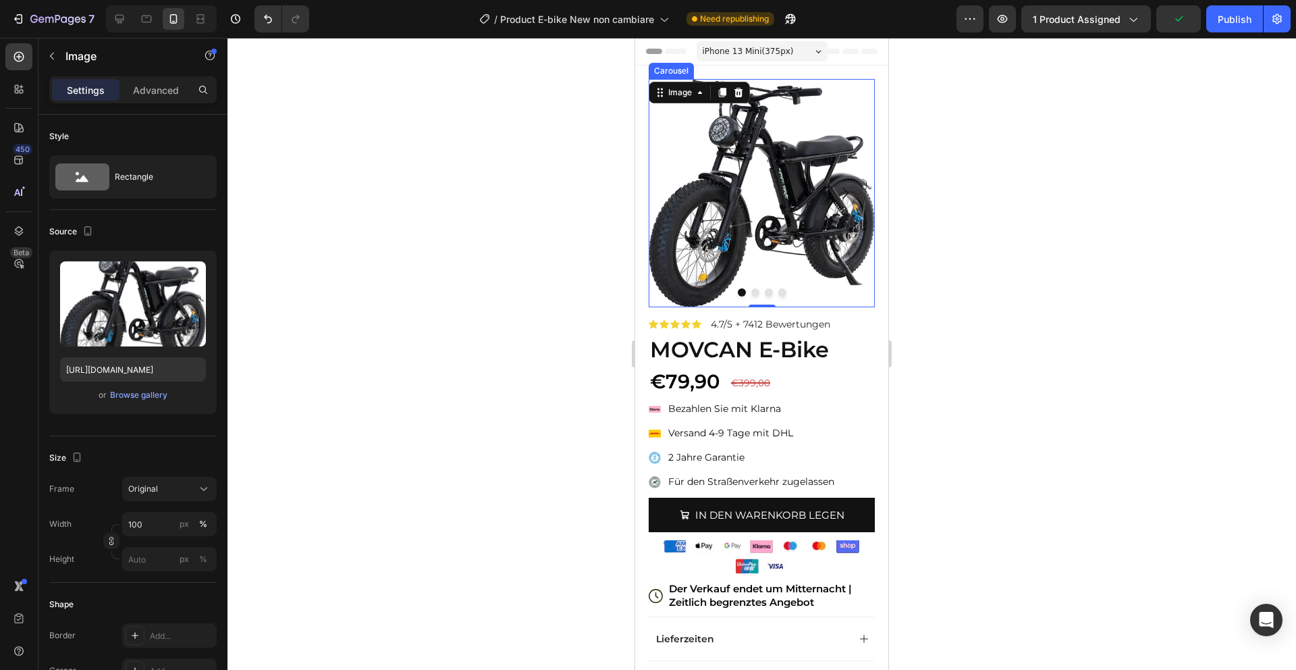
click at [757, 290] on button "Dot" at bounding box center [756, 292] width 8 height 8
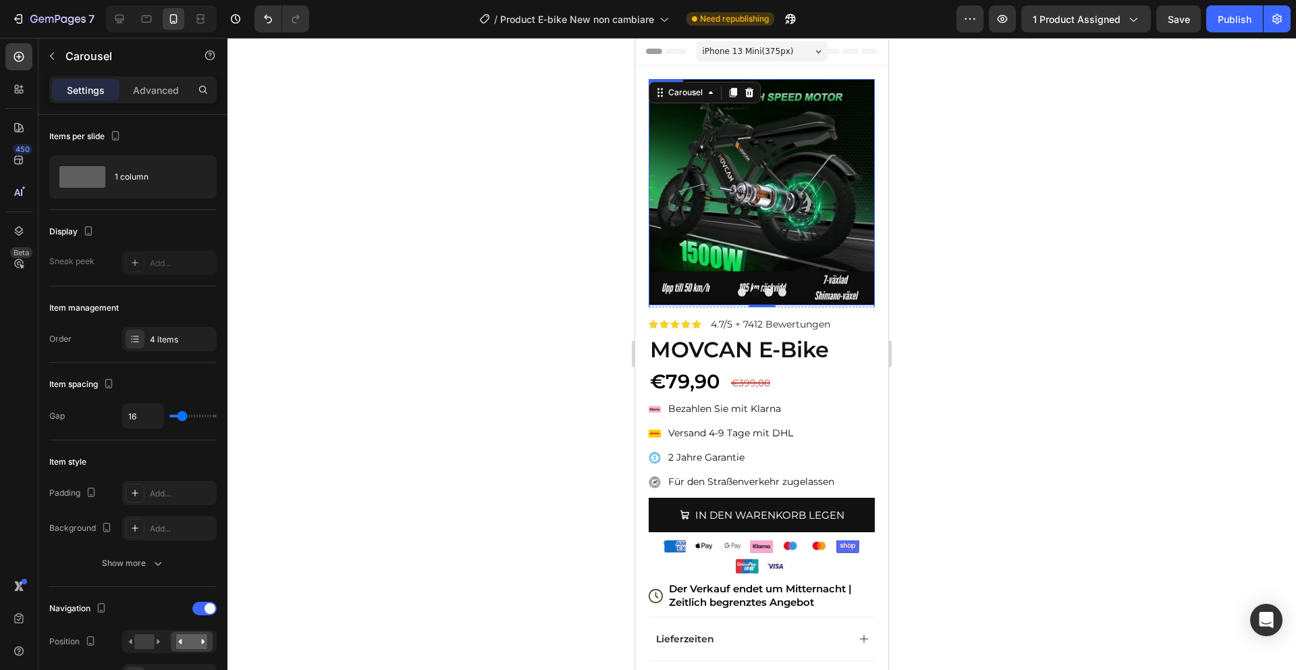
click at [788, 217] on img at bounding box center [762, 192] width 226 height 226
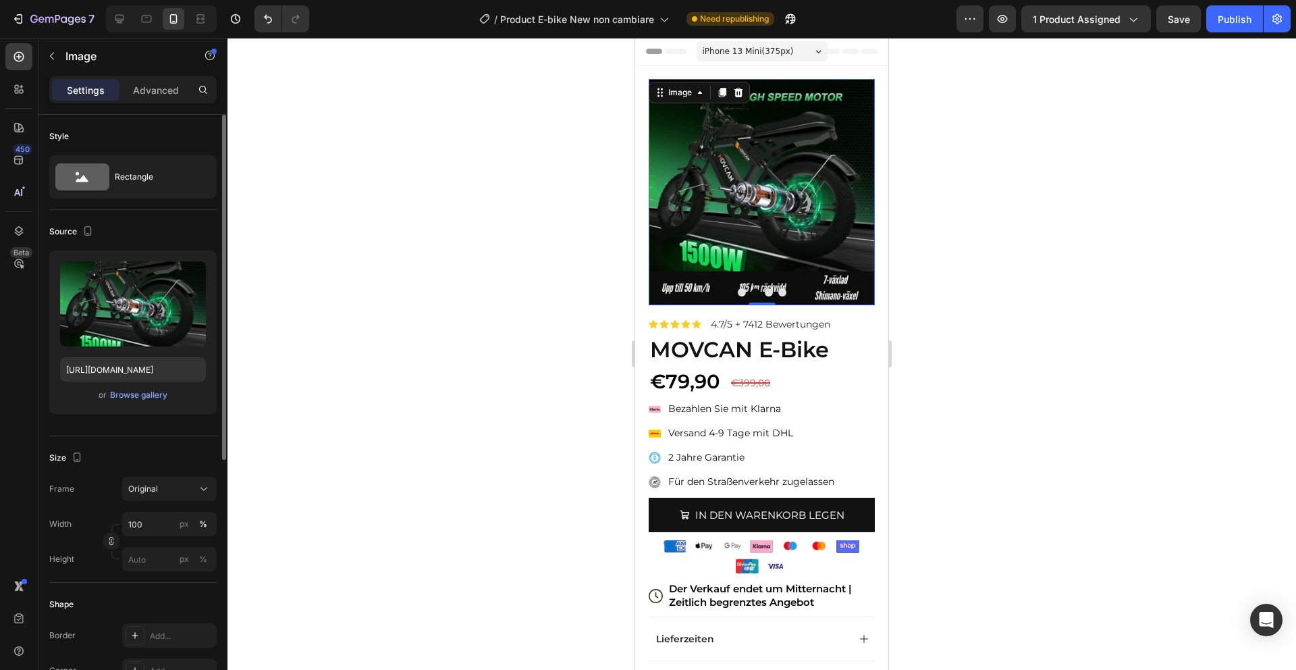
click at [156, 402] on div "or Browse gallery" at bounding box center [133, 395] width 146 height 16
click at [134, 392] on div "Browse gallery" at bounding box center [138, 395] width 57 height 12
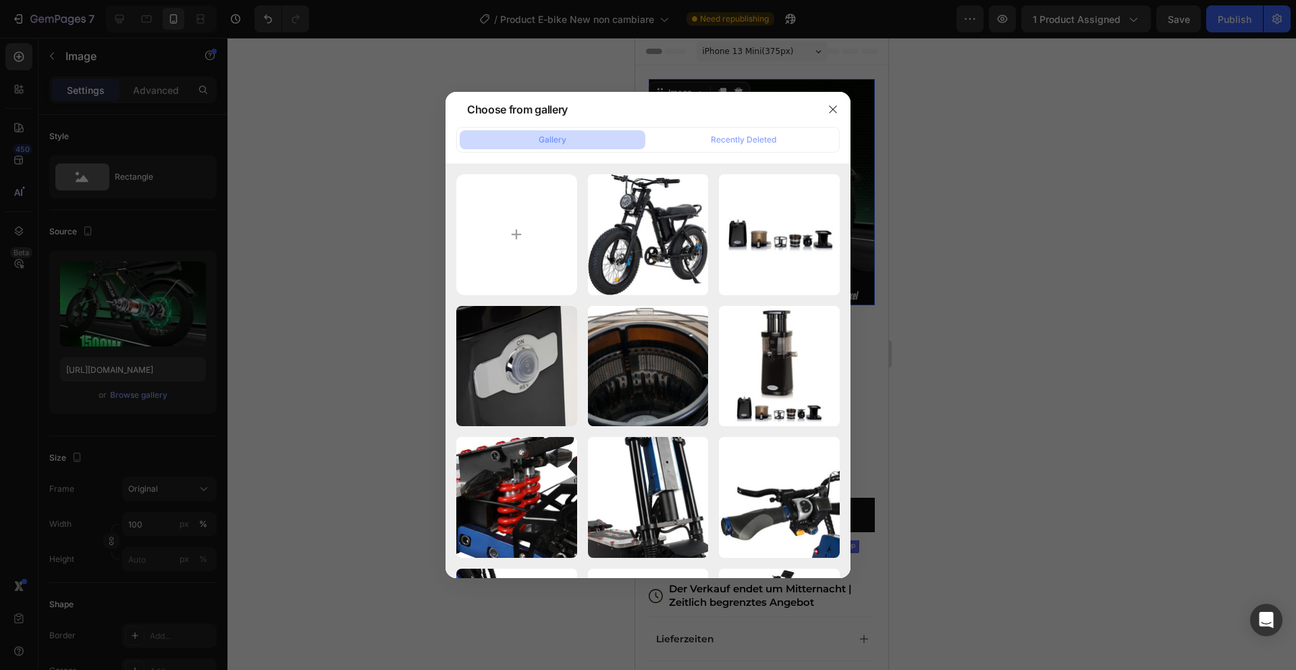
type input "C:\fakepath\1.png"
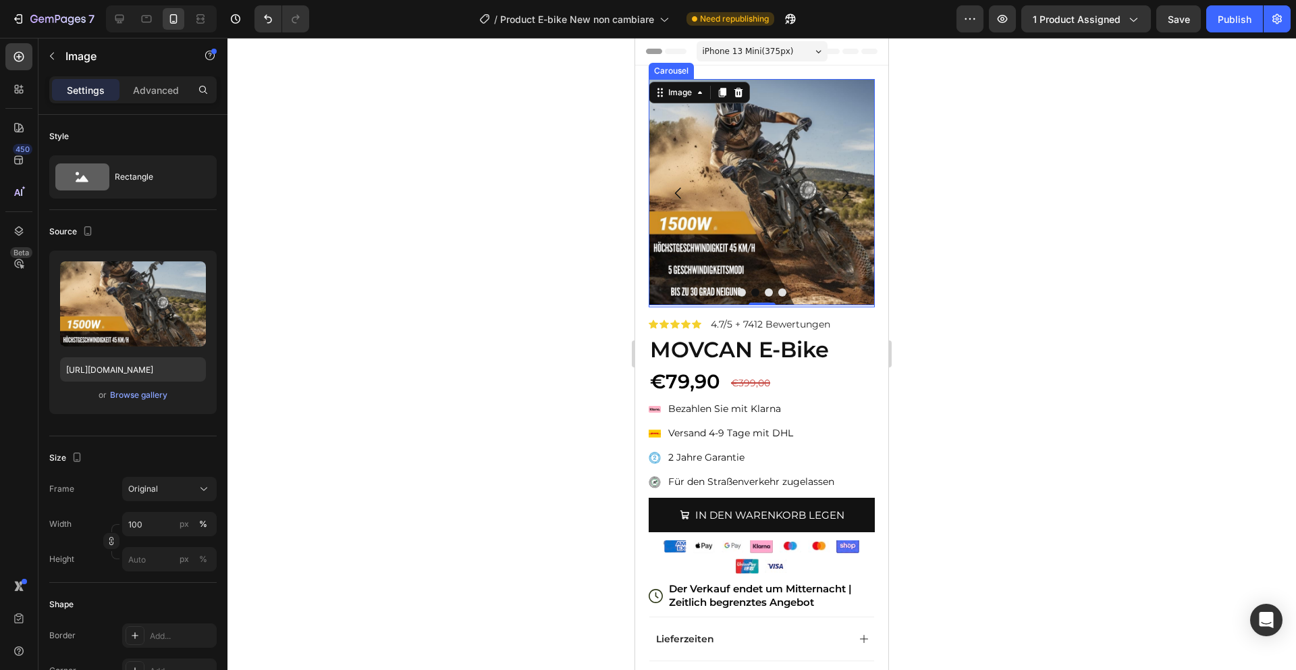
click at [767, 290] on button "Dot" at bounding box center [769, 292] width 8 height 8
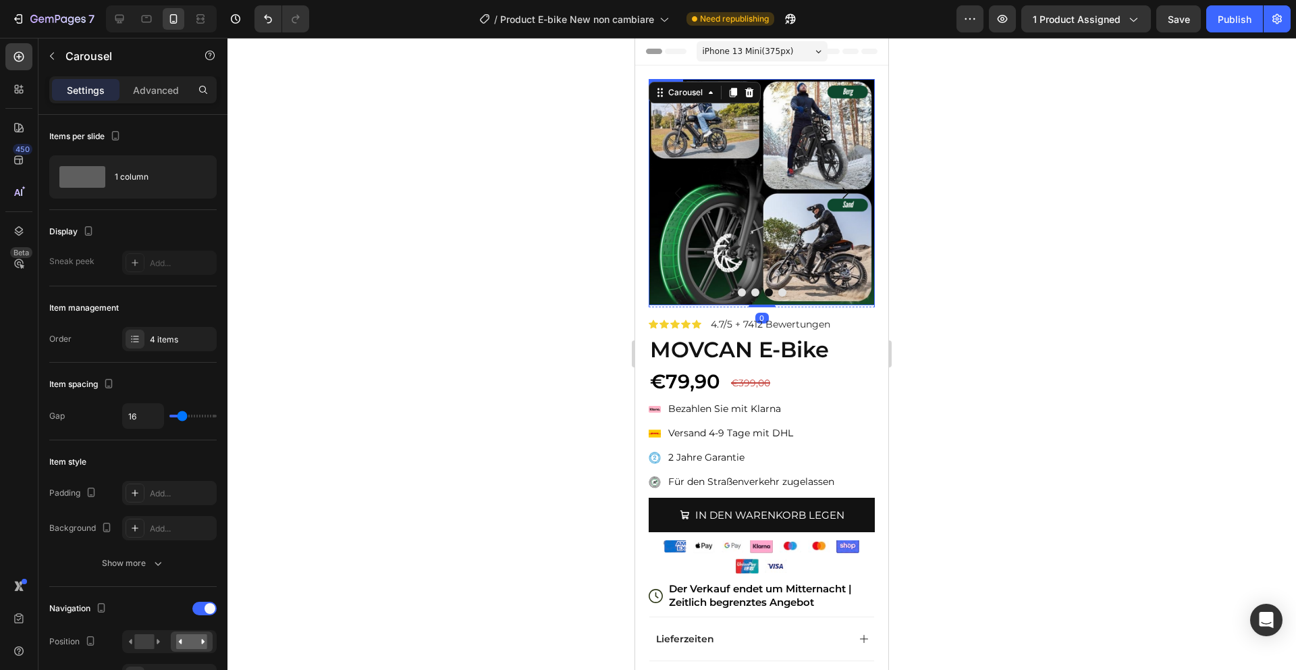
click at [765, 234] on img at bounding box center [762, 192] width 226 height 226
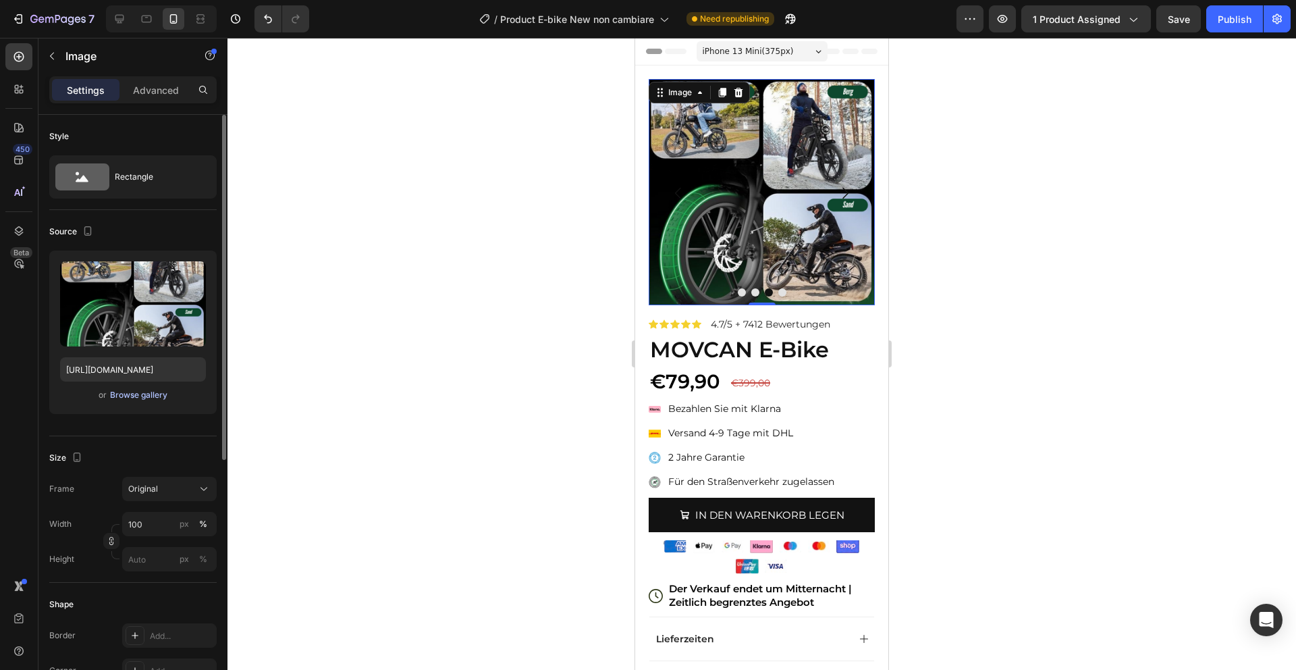
click at [144, 398] on div "Browse gallery" at bounding box center [138, 395] width 57 height 12
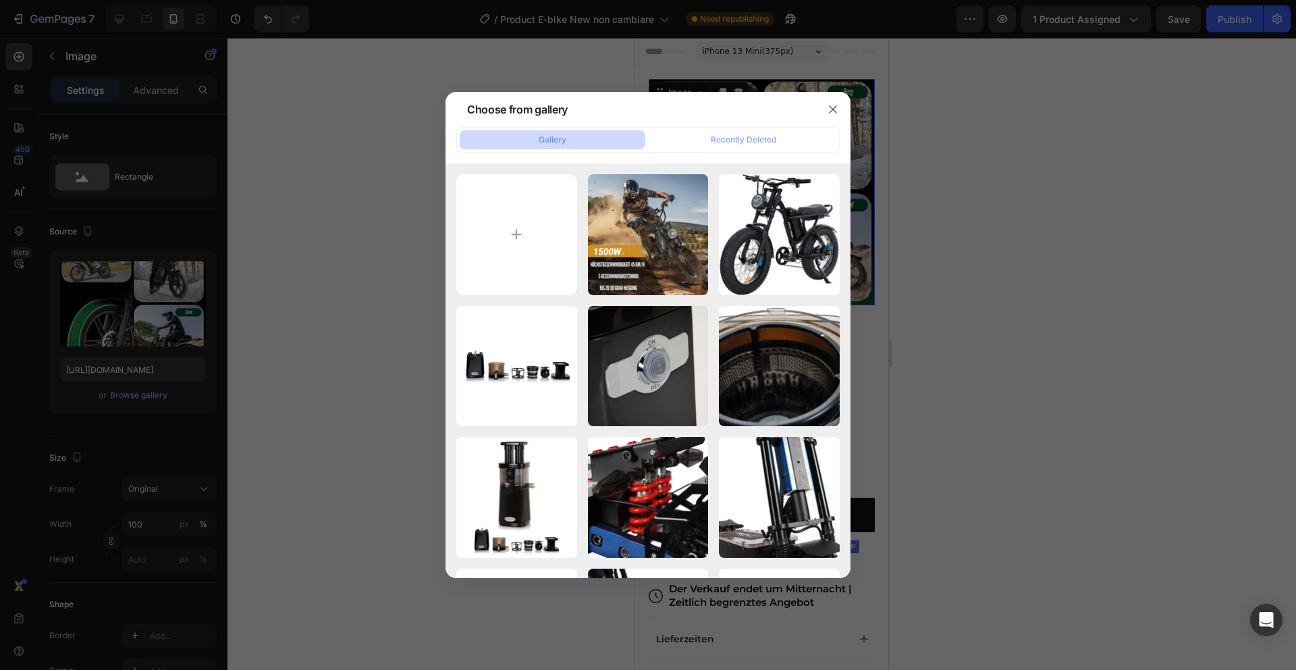
type input "C:\fakepath\2.png"
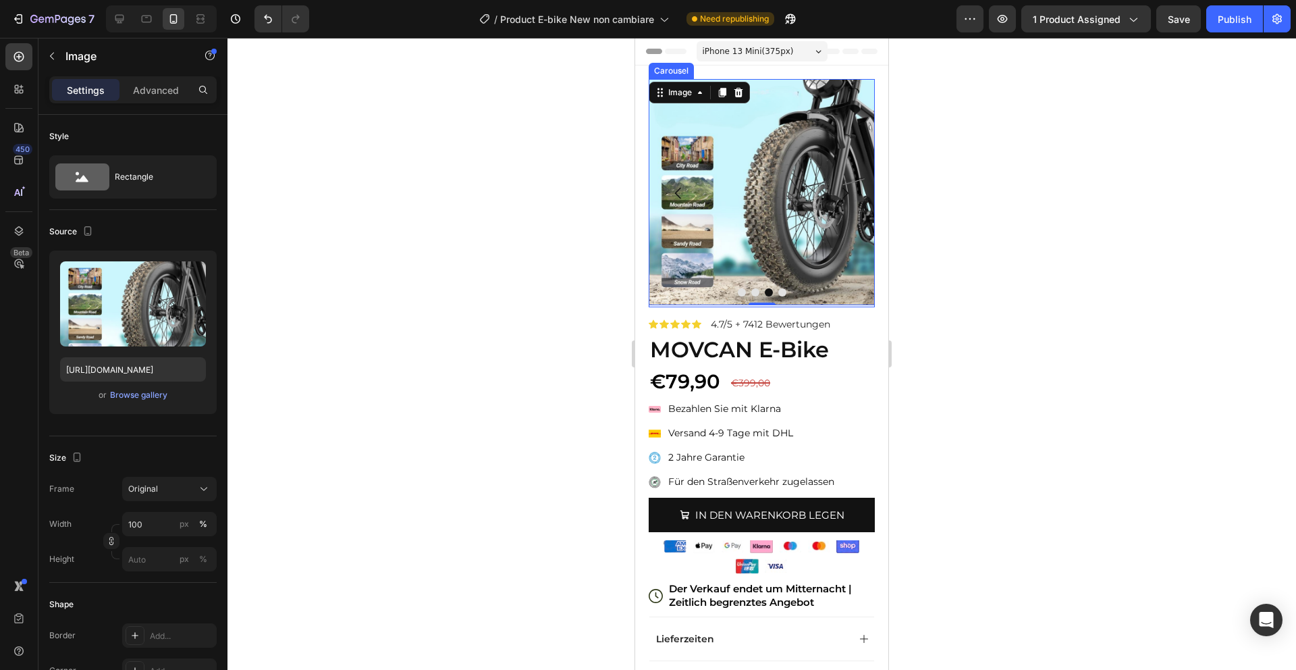
click at [785, 293] on button "Dot" at bounding box center [783, 292] width 8 height 8
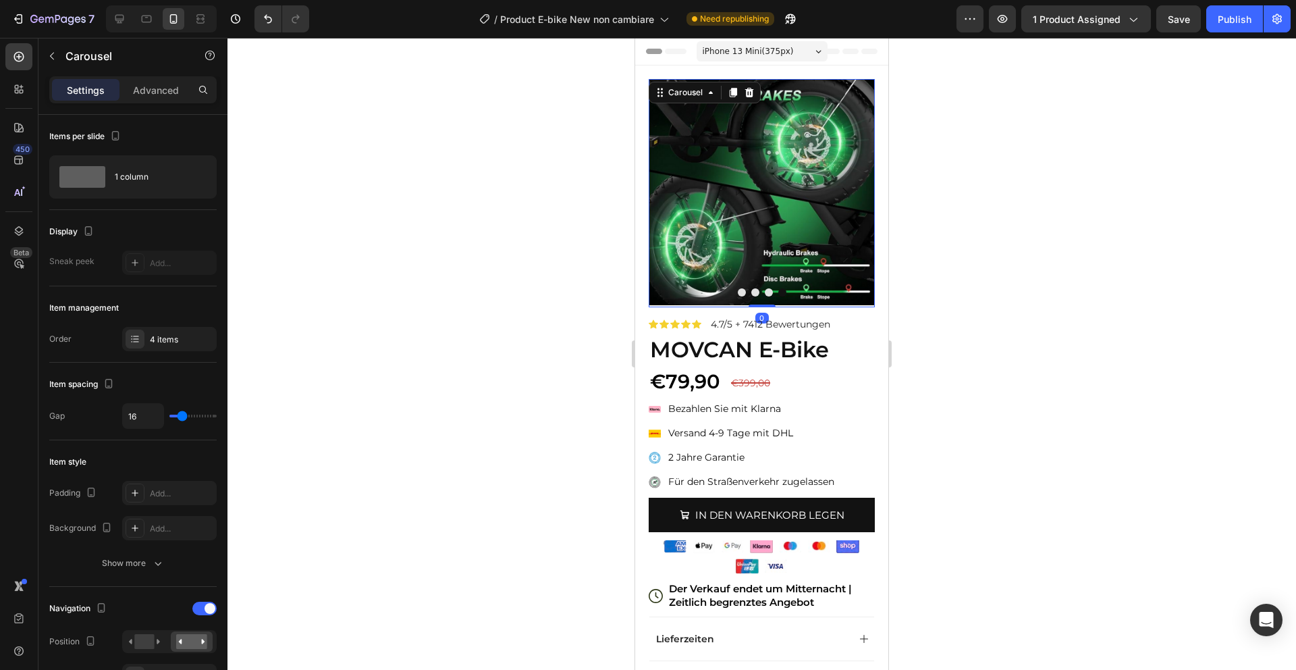
click at [736, 192] on img at bounding box center [762, 192] width 226 height 226
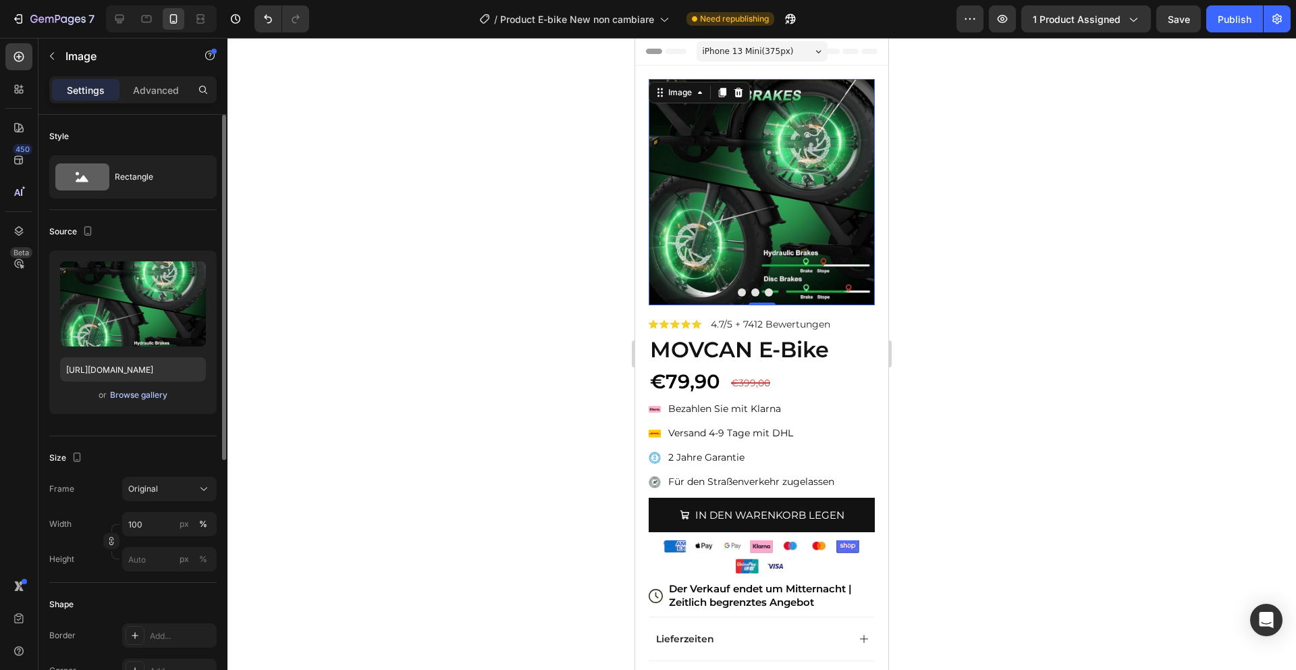
click at [149, 389] on div "Browse gallery" at bounding box center [138, 395] width 57 height 12
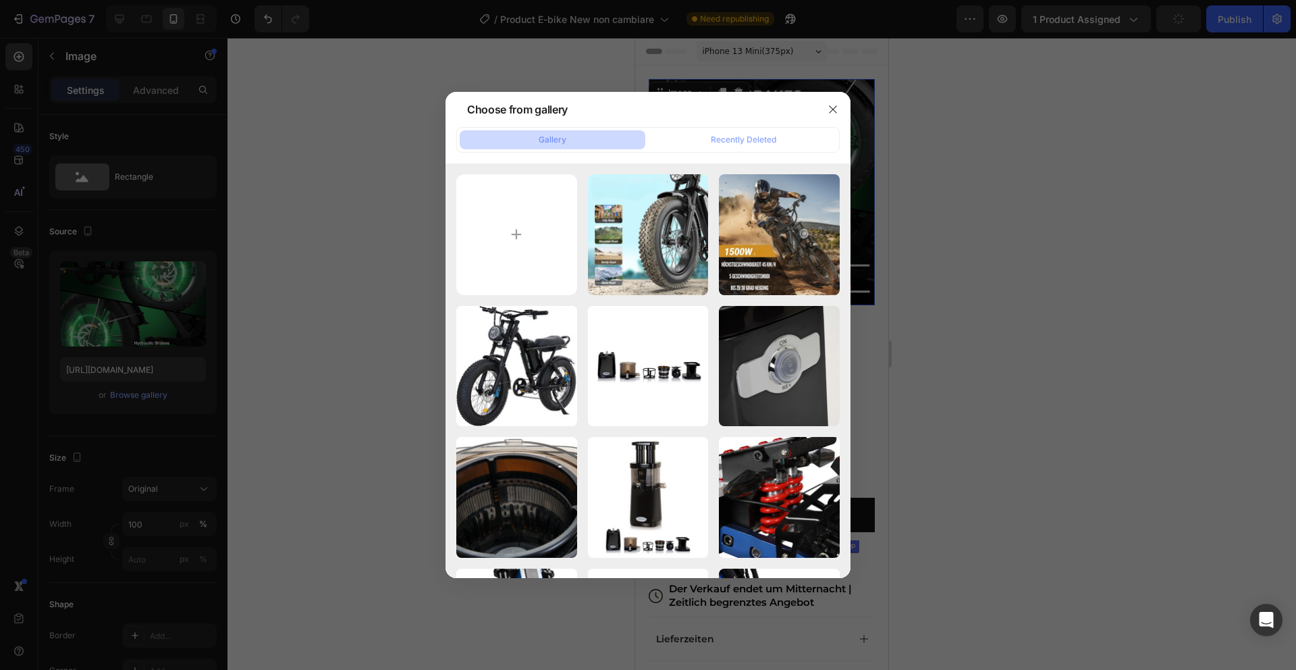
type input "C:\fakepath\e89963fc66f042c3b0323c852747dc5b.png"
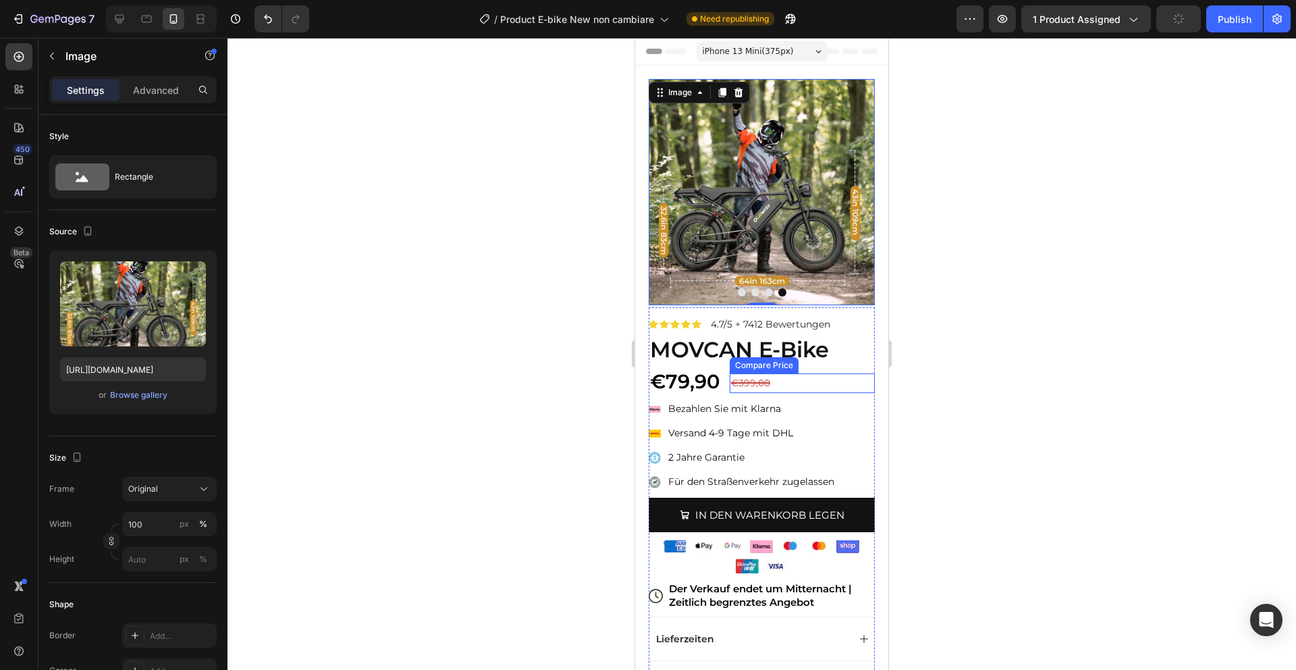
click at [721, 349] on strong "MOVCAN E-Bike" at bounding box center [739, 349] width 179 height 26
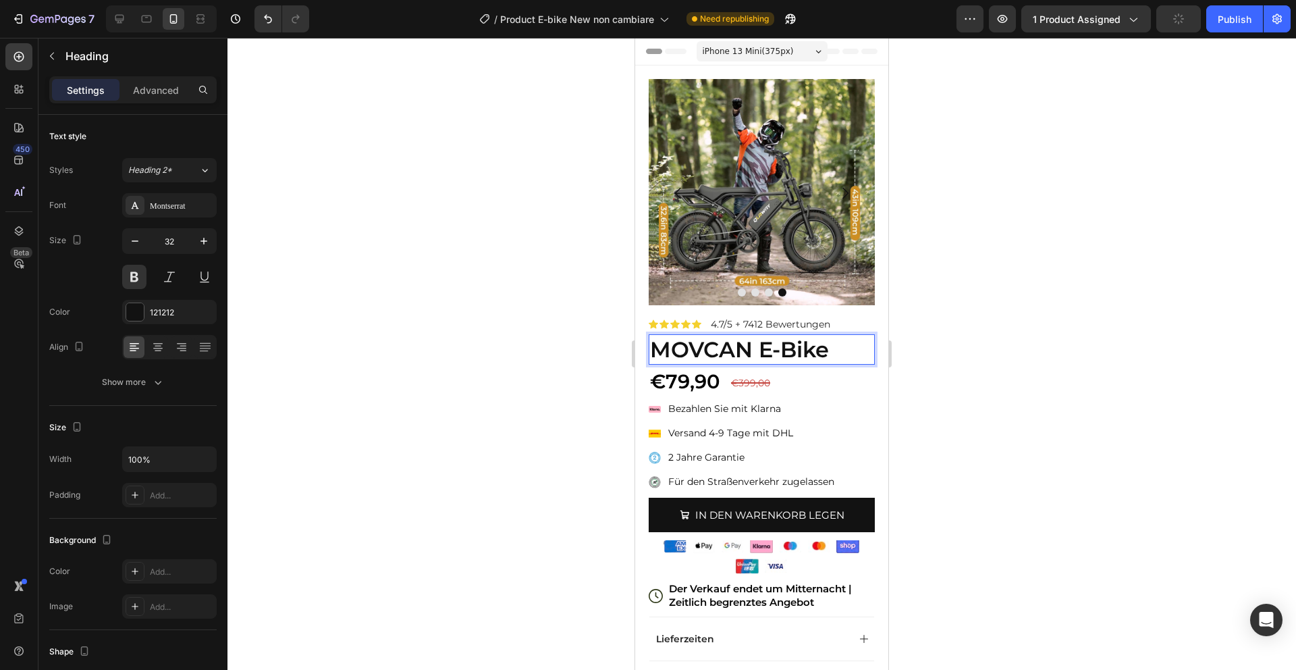
click at [753, 348] on strong "MOVCAN E-Bike" at bounding box center [739, 349] width 179 height 26
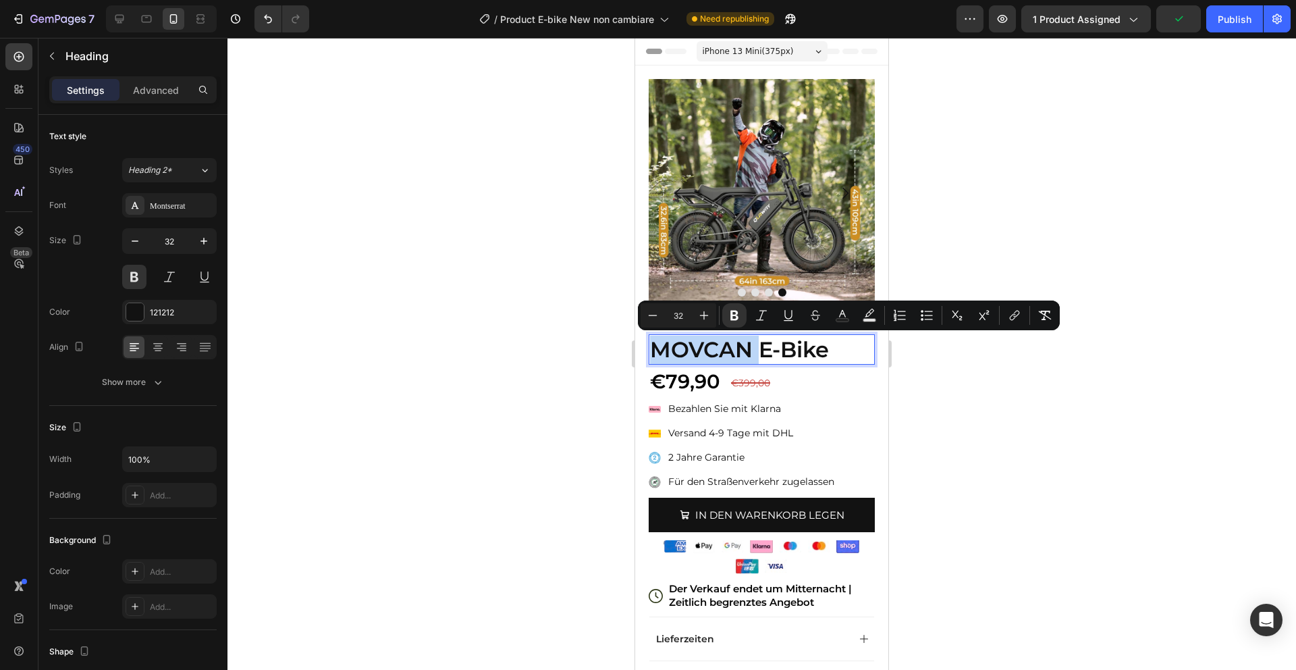
drag, startPoint x: 753, startPoint y: 348, endPoint x: 665, endPoint y: 348, distance: 87.8
click at [665, 348] on strong "MOVCAN E-Bike" at bounding box center [739, 349] width 179 height 26
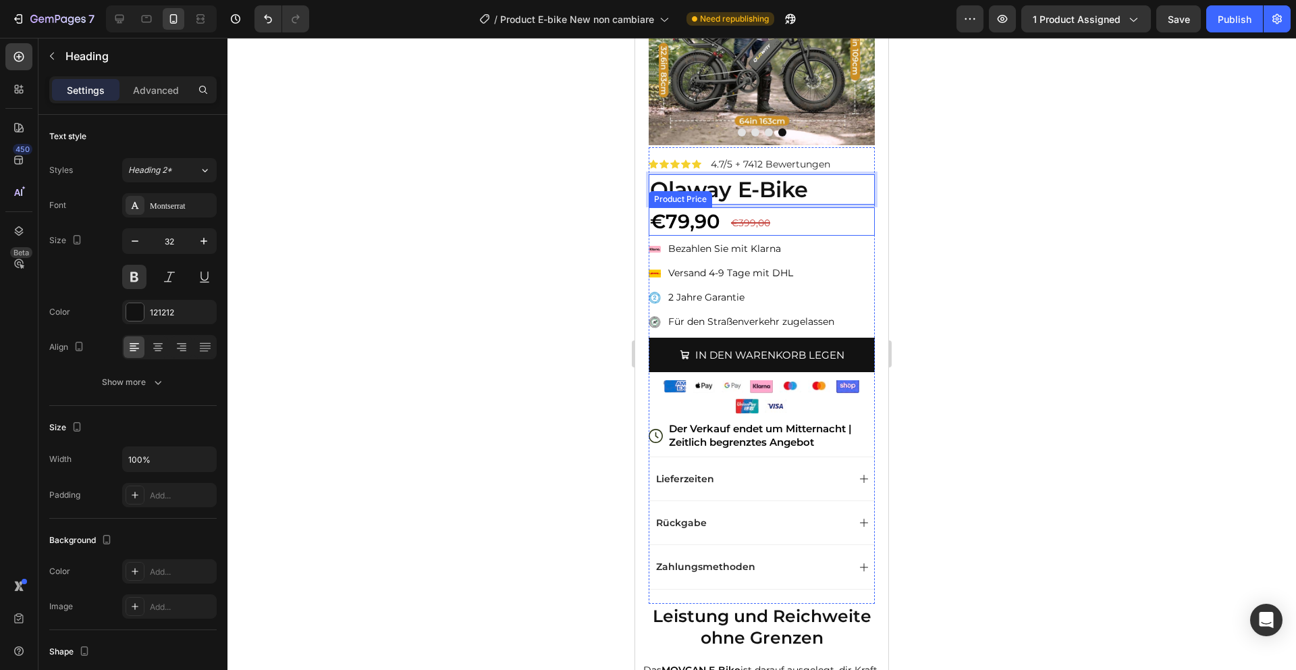
scroll to position [635, 0]
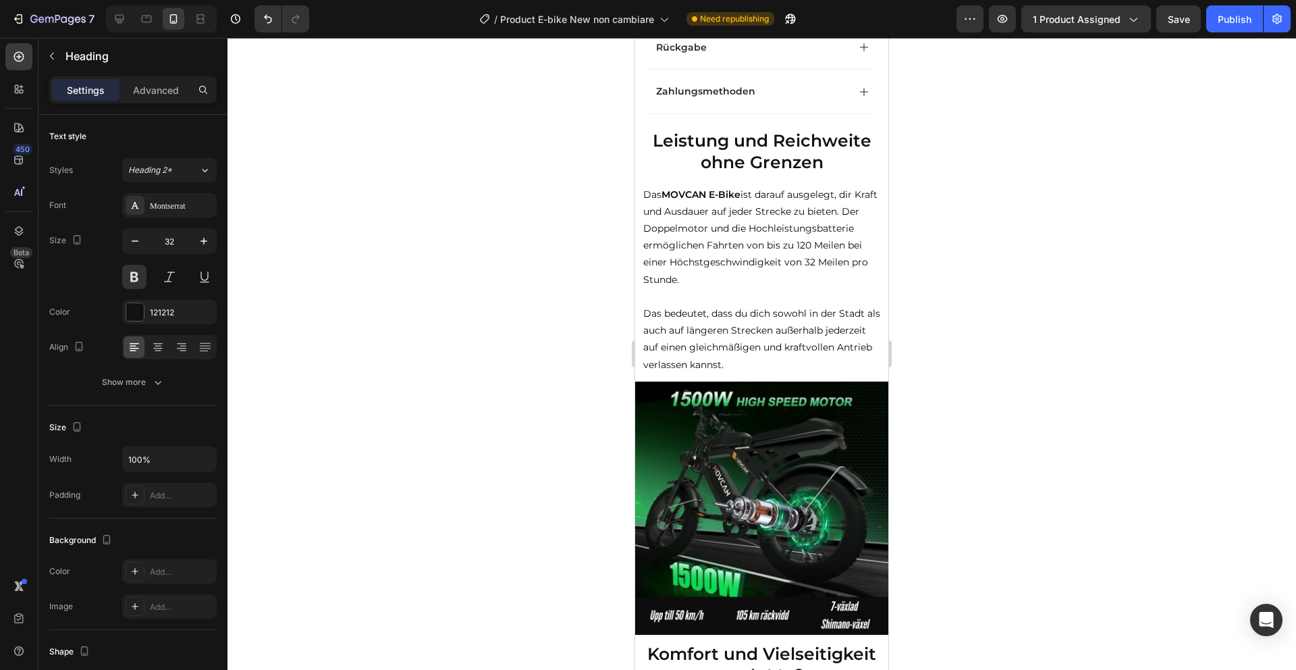
click at [761, 138] on h2 "Leistung und Reichweite ohne Grenzen" at bounding box center [761, 151] width 253 height 47
click at [761, 138] on p "Leistung und Reichweite ohne Grenzen" at bounding box center [762, 152] width 251 height 44
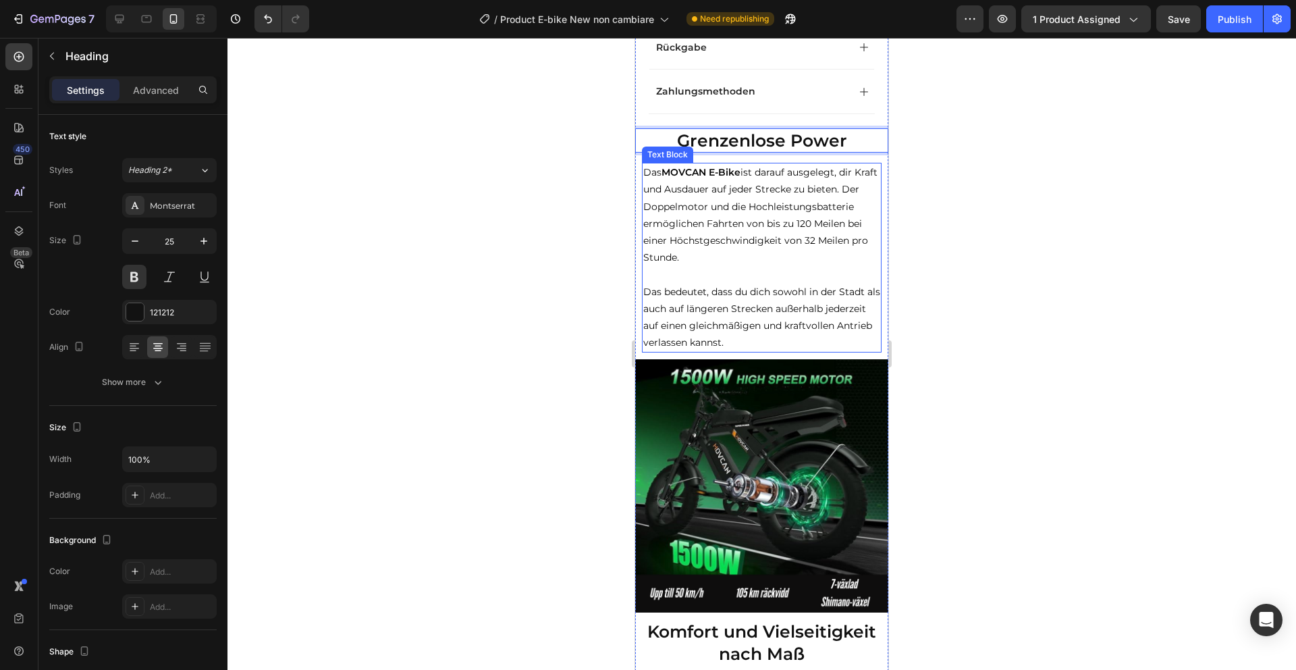
click at [718, 311] on p "Das bedeutet, dass du dich sowohl in der Stadt als auch auf längeren Strecken a…" at bounding box center [761, 318] width 237 height 68
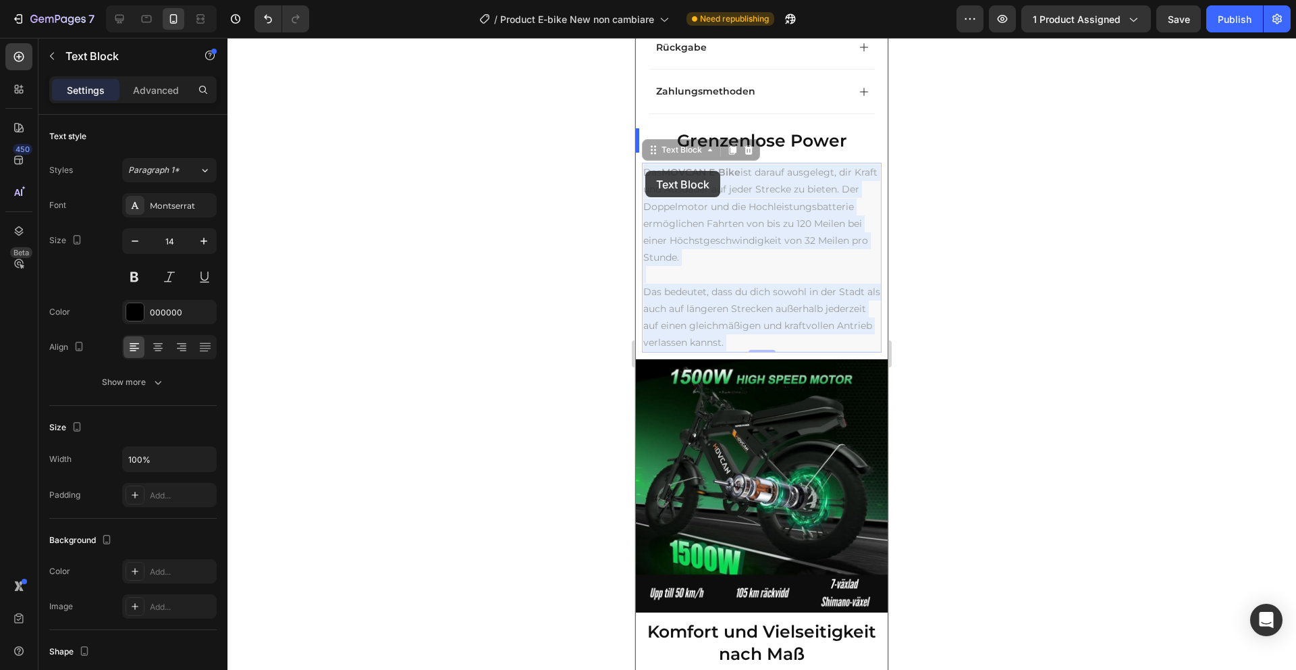
drag, startPoint x: 727, startPoint y: 343, endPoint x: 646, endPoint y: 171, distance: 190.3
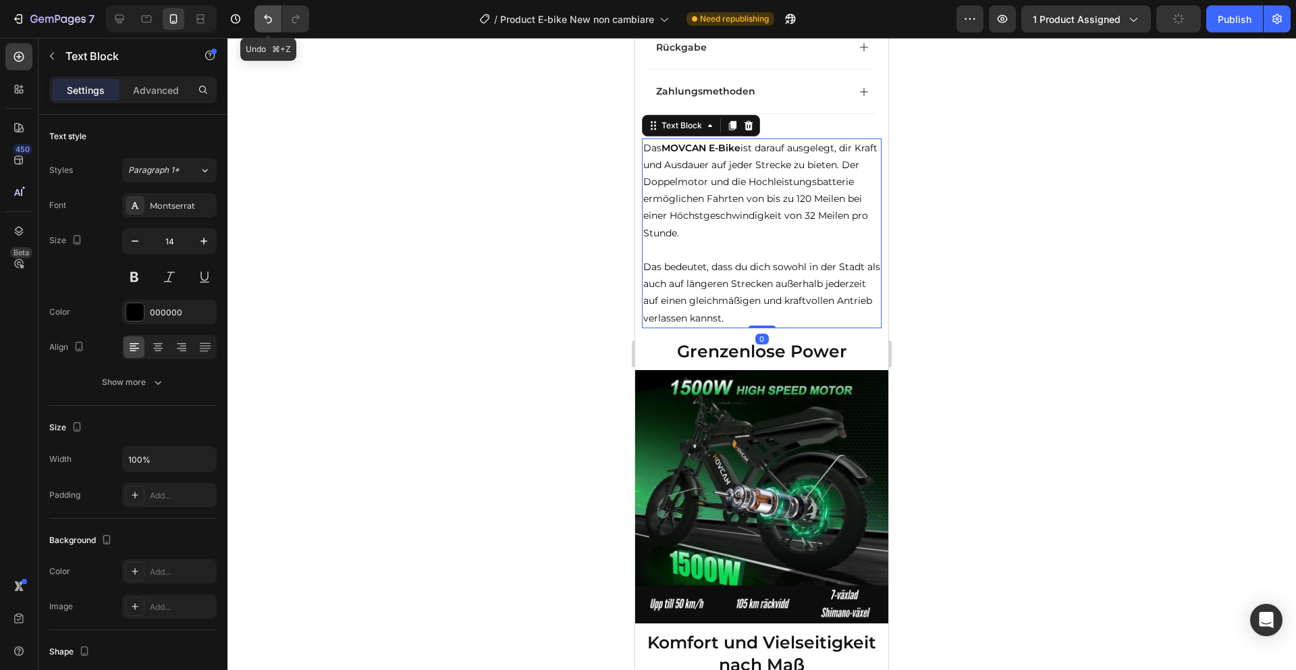
click at [263, 21] on icon "Undo/Redo" at bounding box center [268, 19] width 14 height 14
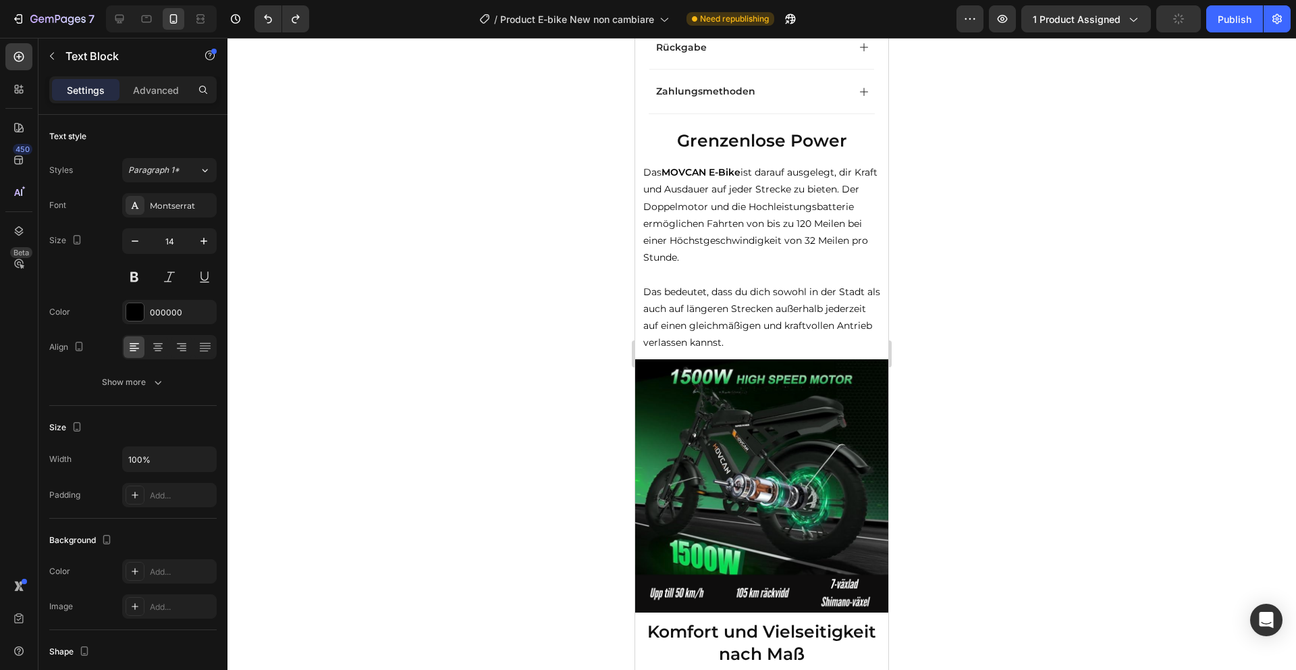
click at [743, 321] on p "Das bedeutet, dass du dich sowohl in der Stadt als auch auf längeren Strecken a…" at bounding box center [761, 318] width 237 height 68
click at [737, 348] on p "Das bedeutet, dass du dich sowohl in der Stadt als auch auf längeren Strecken a…" at bounding box center [761, 318] width 237 height 68
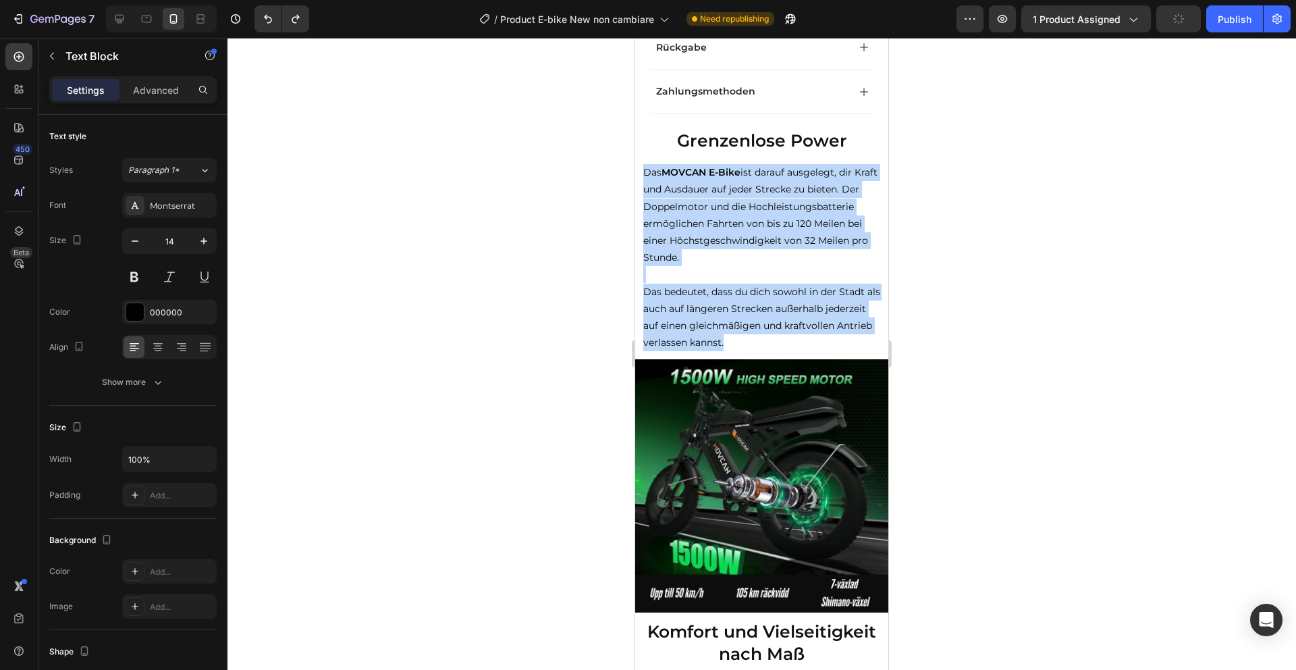
drag, startPoint x: 737, startPoint y: 345, endPoint x: 645, endPoint y: 175, distance: 193.4
click at [645, 175] on div "Das MOVCAN E-Bike ist darauf ausgelegt, dir Kraft und Ausdauer auf jeder Streck…" at bounding box center [762, 258] width 240 height 190
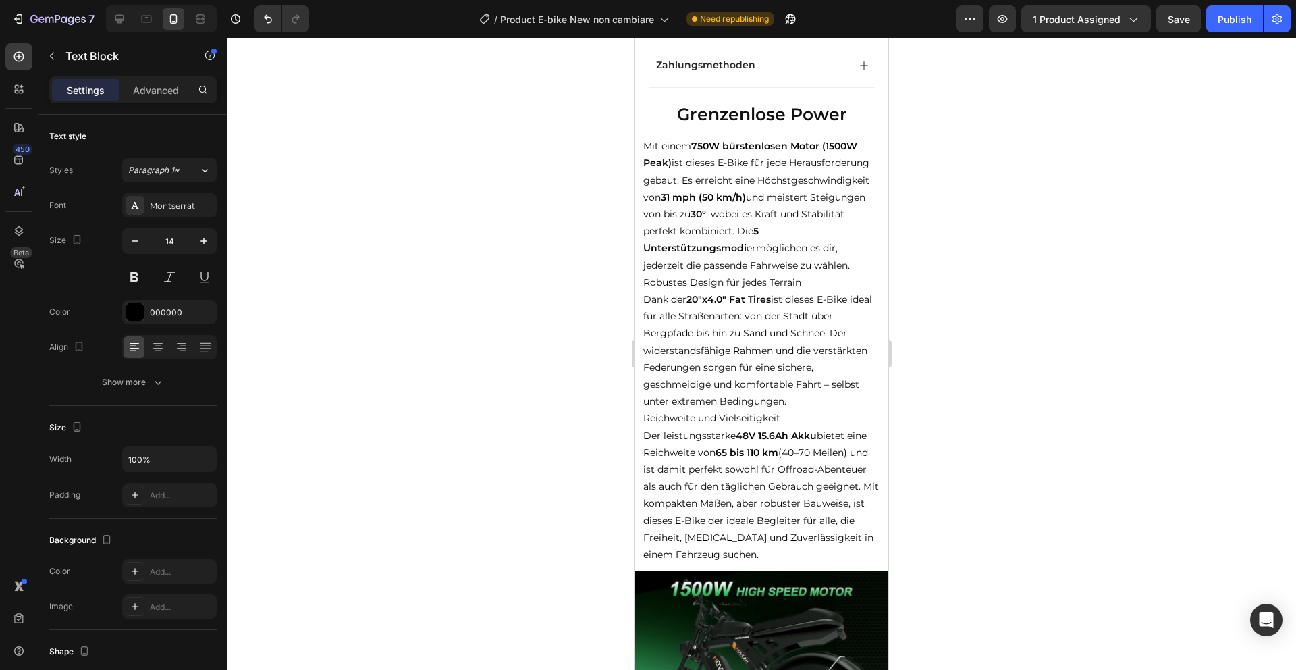
scroll to position [663, 0]
click at [760, 267] on p "Mit einem 750W bürstenlosen Motor (1500W Peak) ist dieses E-Bike für jede Herau…" at bounding box center [761, 204] width 237 height 136
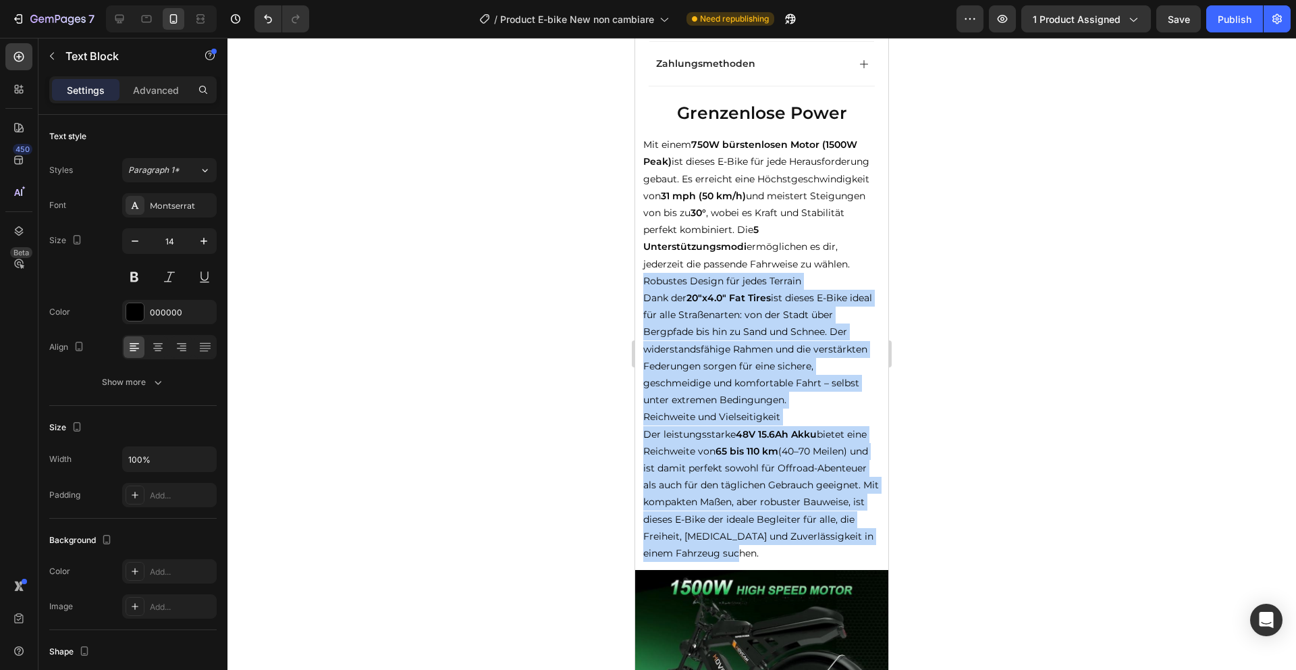
drag, startPoint x: 643, startPoint y: 280, endPoint x: 837, endPoint y: 556, distance: 337.4
click at [837, 556] on div "Mit einem 750W bürstenlosen Motor (1500W Peak) ist dieses E-Bike für jede Herau…" at bounding box center [762, 349] width 240 height 428
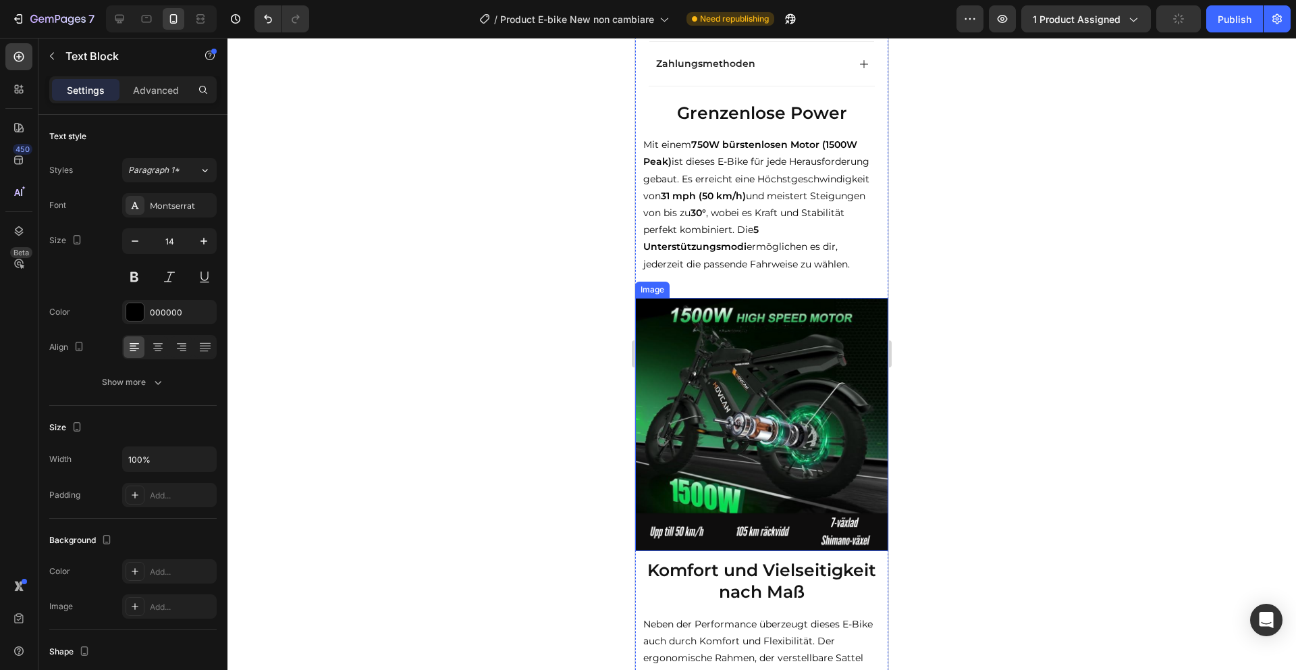
click at [785, 477] on img at bounding box center [761, 424] width 253 height 253
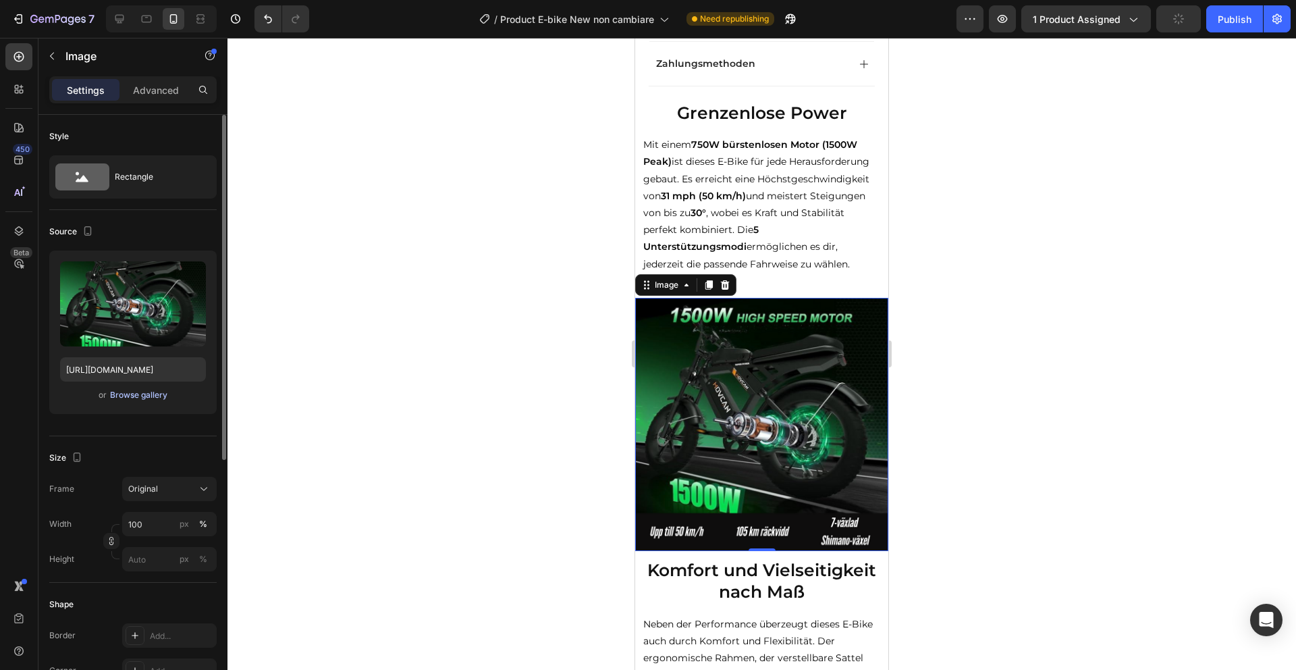
click at [146, 398] on div "Browse gallery" at bounding box center [138, 395] width 57 height 12
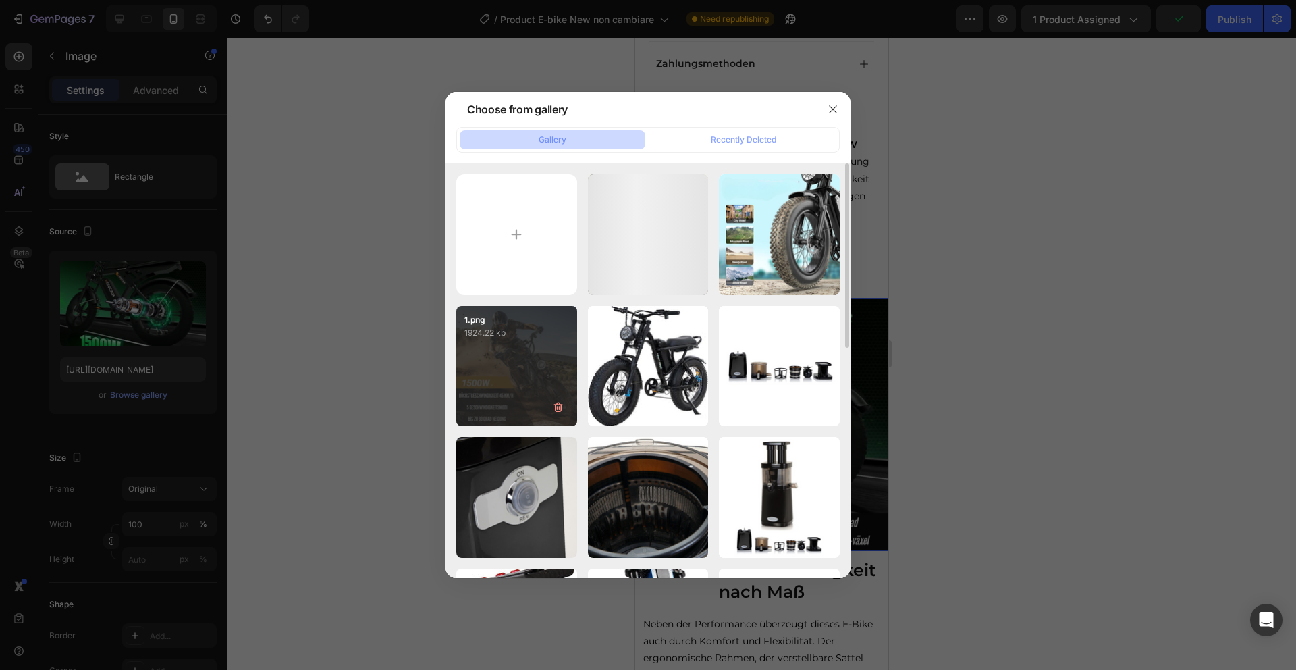
click at [527, 370] on div "1.png 1924.22 kb" at bounding box center [516, 366] width 121 height 121
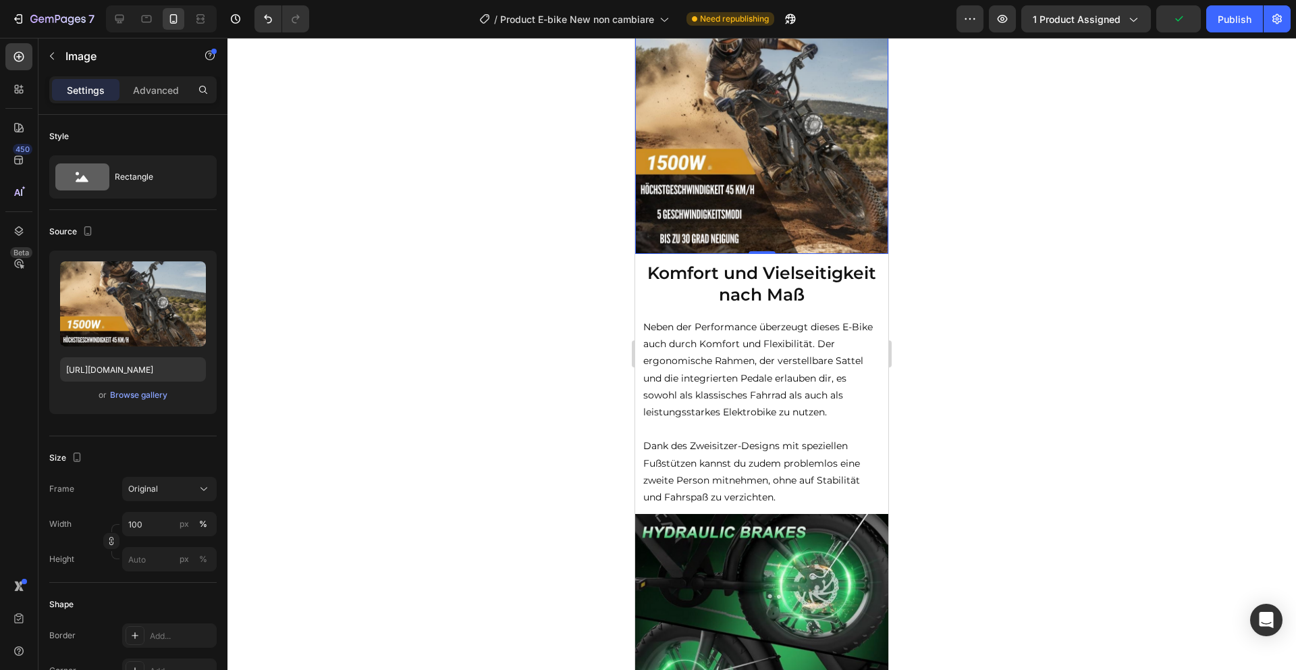
scroll to position [984, 0]
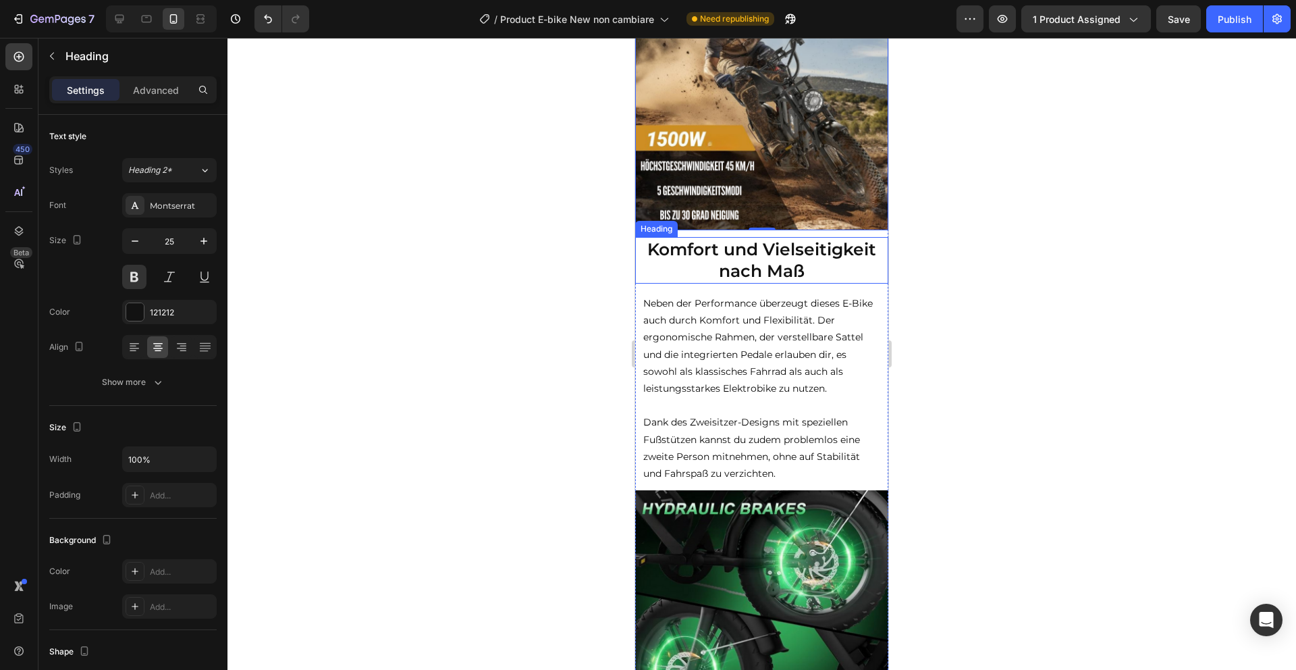
click at [771, 242] on h2 "Komfort und Vielseitigkeit nach Maß" at bounding box center [761, 260] width 253 height 47
click at [773, 255] on p "Komfort und Vielseitigkeit nach Maß" at bounding box center [762, 260] width 251 height 44
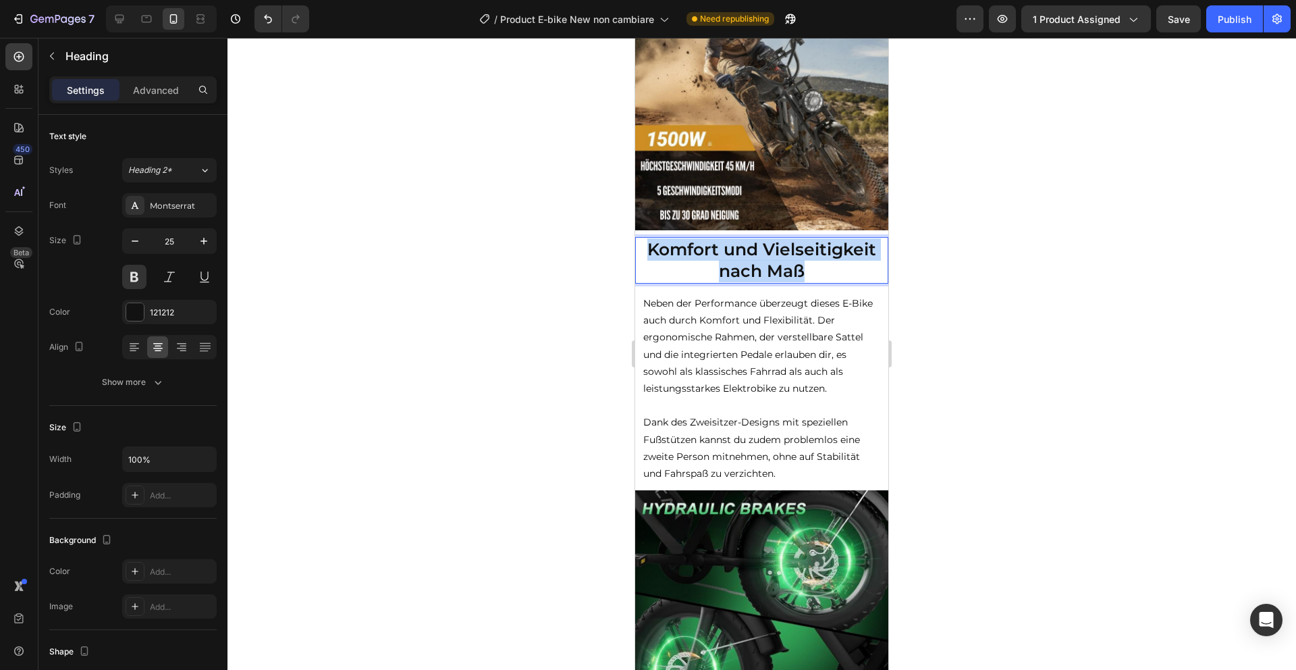
click at [773, 255] on p "Komfort und Vielseitigkeit nach Maß" at bounding box center [762, 260] width 251 height 44
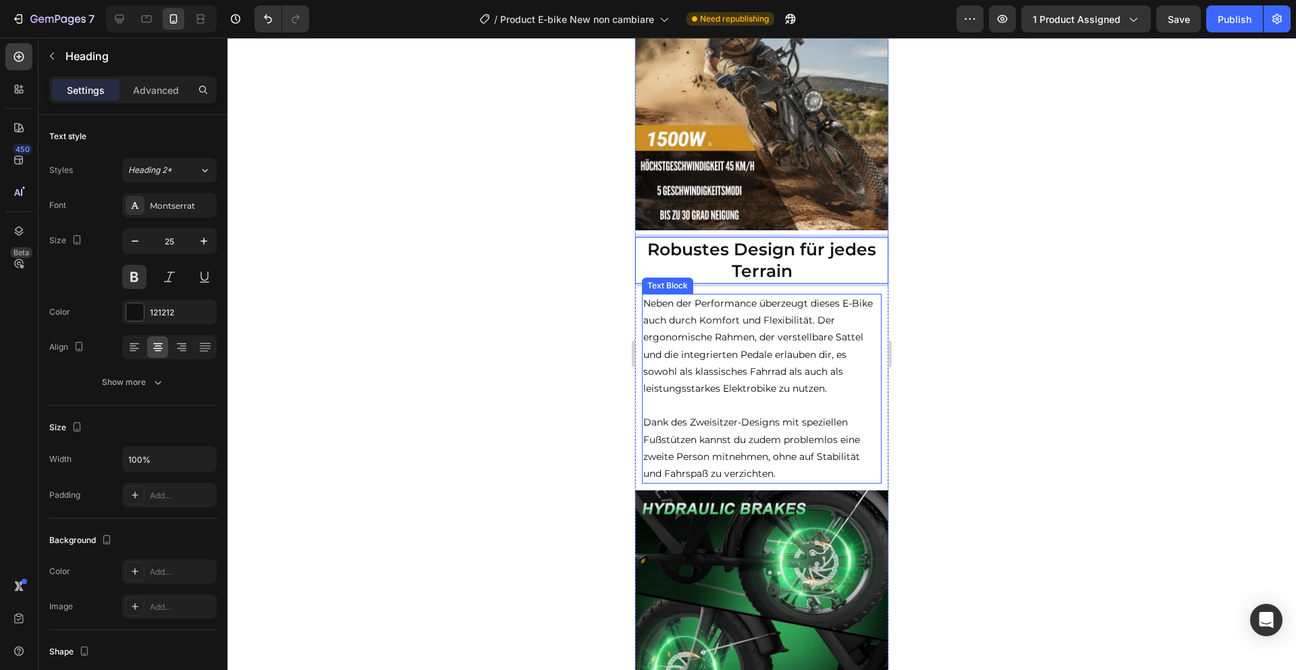
click at [788, 461] on p "Dank des Zweisitzer-Designs mit speziellen Fußstützen kannst du zudem problemlo…" at bounding box center [761, 448] width 237 height 68
click at [785, 469] on p "Dank des Zweisitzer-Designs mit speziellen Fußstützen kannst du zudem problemlo…" at bounding box center [761, 448] width 237 height 68
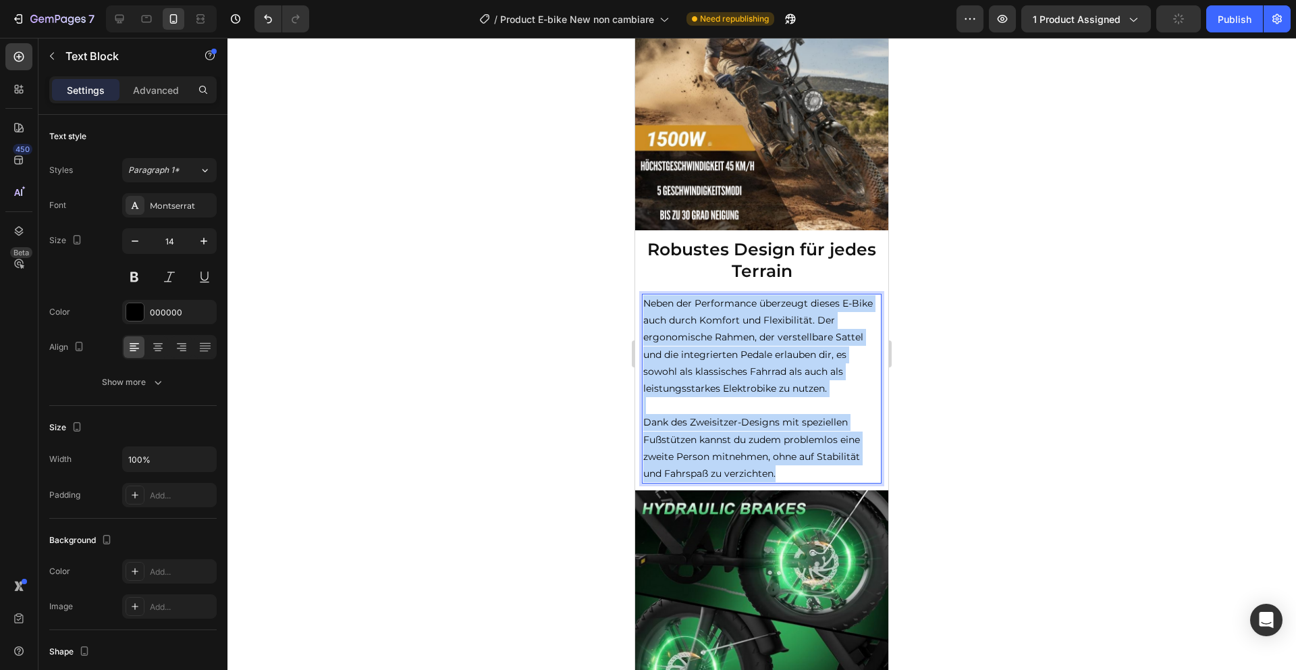
drag, startPoint x: 785, startPoint y: 469, endPoint x: 645, endPoint y: 309, distance: 212.9
click at [645, 309] on div "Neben der Performance überzeugt dieses E-Bike auch durch Komfort und Flexibilit…" at bounding box center [762, 389] width 240 height 190
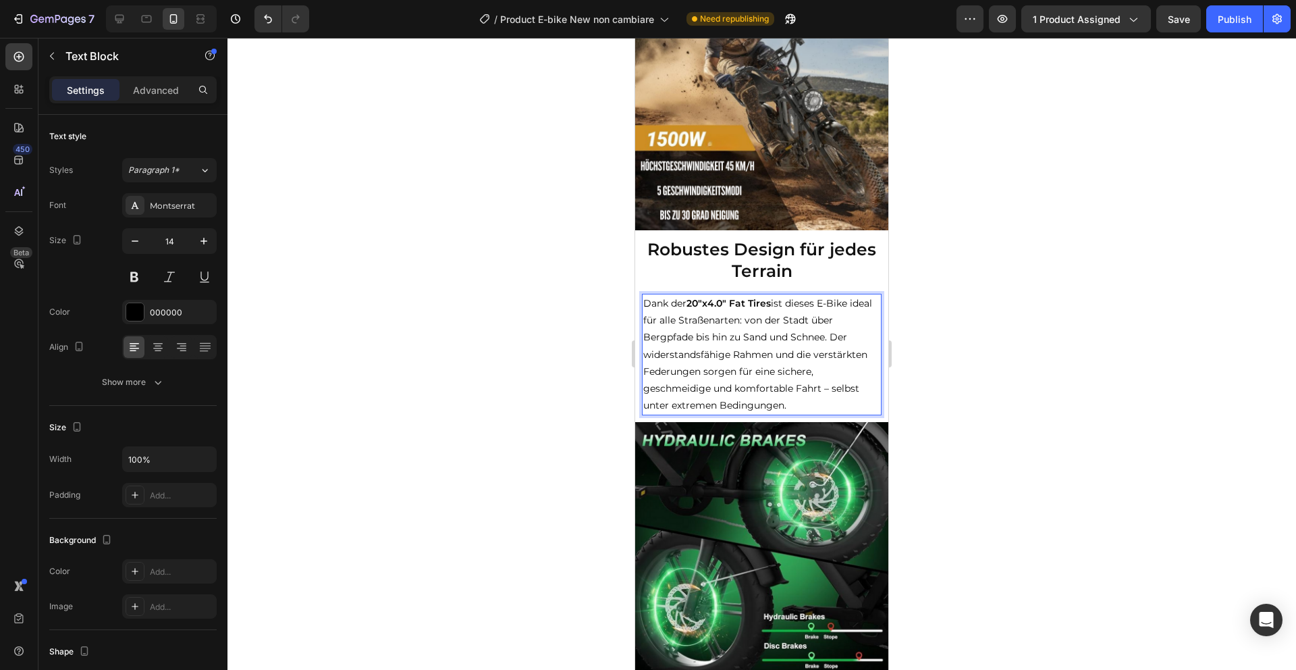
click at [831, 336] on p "Dank der 20"x4.0" Fat Tires ist dieses E-Bike ideal für alle Straßenarten: von …" at bounding box center [761, 354] width 237 height 119
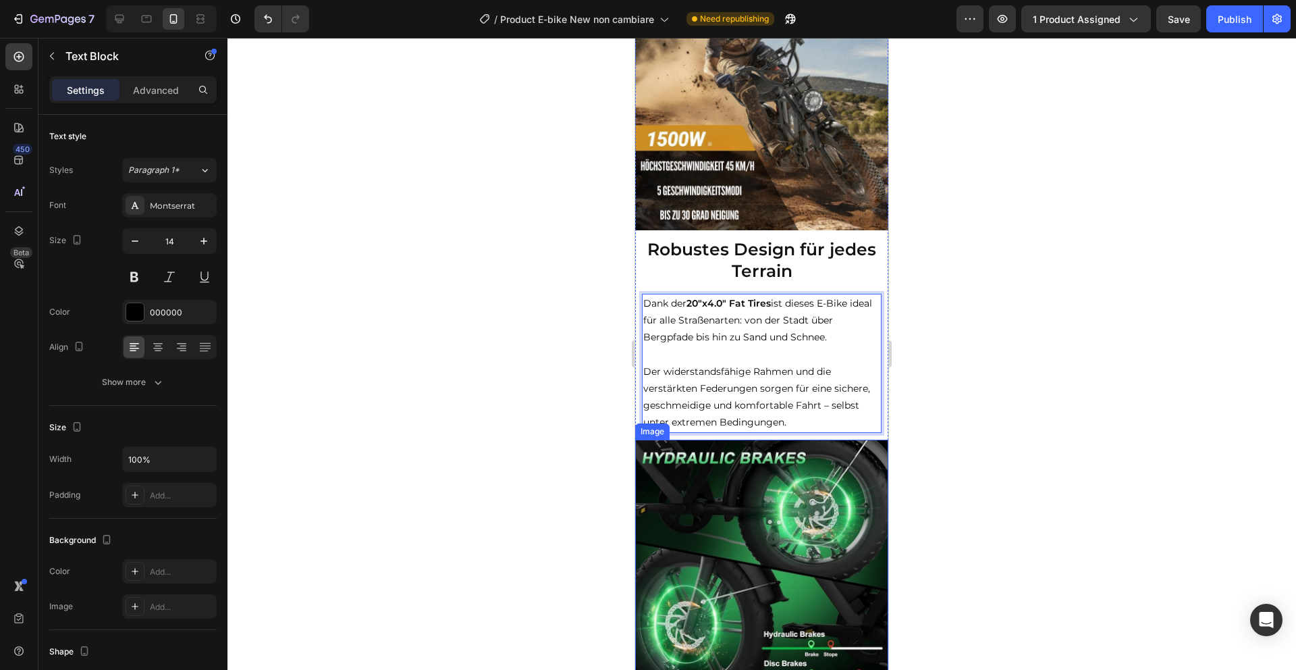
click at [778, 522] on img at bounding box center [761, 566] width 253 height 253
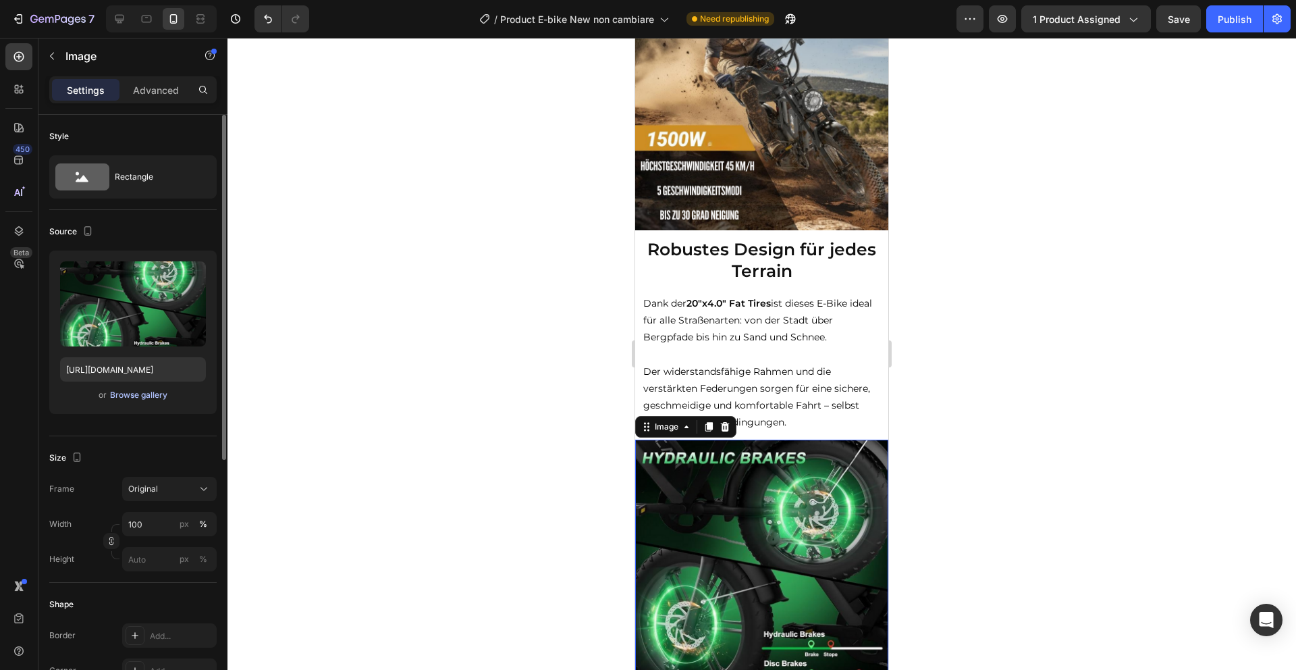
click at [135, 396] on div "Browse gallery" at bounding box center [138, 395] width 57 height 12
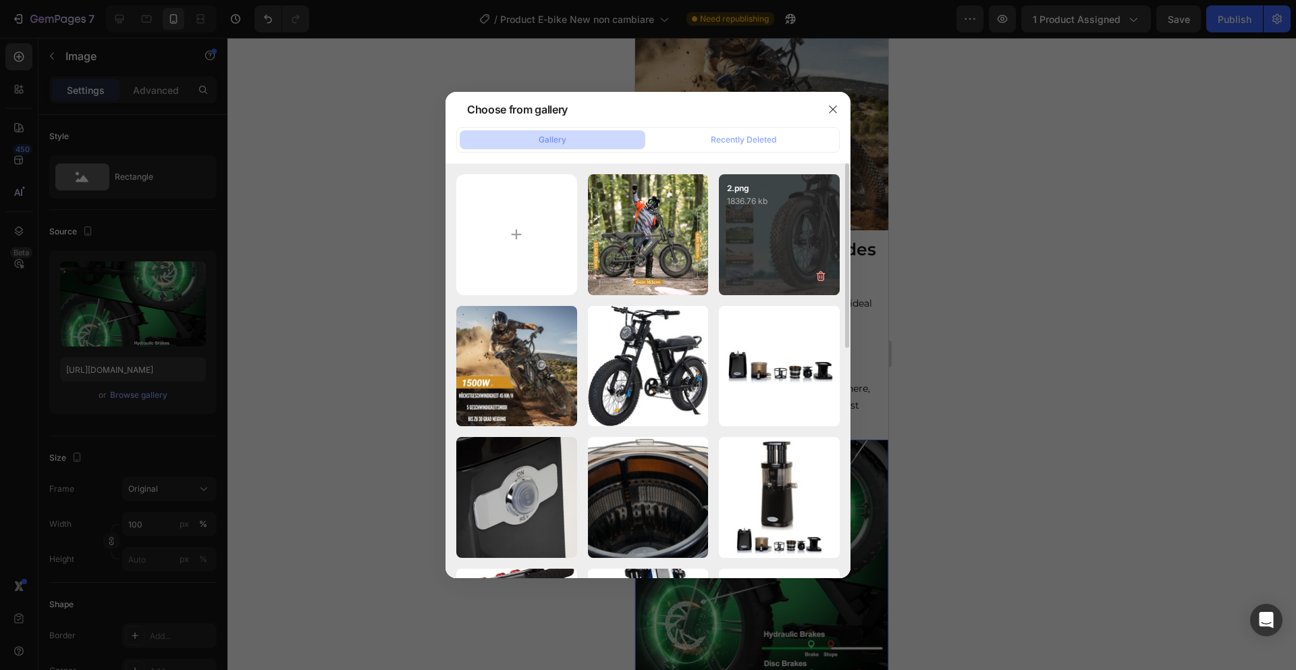
click at [758, 230] on div "2.png 1836.76 kb" at bounding box center [779, 234] width 121 height 121
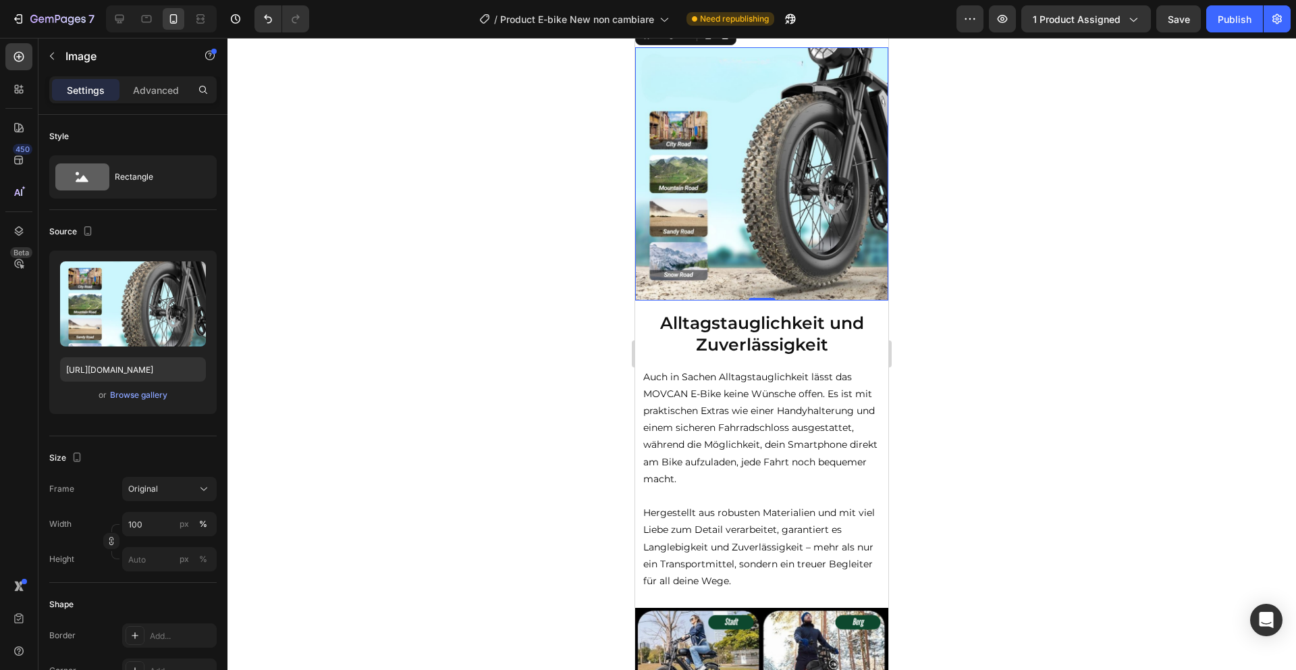
scroll to position [1583, 0]
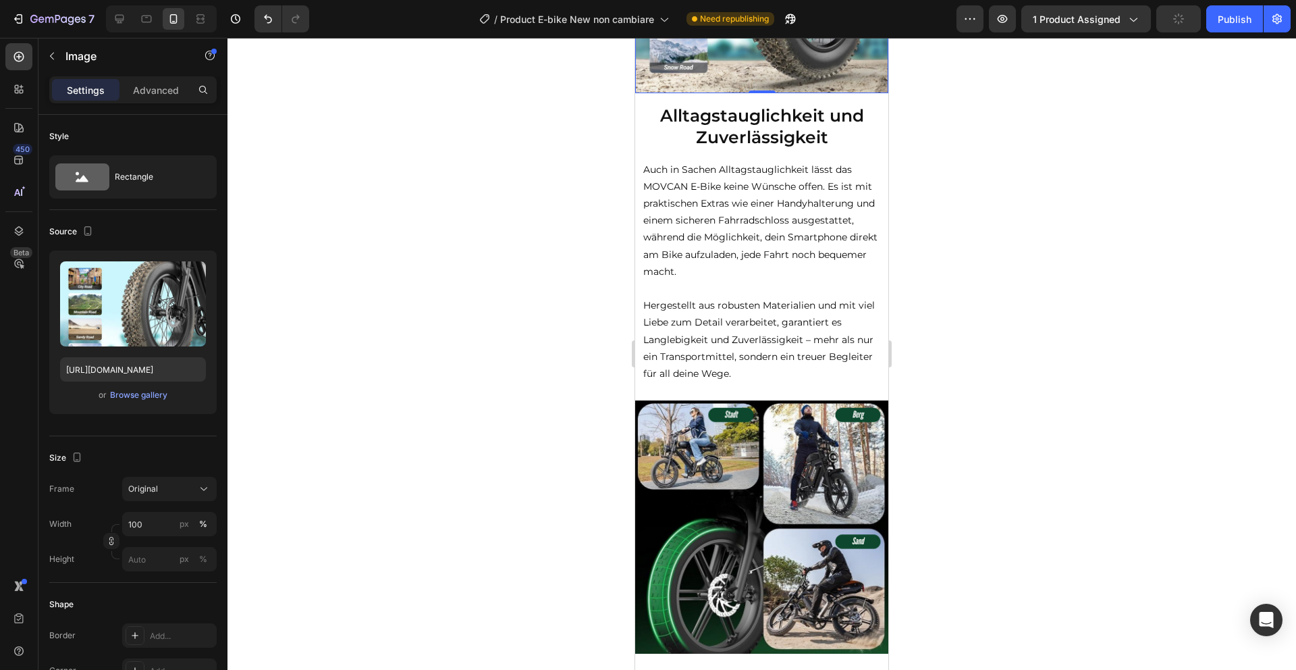
click at [733, 134] on h2 "Alltagstauglichkeit und Zuverlässigkeit" at bounding box center [761, 126] width 253 height 47
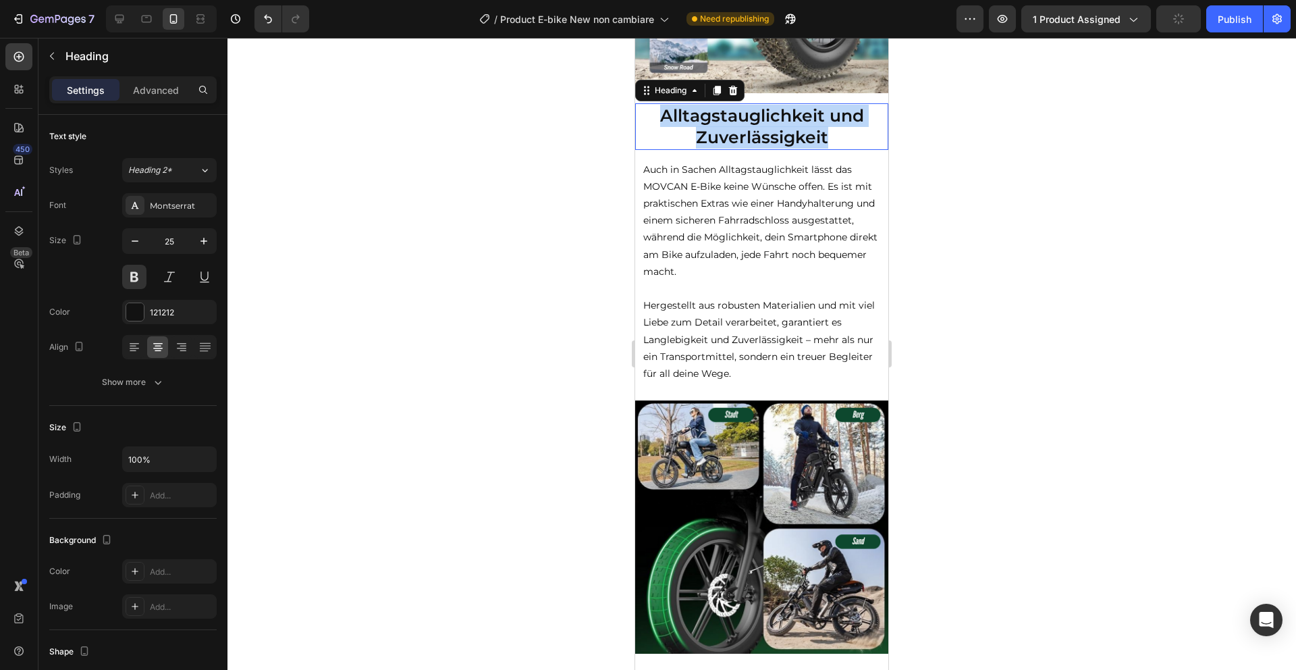
click at [733, 134] on p "Alltagstauglichkeit und Zuverlässigkeit" at bounding box center [762, 127] width 251 height 44
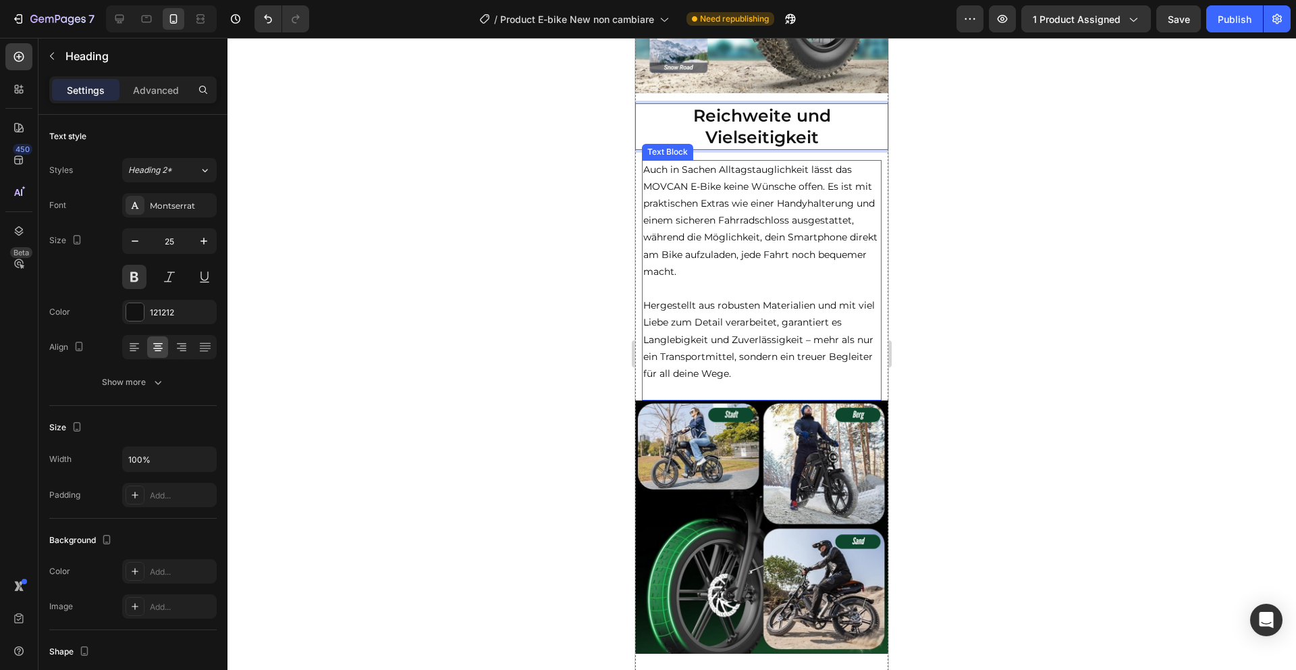
click at [745, 375] on p "Hergestellt aus robusten Materialien und mit viel Liebe zum Detail verarbeitet,…" at bounding box center [761, 339] width 237 height 85
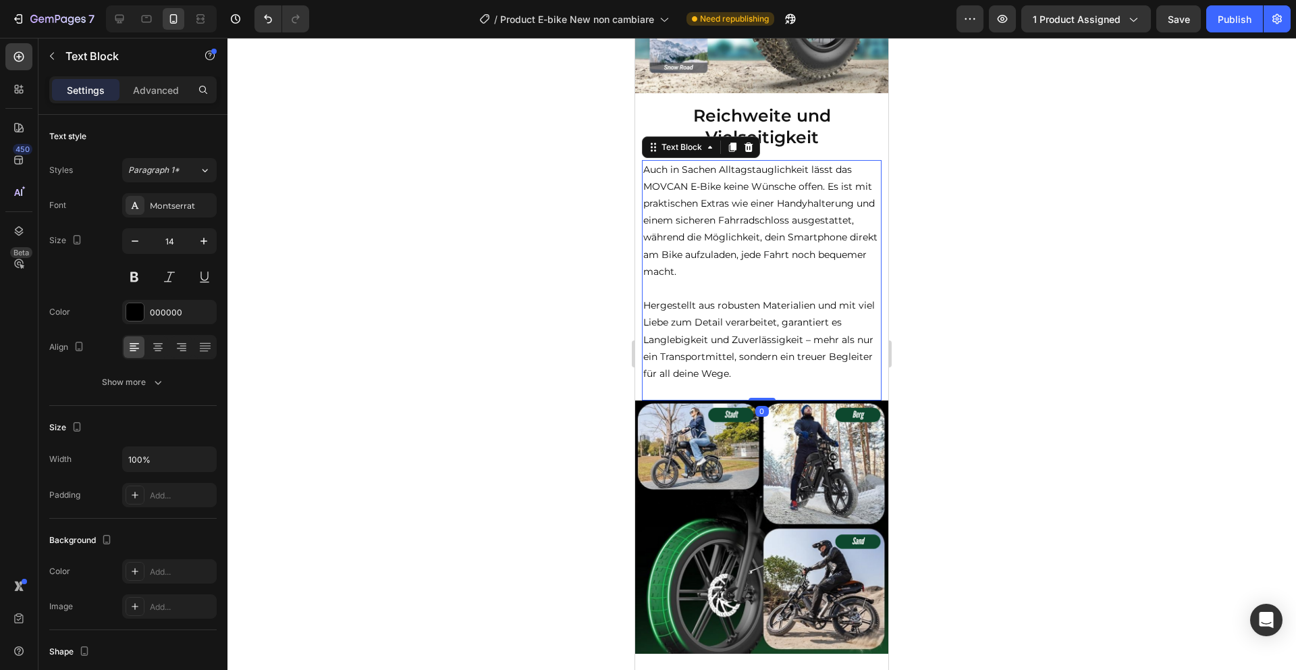
click at [745, 375] on p "Hergestellt aus robusten Materialien und mit viel Liebe zum Detail verarbeitet,…" at bounding box center [761, 339] width 237 height 85
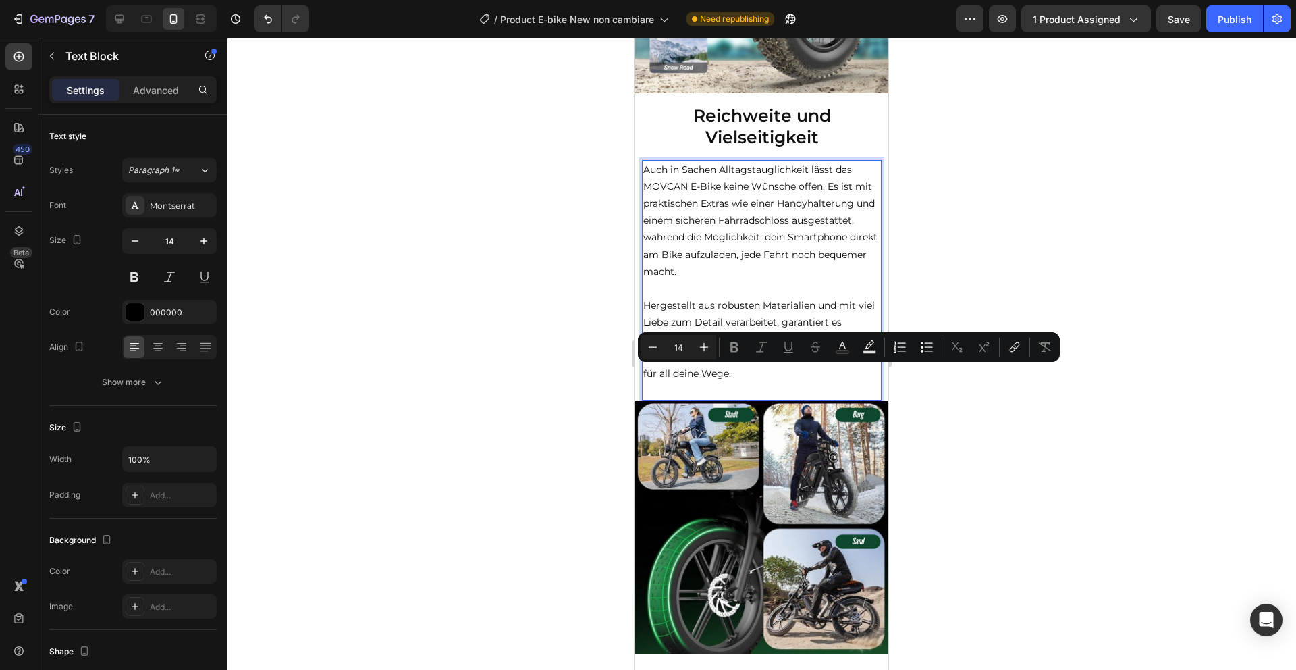
click at [745, 375] on p "Hergestellt aus robusten Materialien und mit viel Liebe zum Detail verarbeitet,…" at bounding box center [761, 339] width 237 height 85
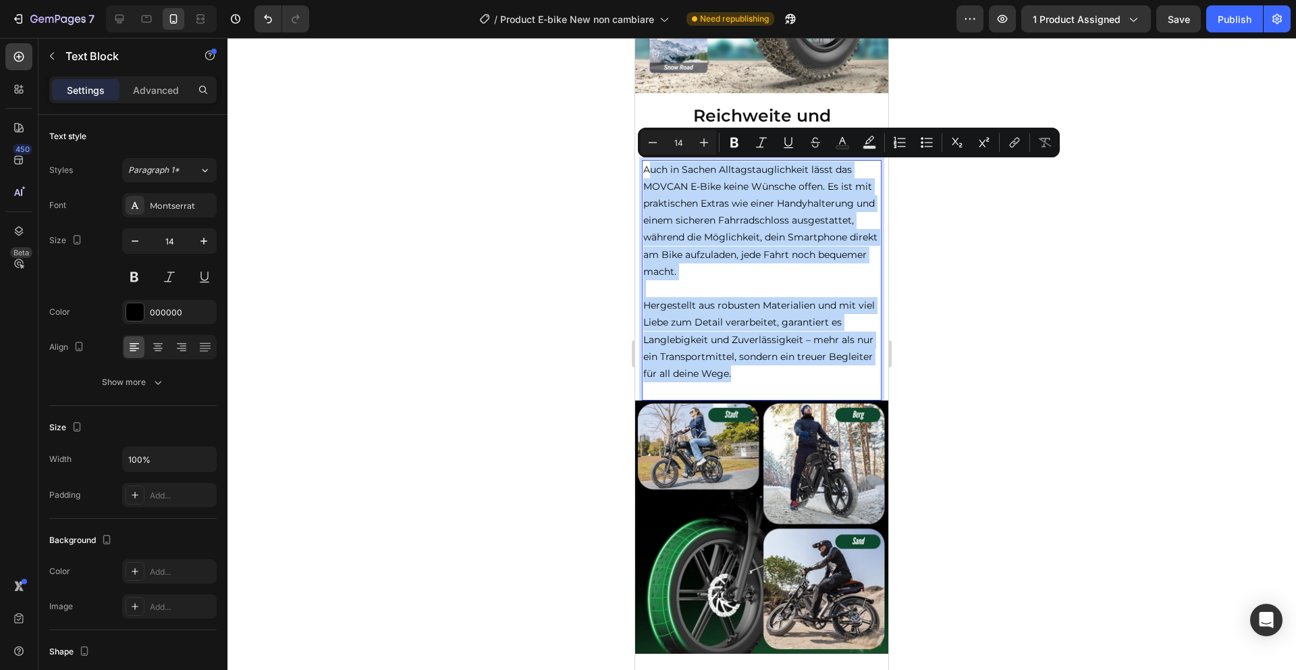
drag, startPoint x: 742, startPoint y: 376, endPoint x: 647, endPoint y: 169, distance: 227.5
click at [647, 169] on div "Auch in Sachen Alltagstauglichkeit lässt das MOVCAN E-Bike keine Wünsche offen.…" at bounding box center [762, 280] width 240 height 241
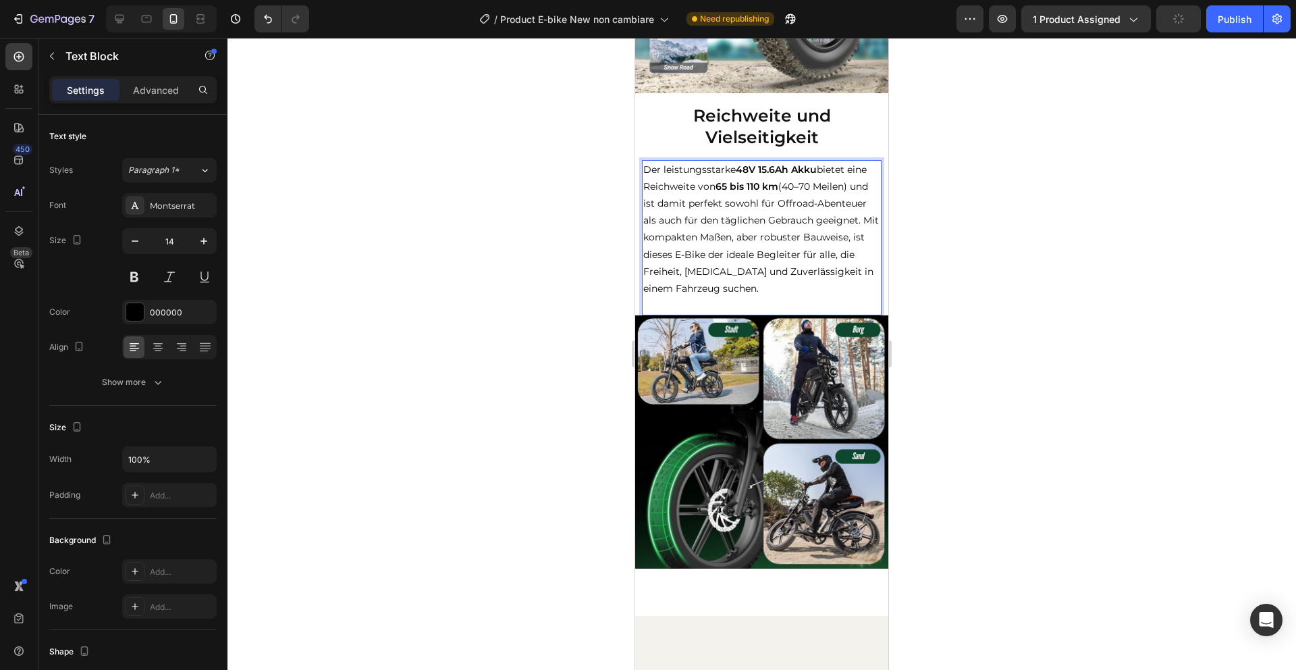
click at [864, 223] on p "Der leistungsstarke 48V 15.6Ah Akku bietet eine Reichweite von 65 bis 110 km (4…" at bounding box center [761, 229] width 237 height 136
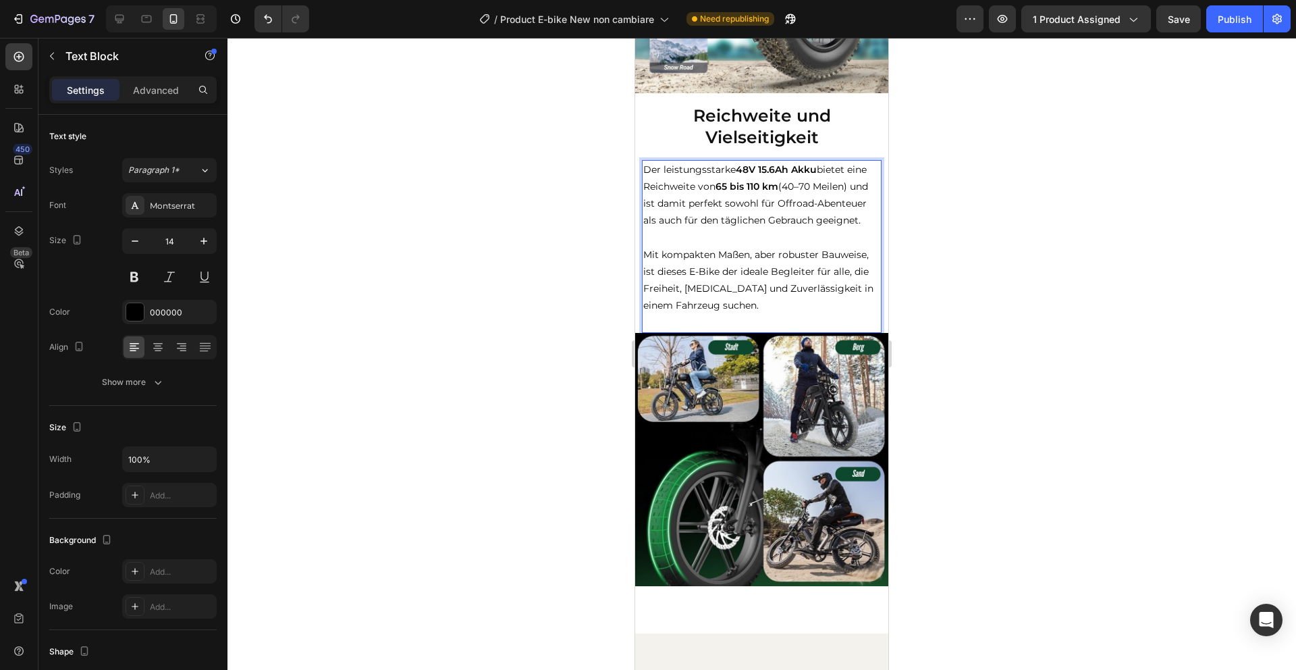
click at [812, 348] on img at bounding box center [761, 459] width 253 height 253
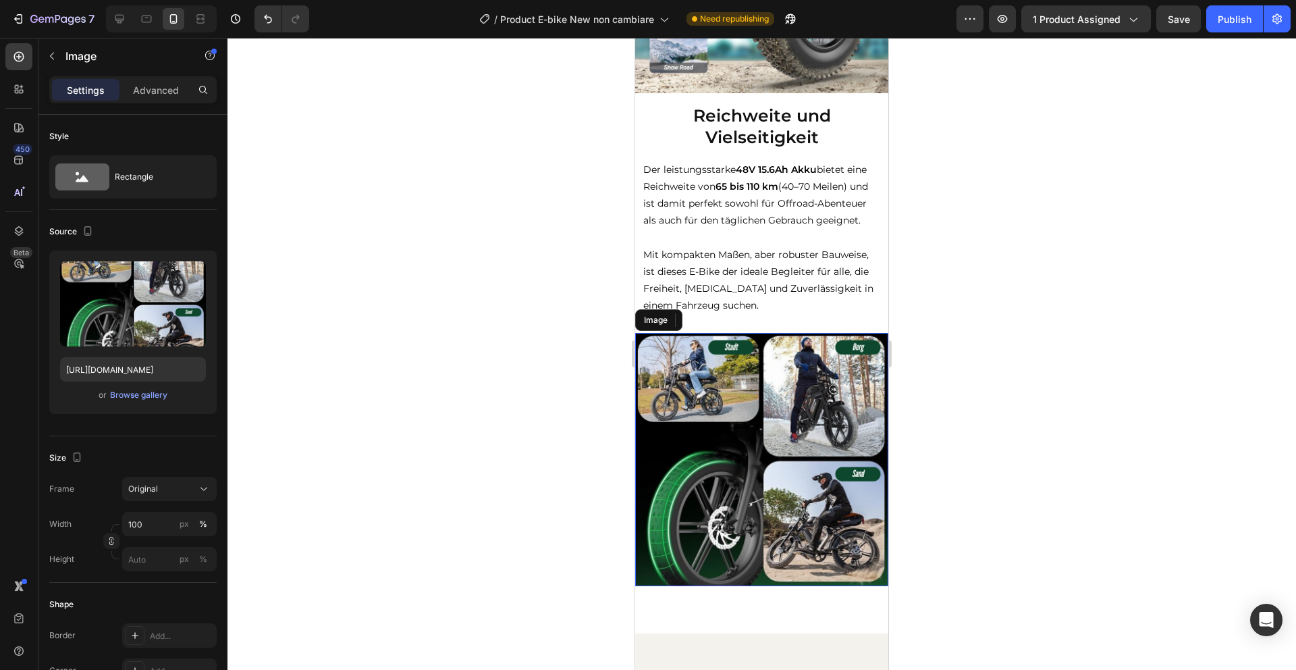
scroll to position [1623, 0]
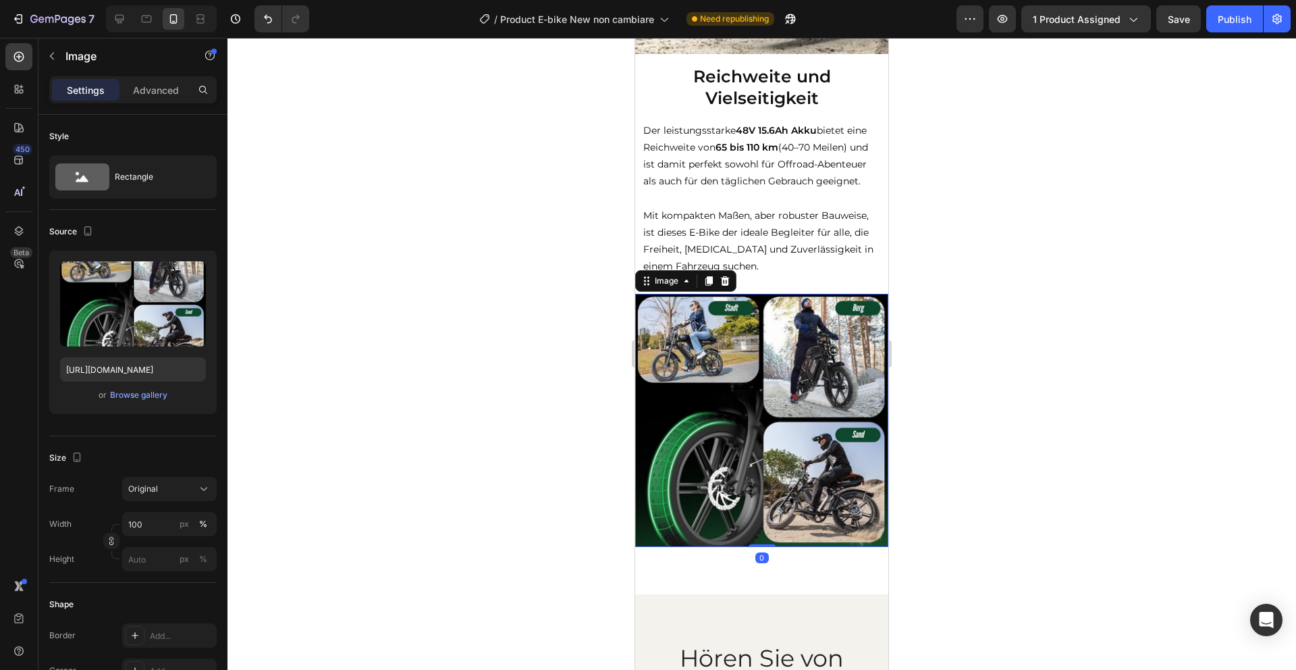
click at [740, 348] on img at bounding box center [761, 420] width 253 height 253
click at [148, 394] on div "Browse gallery" at bounding box center [138, 395] width 57 height 12
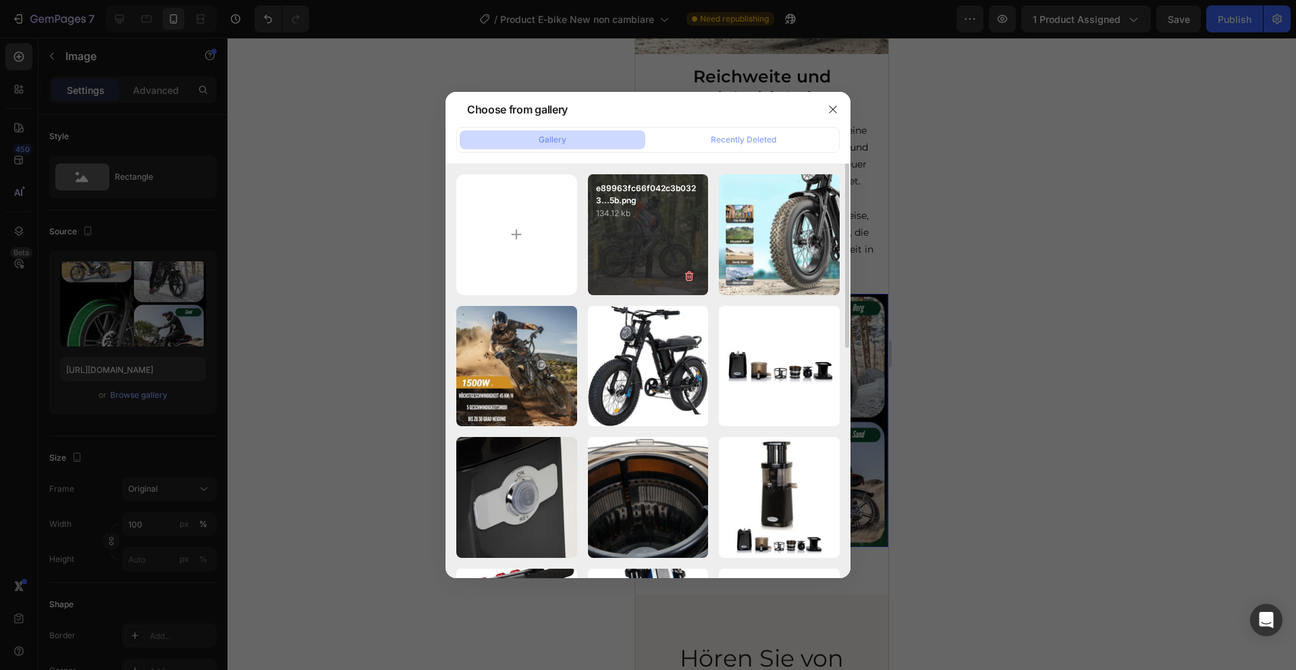
click at [668, 218] on p "134.12 kb" at bounding box center [648, 214] width 105 height 14
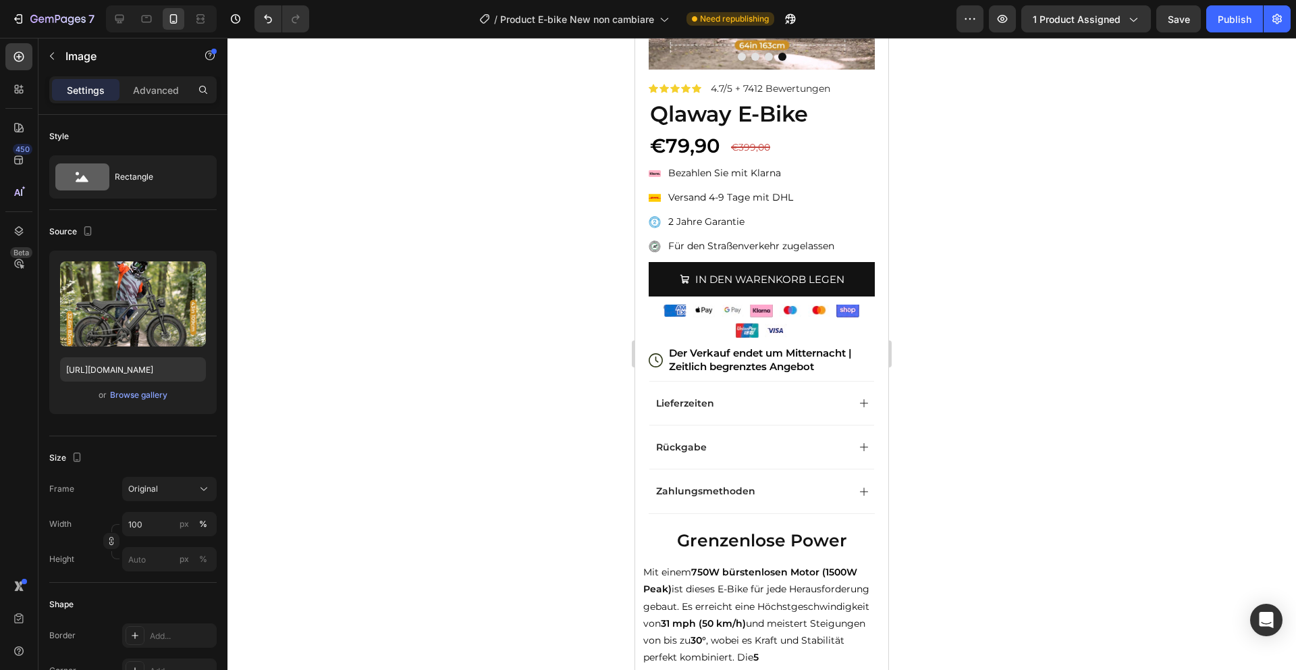
scroll to position [0, 0]
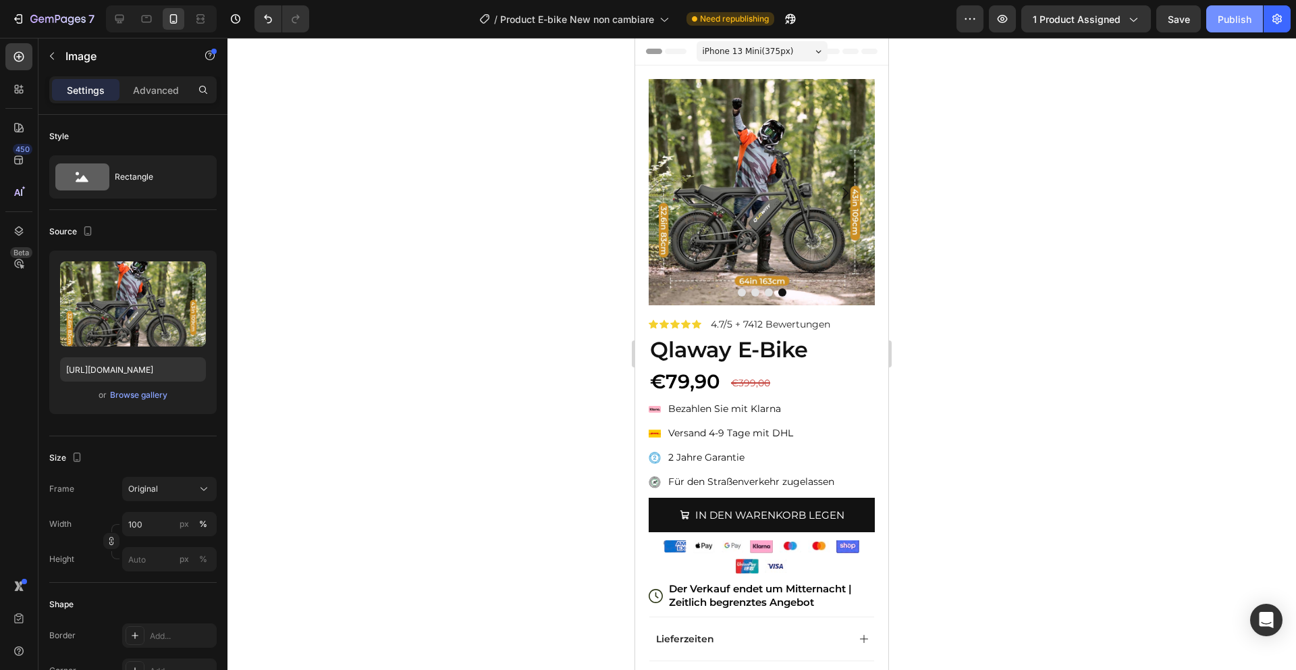
click at [1242, 18] on div "Publish" at bounding box center [1235, 19] width 34 height 14
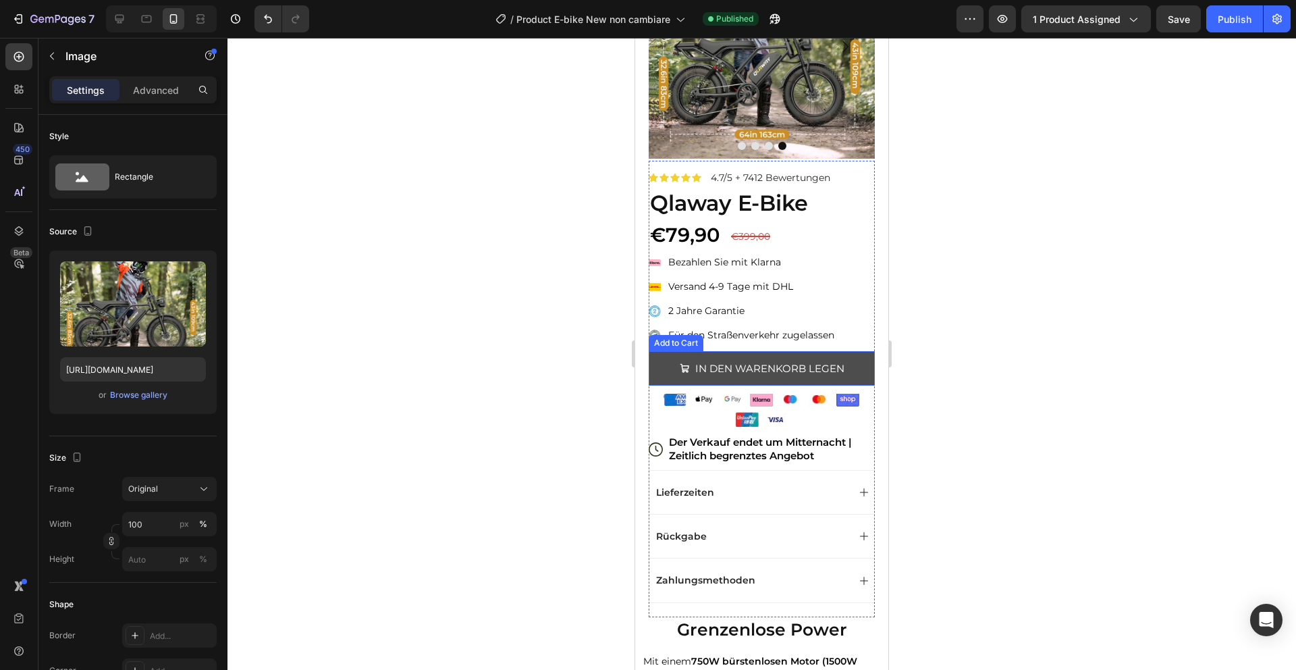
click at [858, 353] on button "IN DEN WARENKORB LEGEN" at bounding box center [762, 368] width 226 height 34
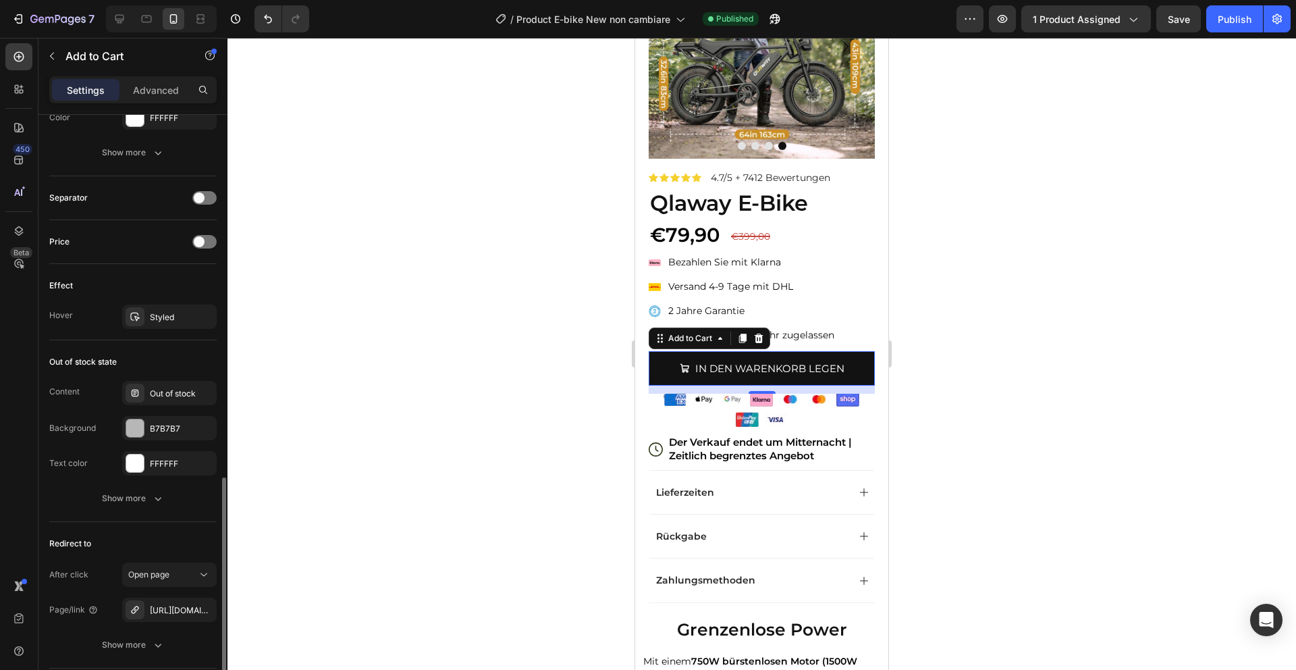
scroll to position [1030, 0]
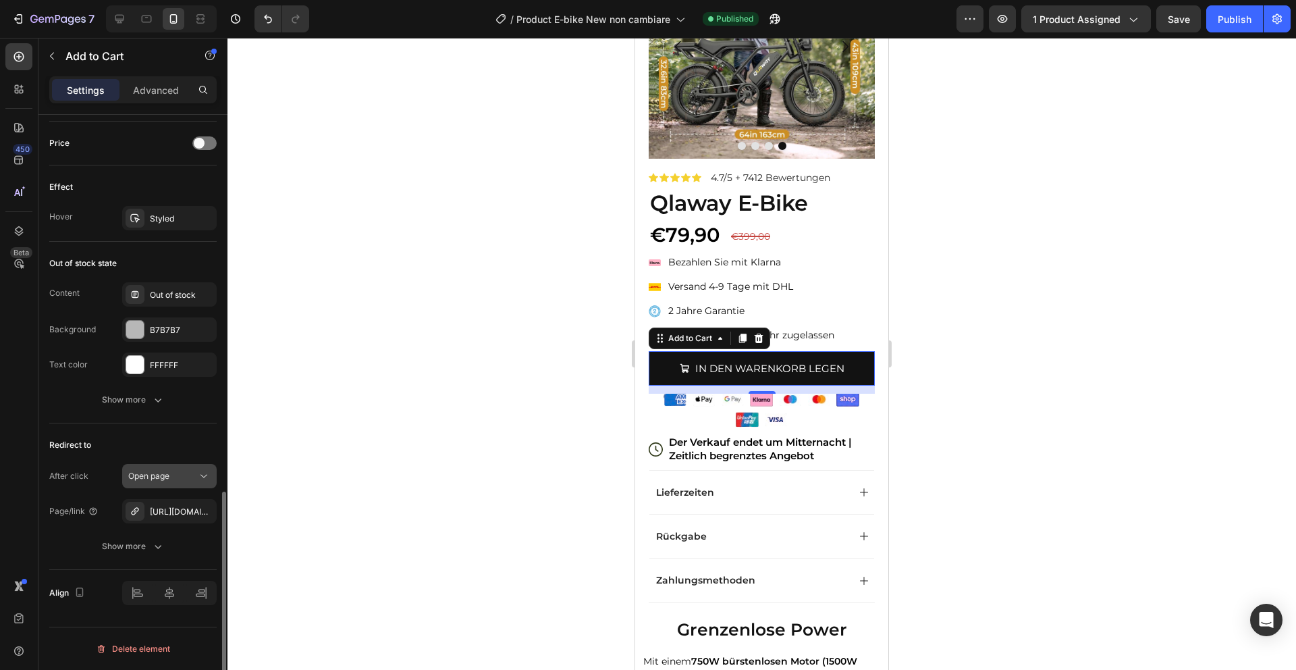
click at [165, 475] on span "Open page" at bounding box center [148, 476] width 41 height 10
click at [173, 439] on div "Redirect to" at bounding box center [132, 445] width 167 height 22
click at [173, 513] on div "https://polica.store/checkouts/cn/hWN29S092mVDdLO1cEn5vRmF" at bounding box center [169, 512] width 39 height 12
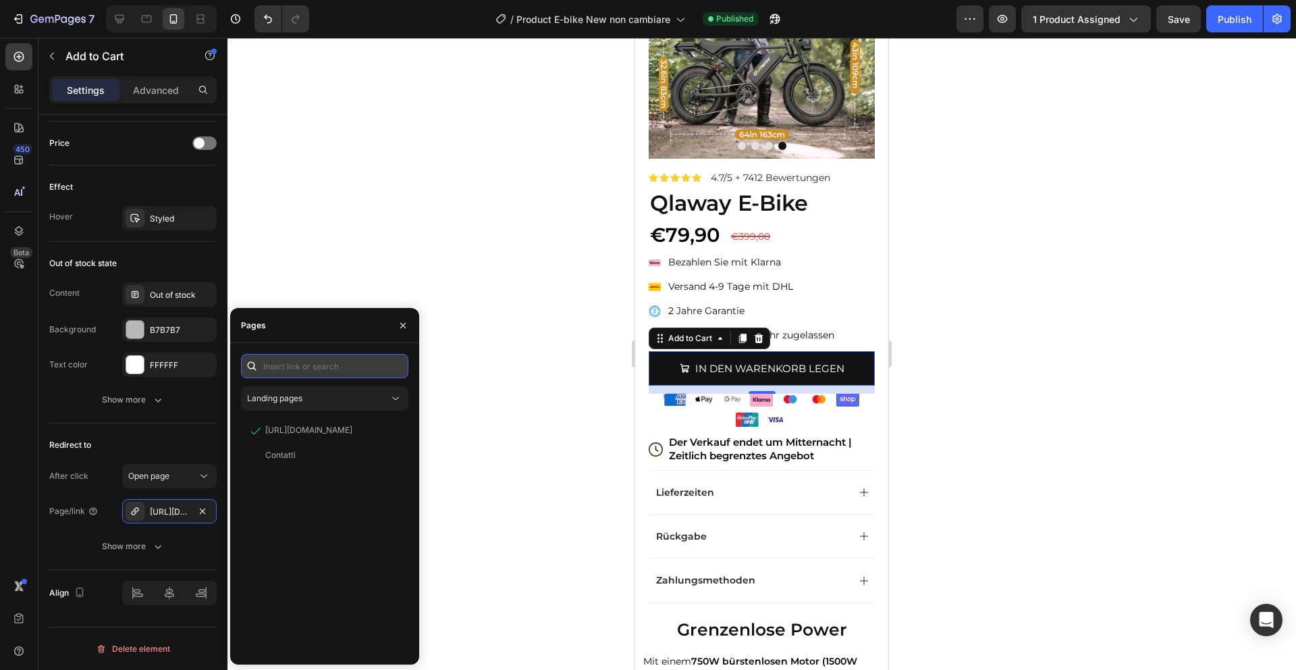
click at [293, 365] on input "text" at bounding box center [324, 366] width 167 height 24
paste input "[URL][DOMAIN_NAME]"
type input "[URL][DOMAIN_NAME]"
click at [307, 400] on div "[URL][DOMAIN_NAME]" at bounding box center [308, 398] width 87 height 12
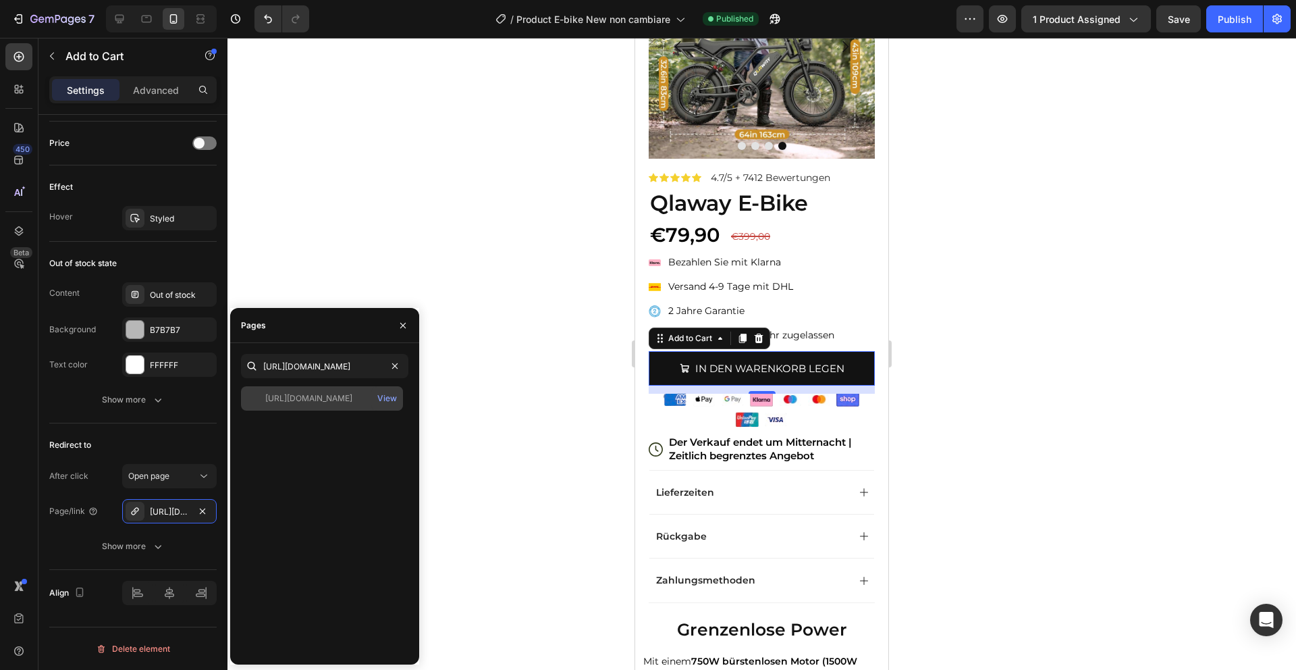
scroll to position [0, 0]
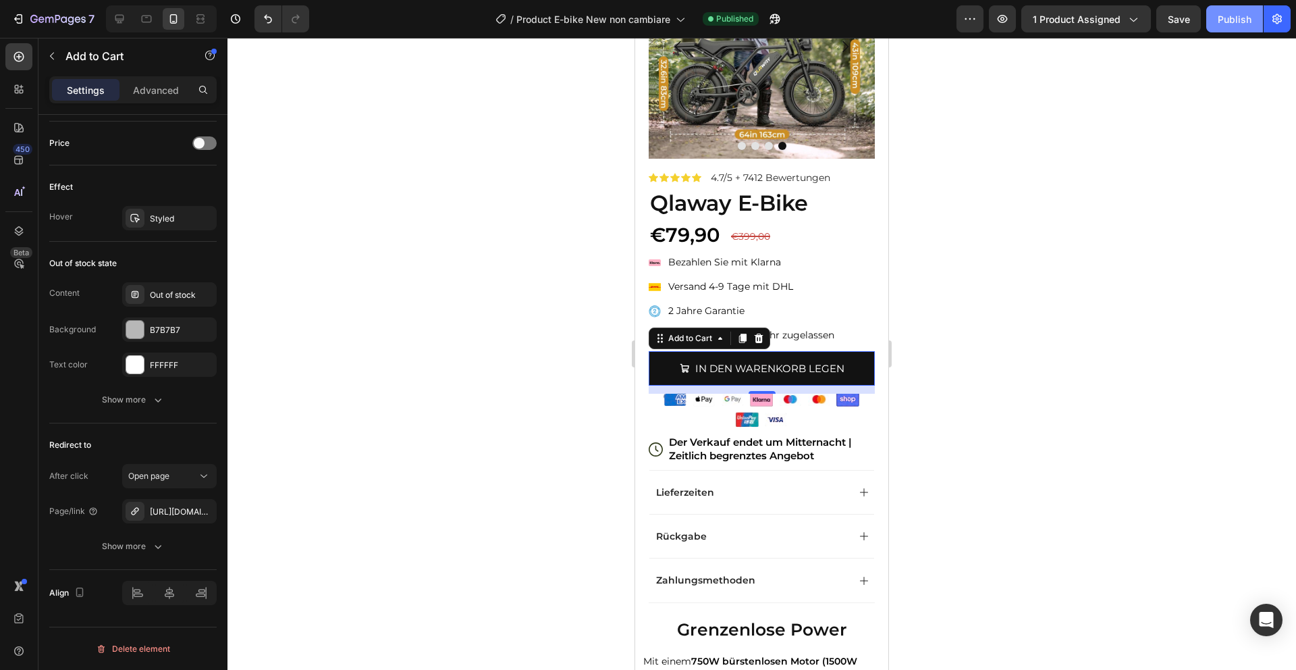
click at [1253, 24] on button "Publish" at bounding box center [1235, 18] width 57 height 27
click at [1050, 18] on span "1 product assigned" at bounding box center [1077, 19] width 88 height 14
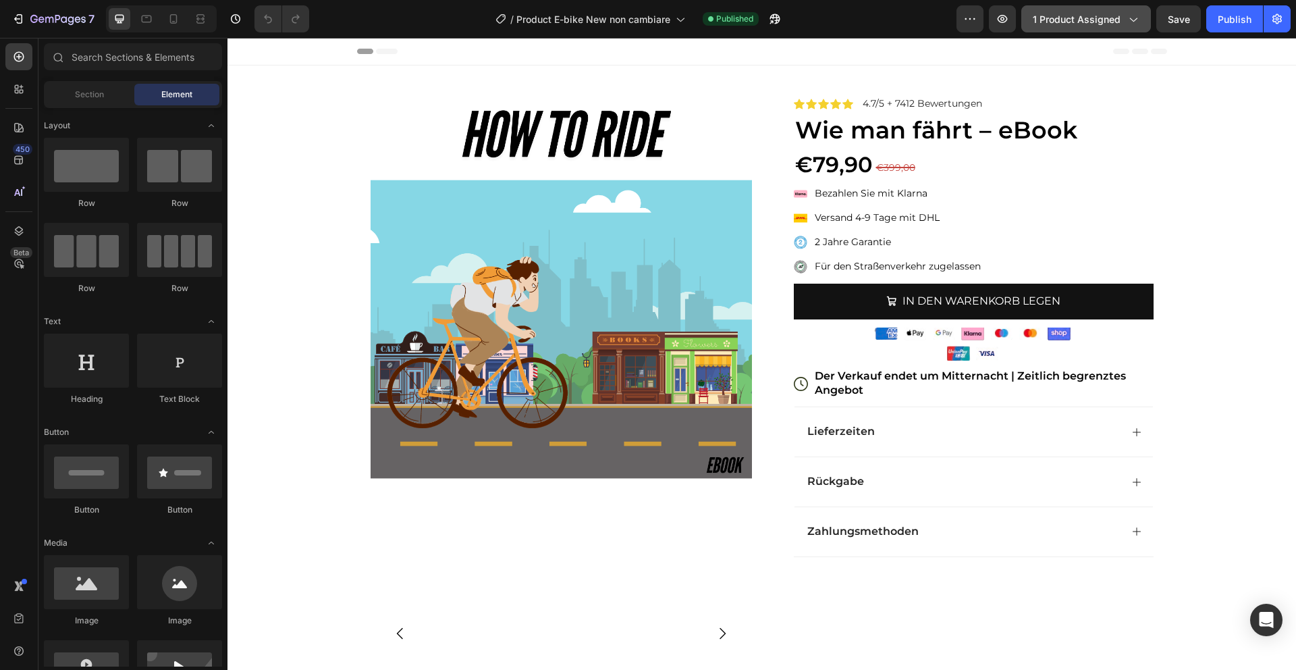
click at [1075, 18] on span "1 product assigned" at bounding box center [1077, 19] width 88 height 14
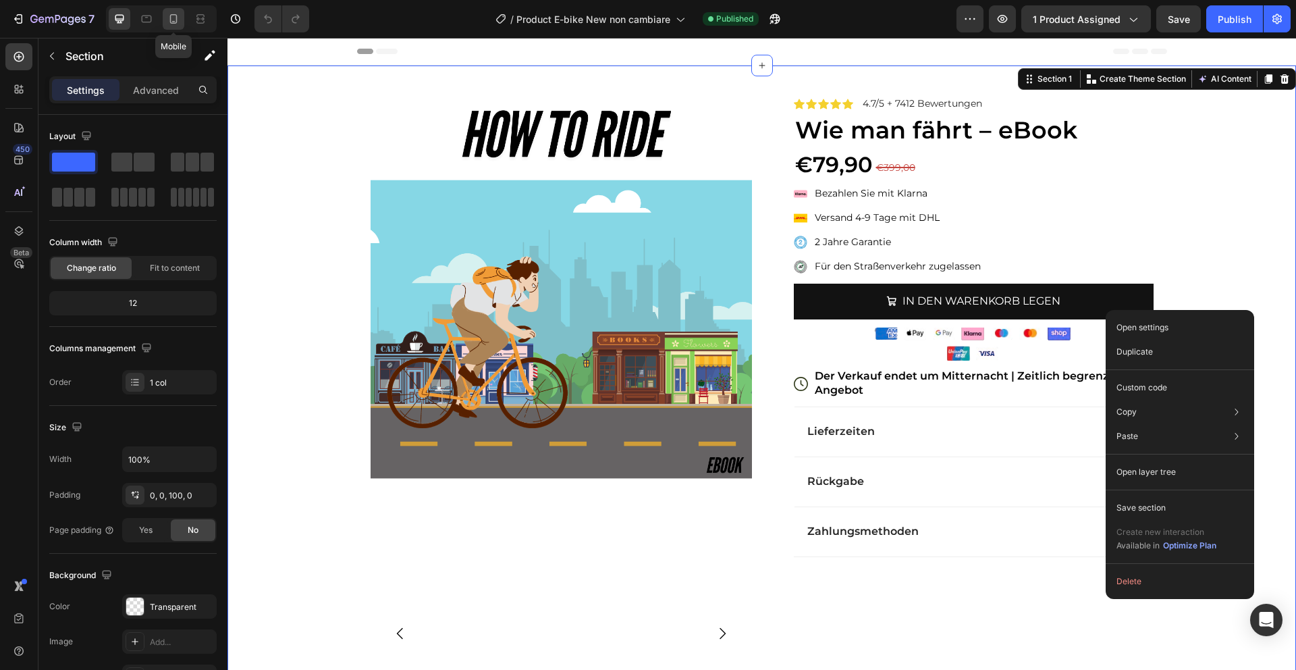
click at [176, 20] on icon at bounding box center [173, 18] width 7 height 9
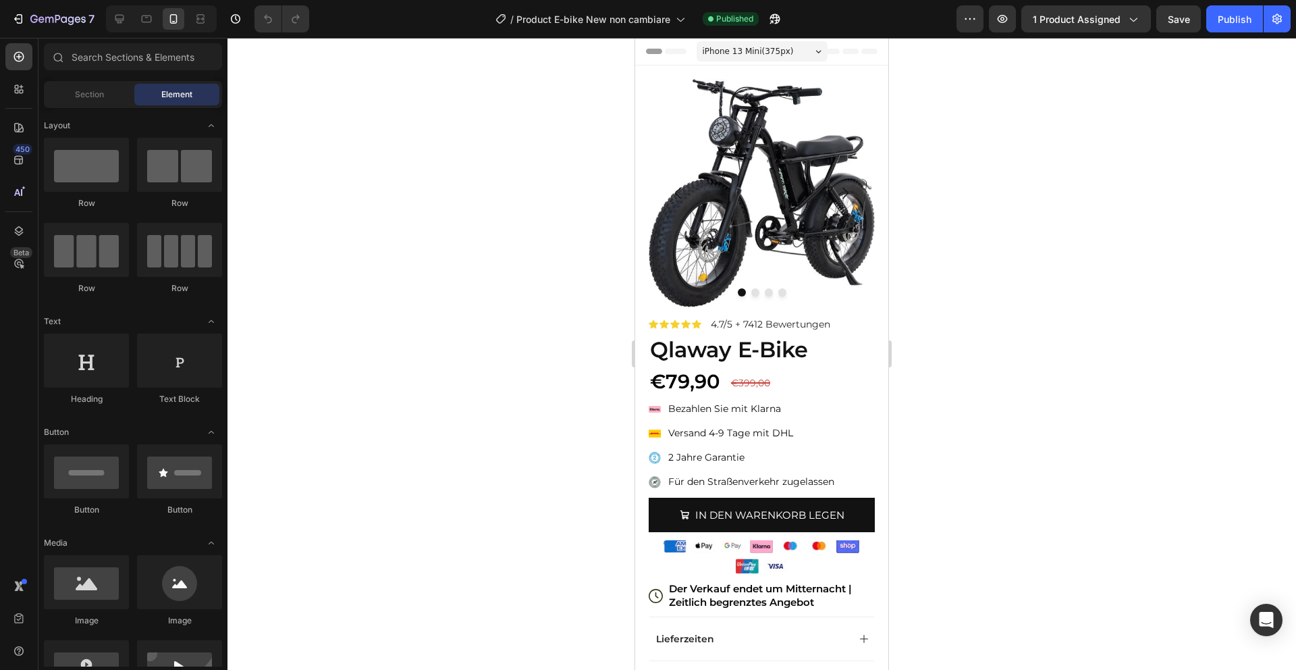
click at [1095, 33] on div "7 Version history / Product E-bike New non cambiare Published Preview 1 product…" at bounding box center [648, 19] width 1296 height 38
click at [1100, 22] on span "1 product assigned" at bounding box center [1077, 19] width 88 height 14
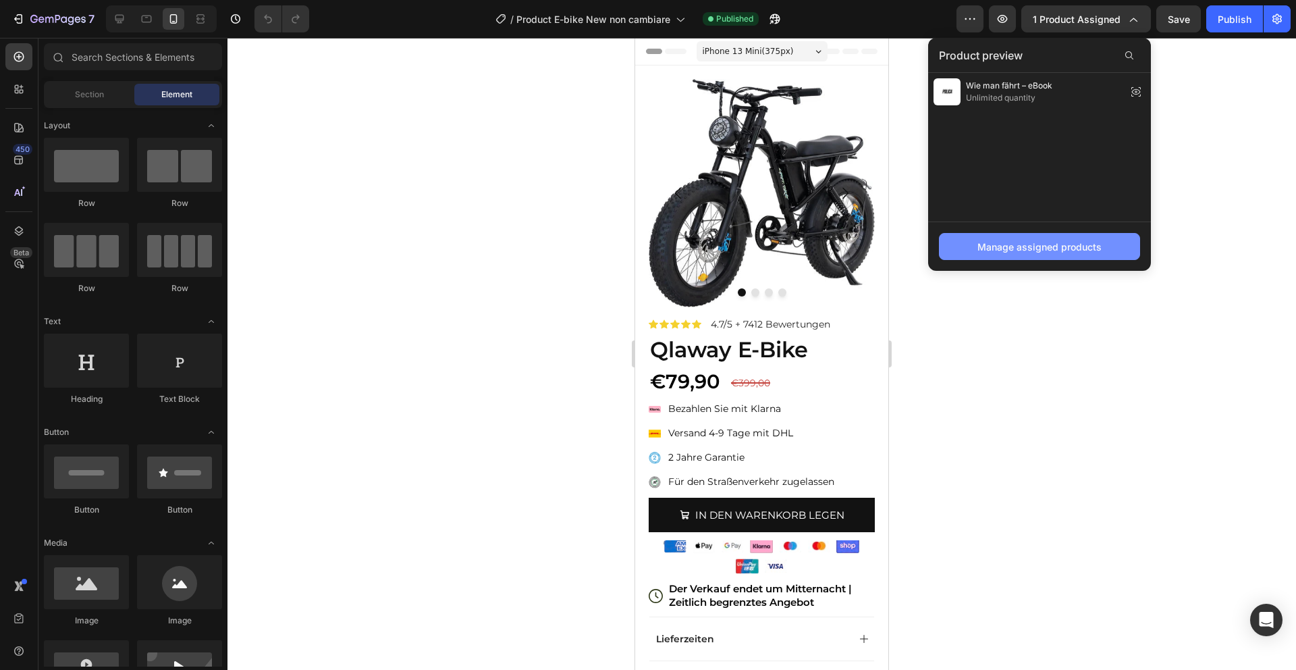
click at [1024, 250] on div "Manage assigned products" at bounding box center [1040, 247] width 124 height 14
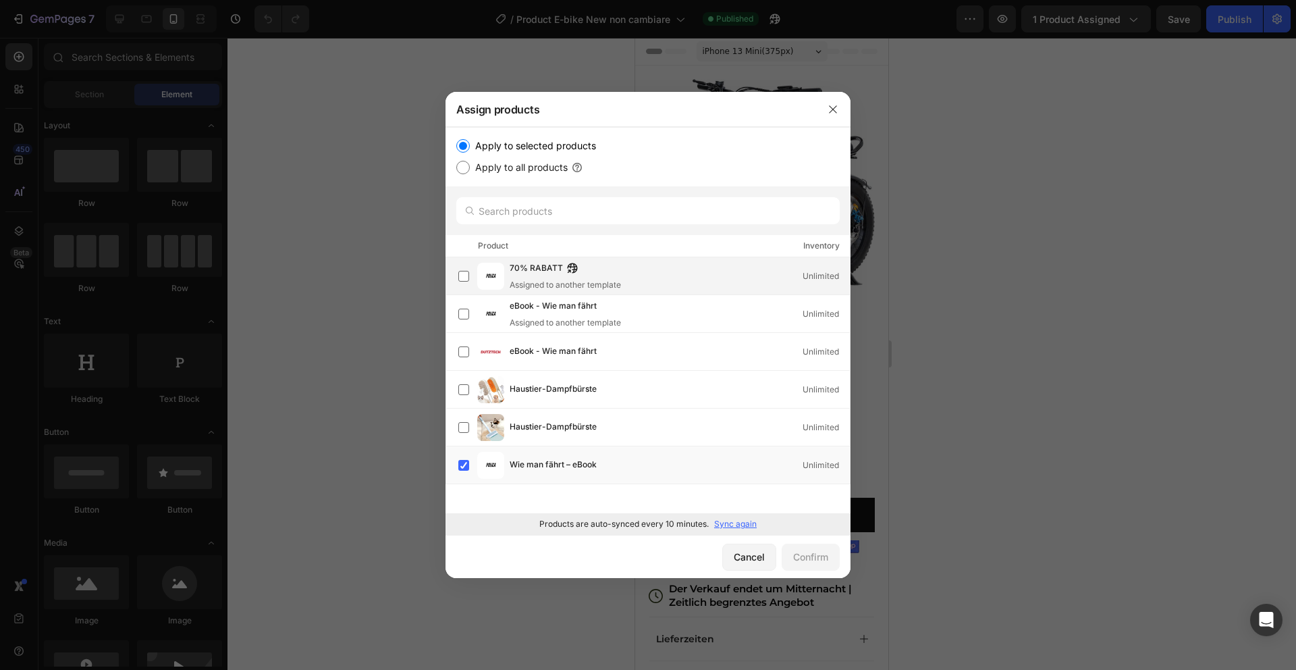
click at [657, 279] on div "70% RABATT Assigned to another template Unlimited" at bounding box center [680, 276] width 340 height 30
click at [648, 470] on div "Wie man fährt – eBook Unlimited" at bounding box center [680, 465] width 340 height 15
click at [801, 557] on div "Confirm" at bounding box center [810, 557] width 35 height 14
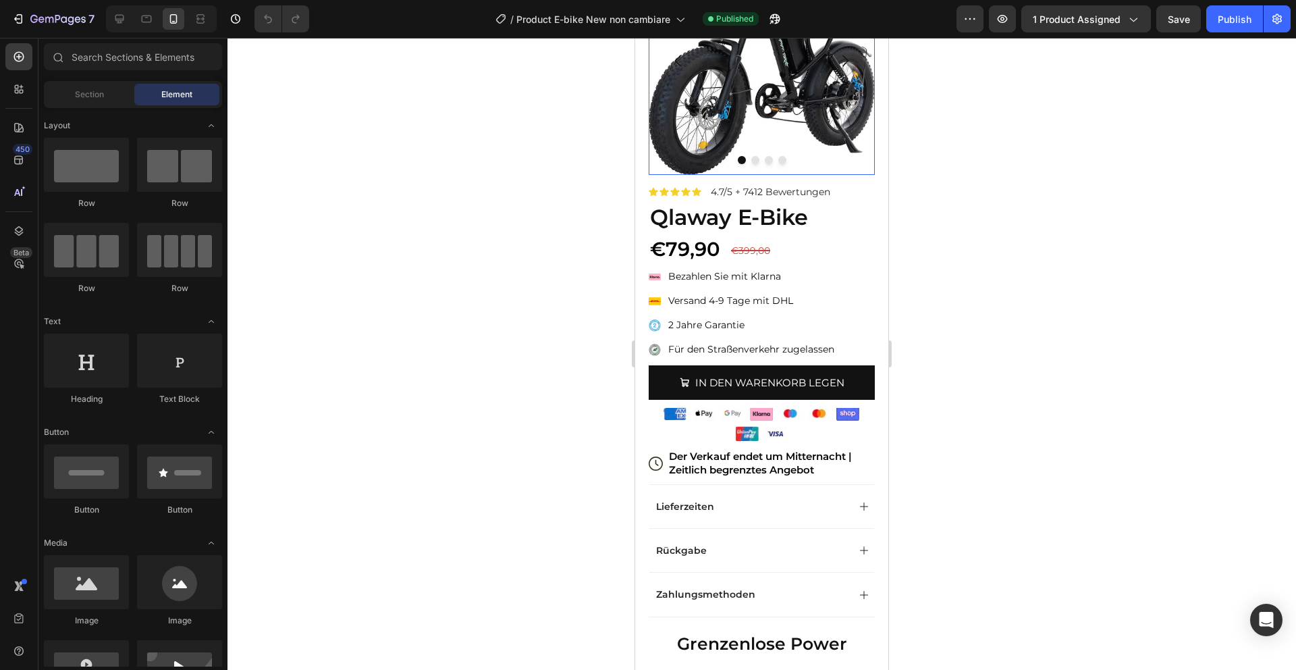
scroll to position [149, 0]
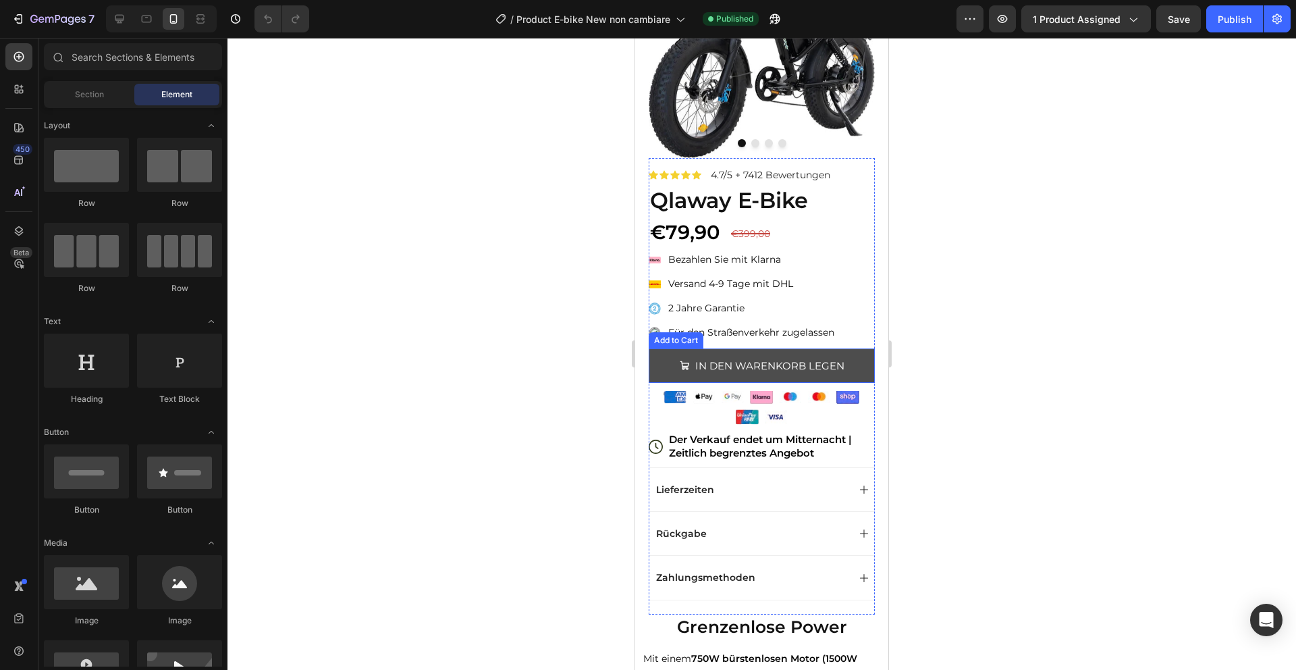
click at [860, 372] on button "IN DEN WARENKORB LEGEN" at bounding box center [762, 365] width 226 height 34
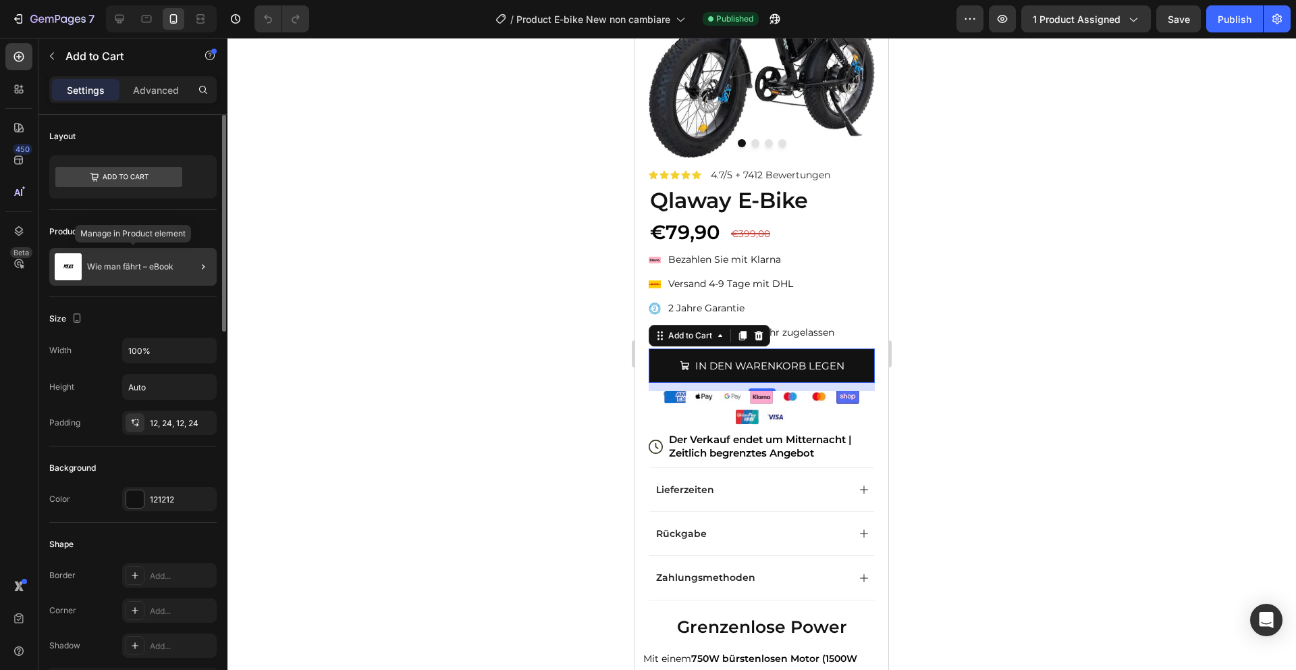
click at [151, 256] on div "Wie man fährt – eBook" at bounding box center [132, 267] width 167 height 38
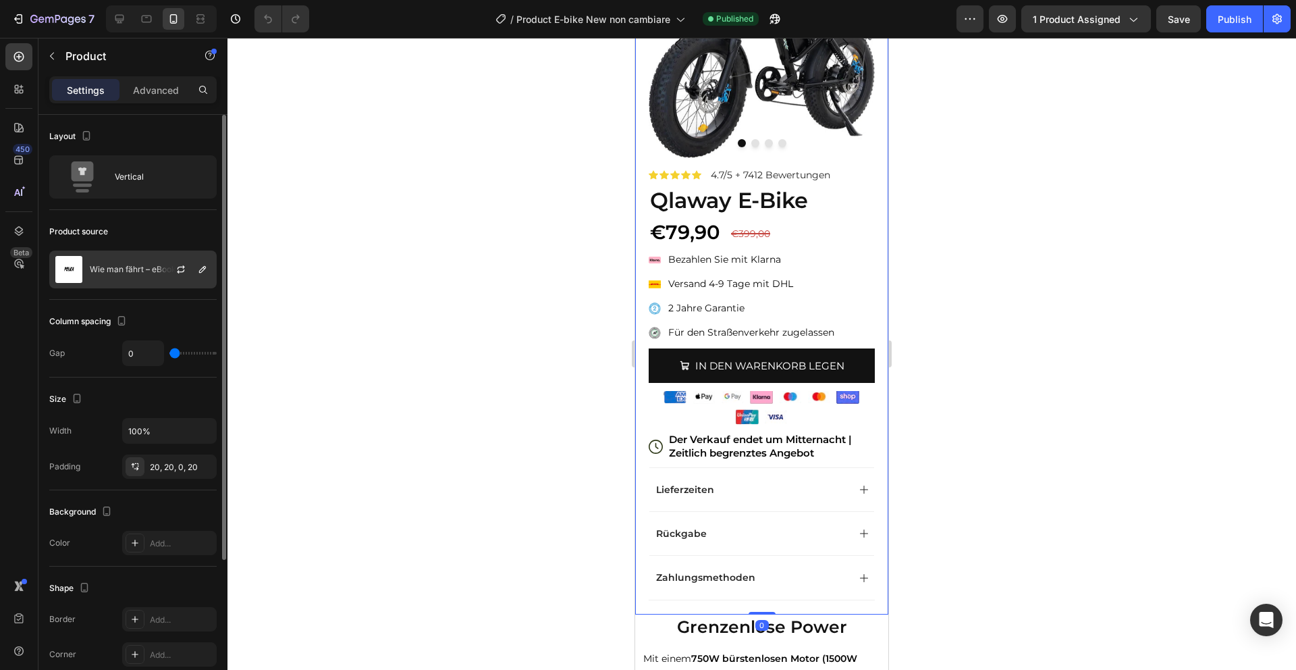
click at [155, 262] on div "Wie man fährt – eBook" at bounding box center [132, 270] width 167 height 38
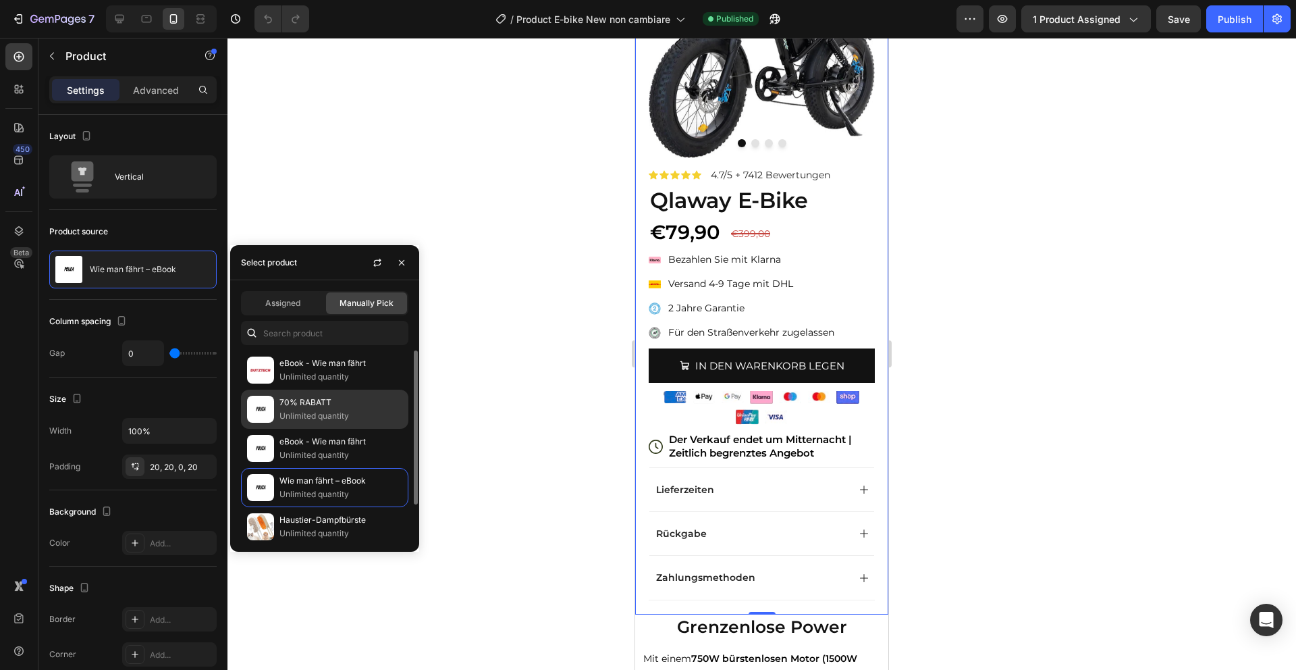
click at [322, 415] on p "Unlimited quantity" at bounding box center [341, 416] width 123 height 14
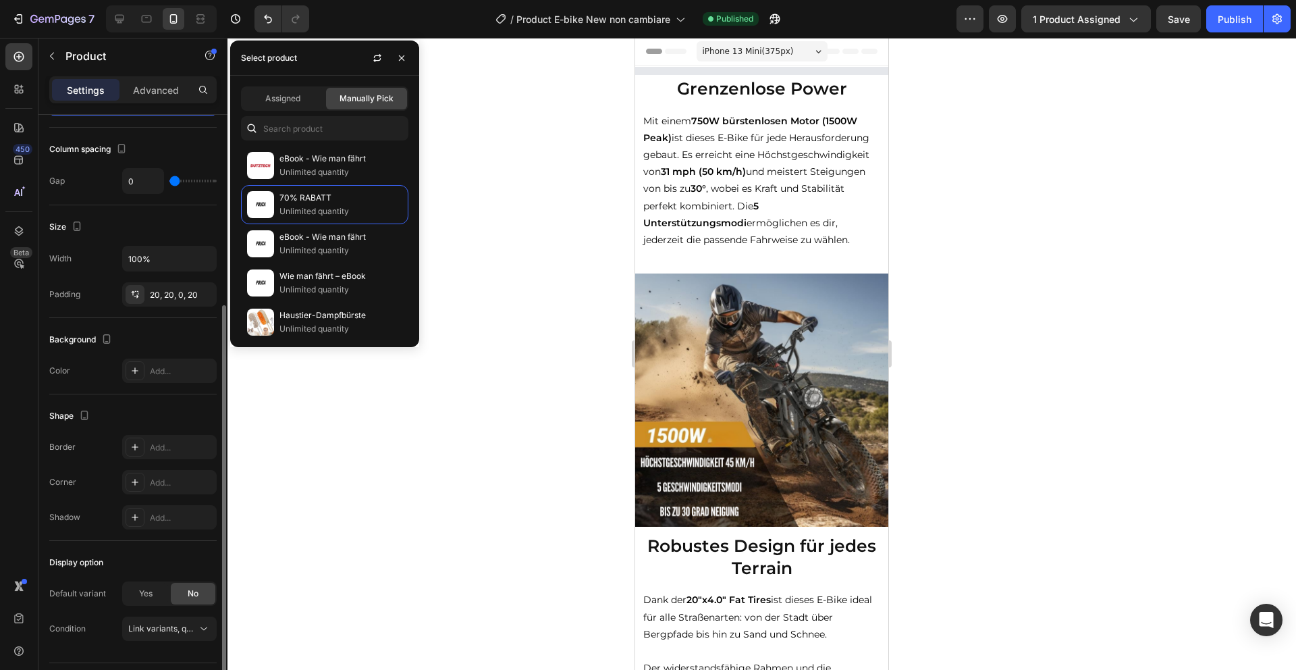
scroll to position [208, 0]
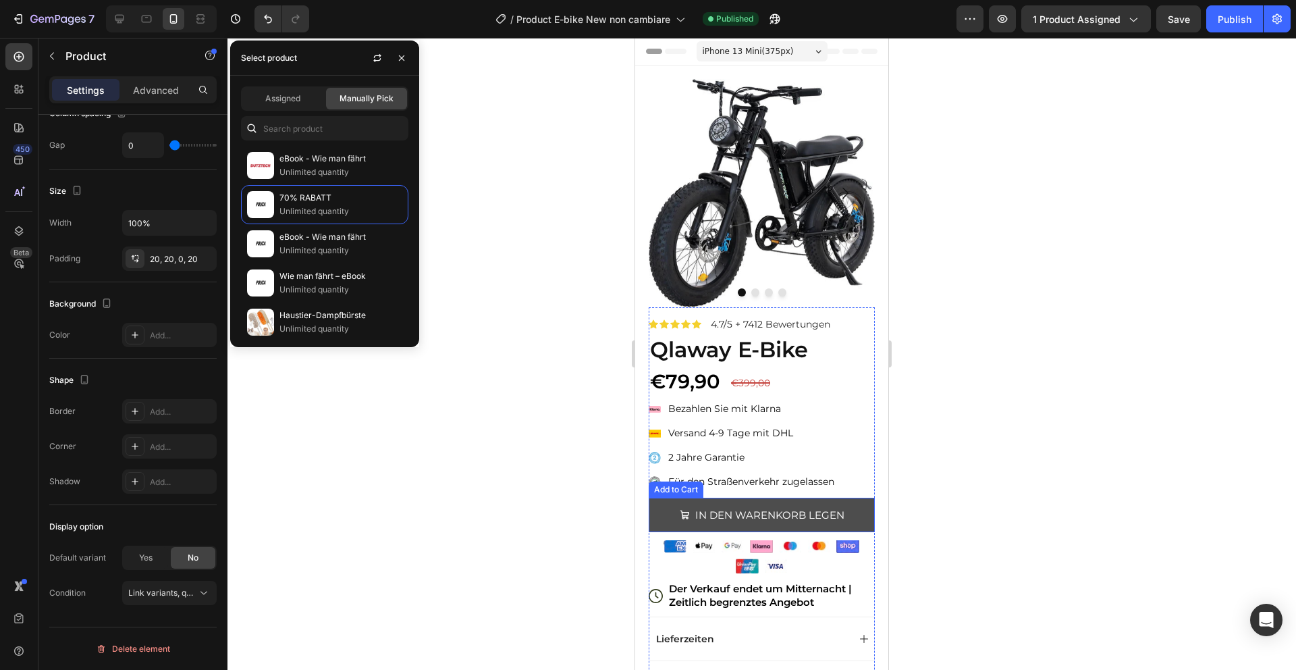
click at [847, 515] on button "IN DEN WARENKORB LEGEN" at bounding box center [762, 515] width 226 height 34
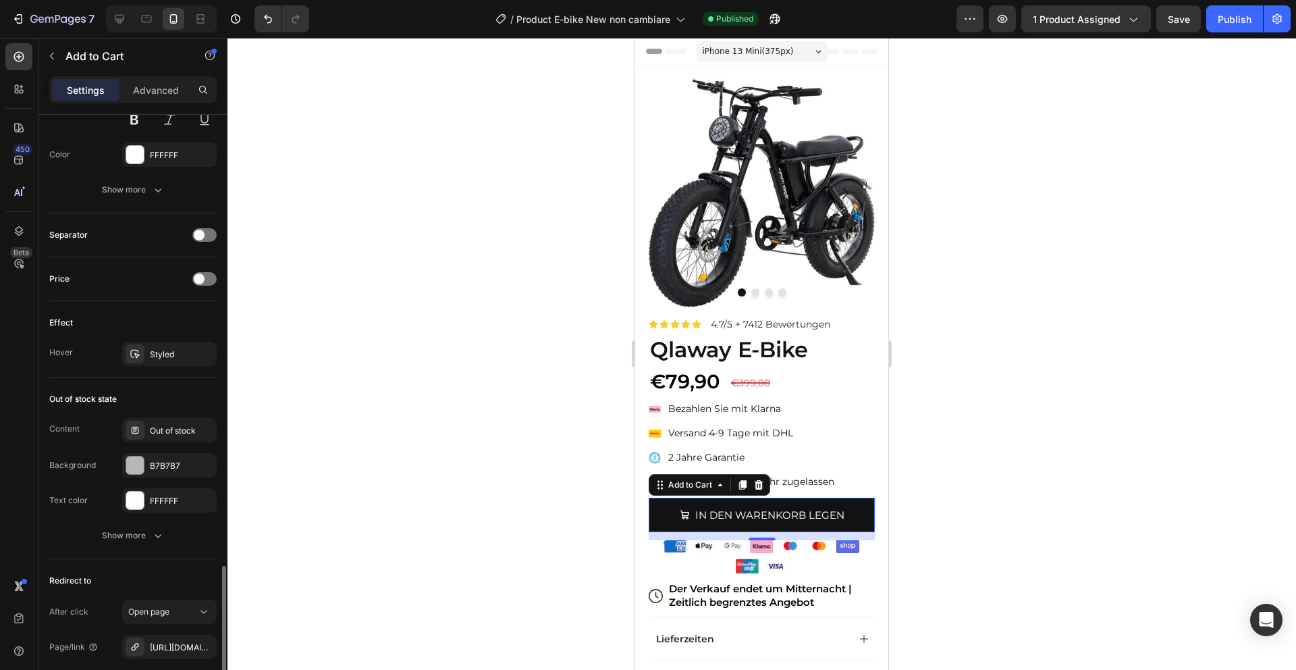
scroll to position [1030, 0]
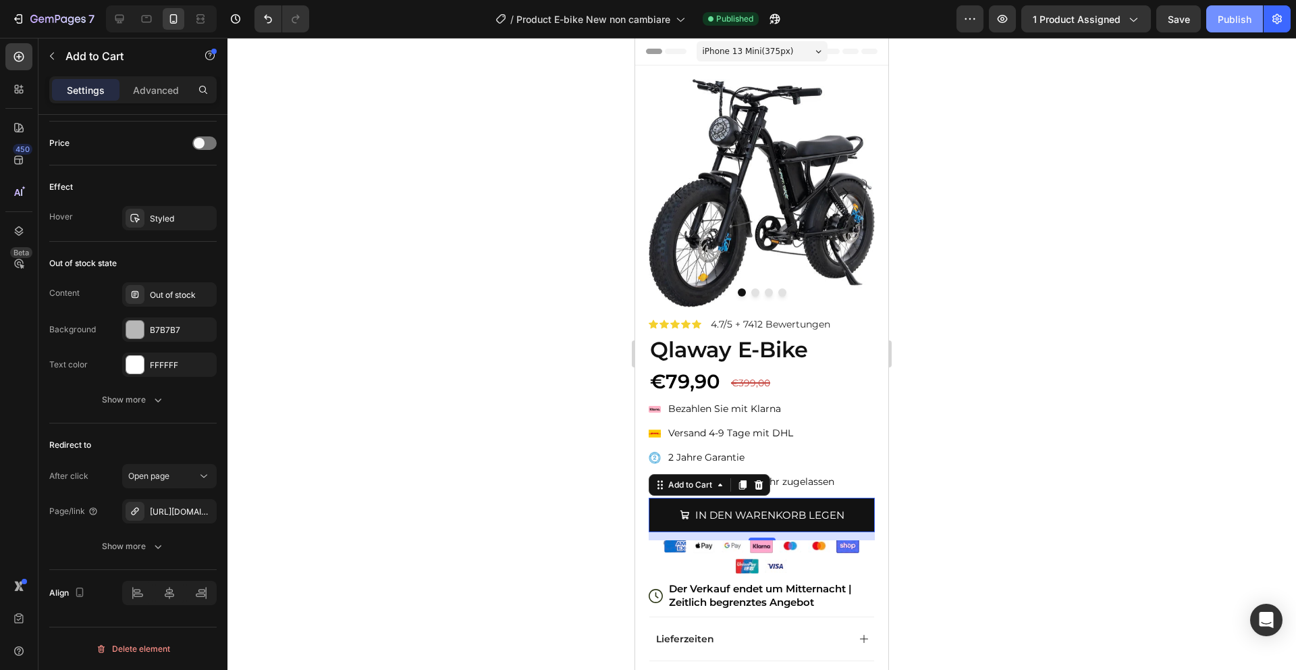
click at [1221, 25] on div "Publish" at bounding box center [1235, 19] width 34 height 14
